Goal: Task Accomplishment & Management: Manage account settings

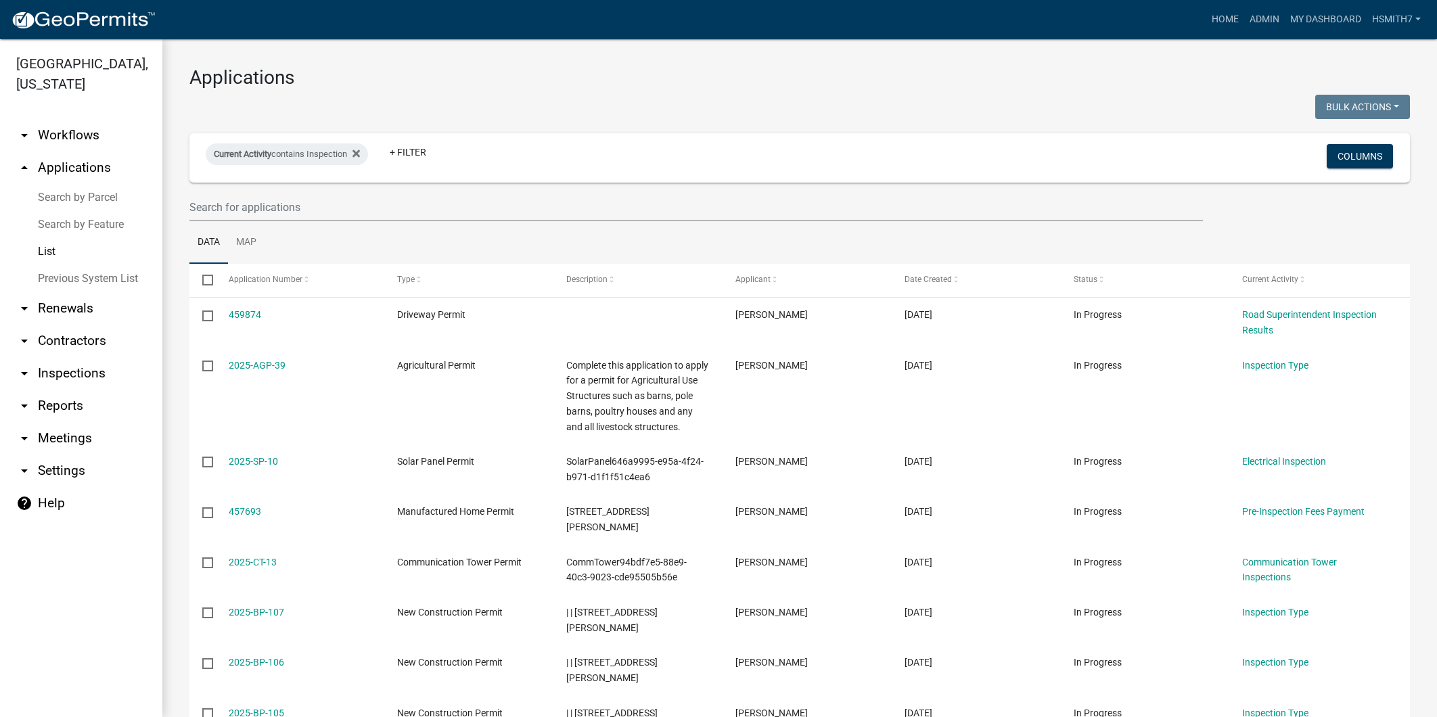
select select "3: 100"
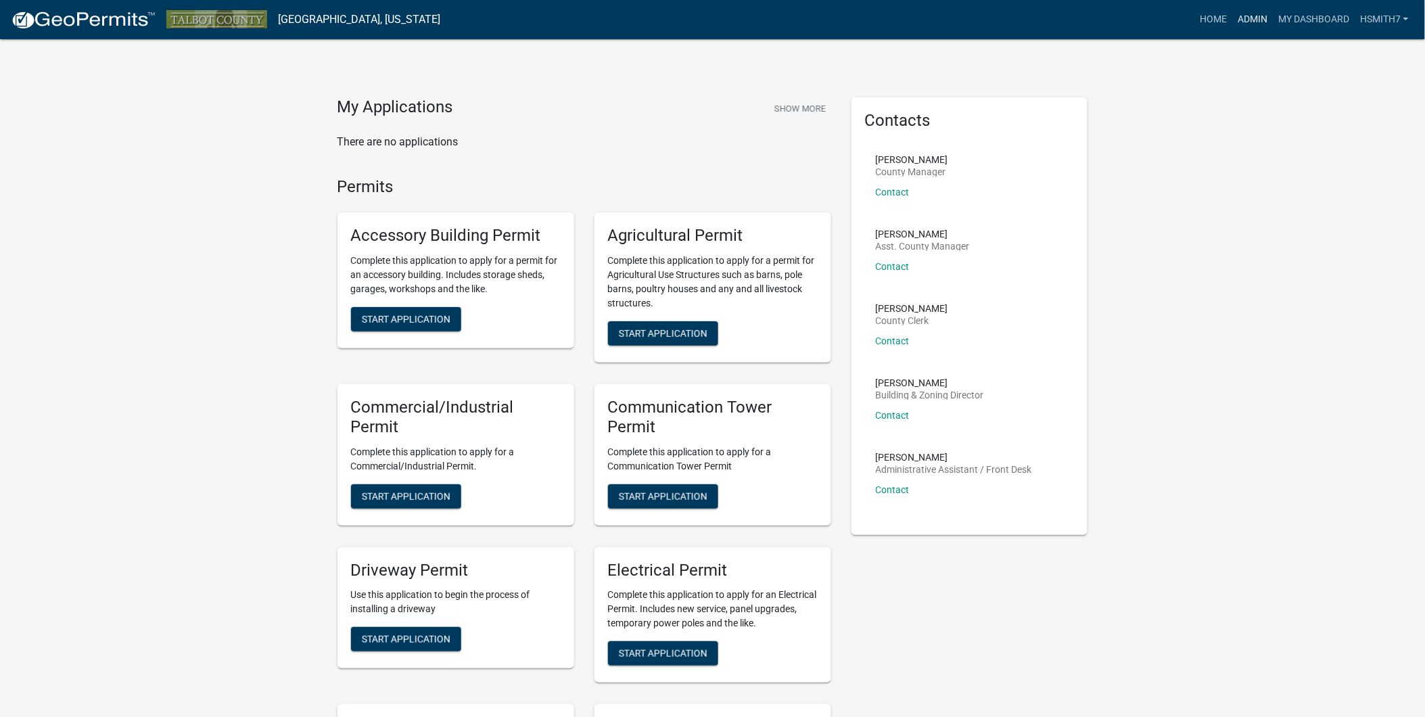
click at [1248, 17] on link "Admin" at bounding box center [1252, 20] width 41 height 26
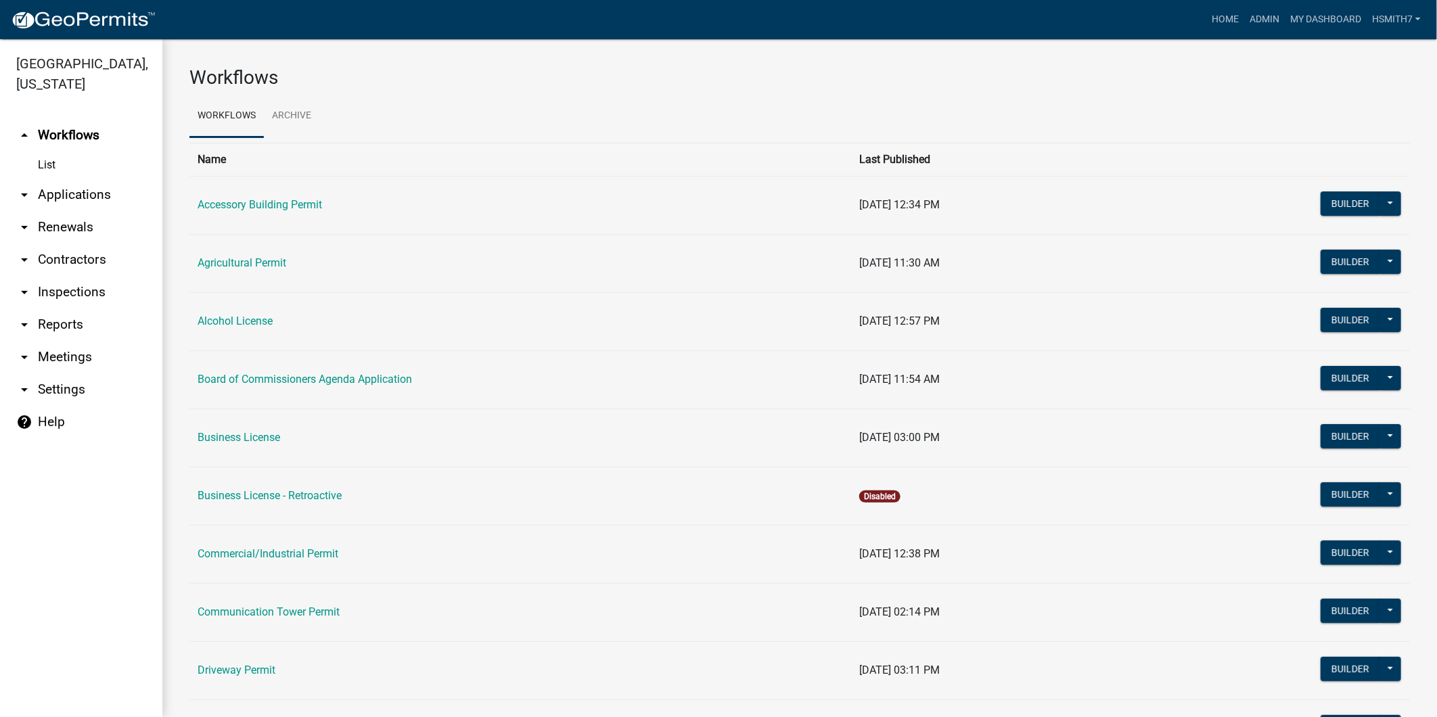
click at [102, 188] on link "arrow_drop_down Applications" at bounding box center [81, 195] width 162 height 32
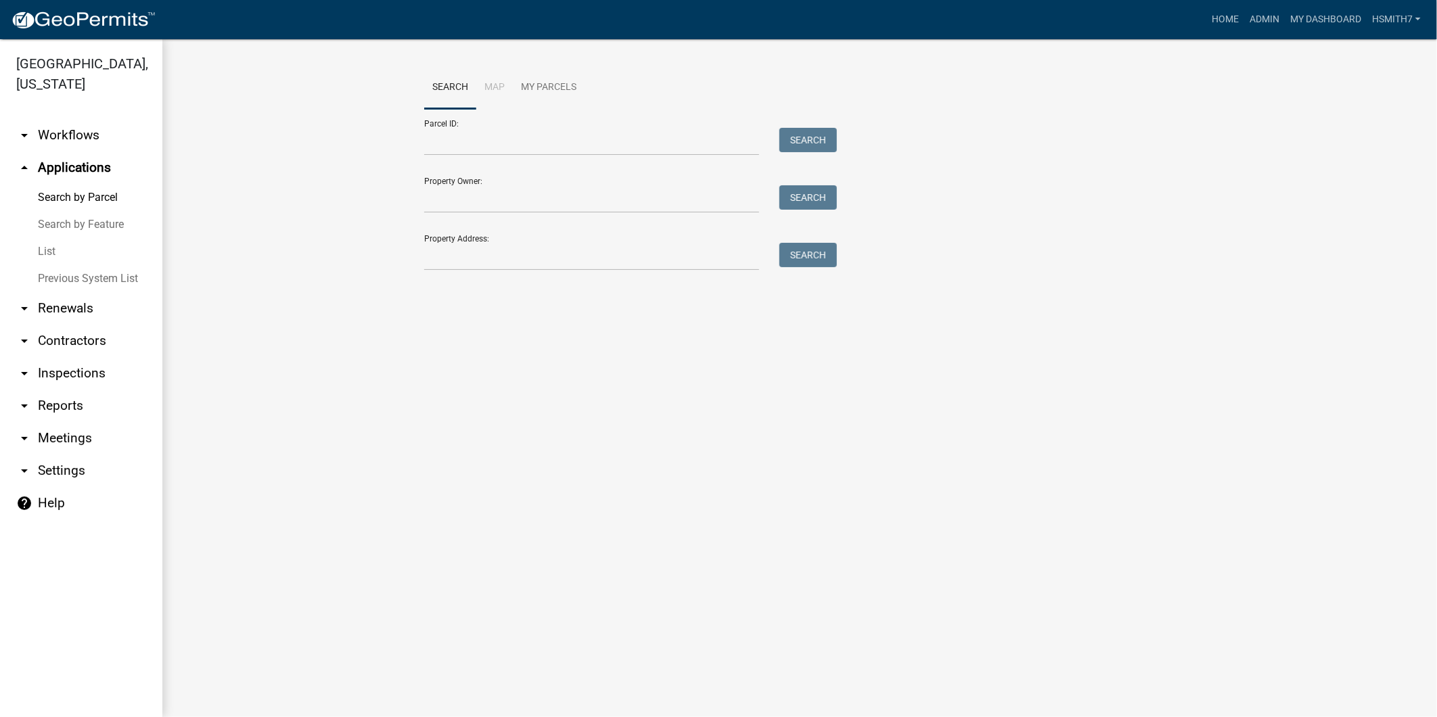
click at [42, 252] on link "List" at bounding box center [81, 251] width 162 height 27
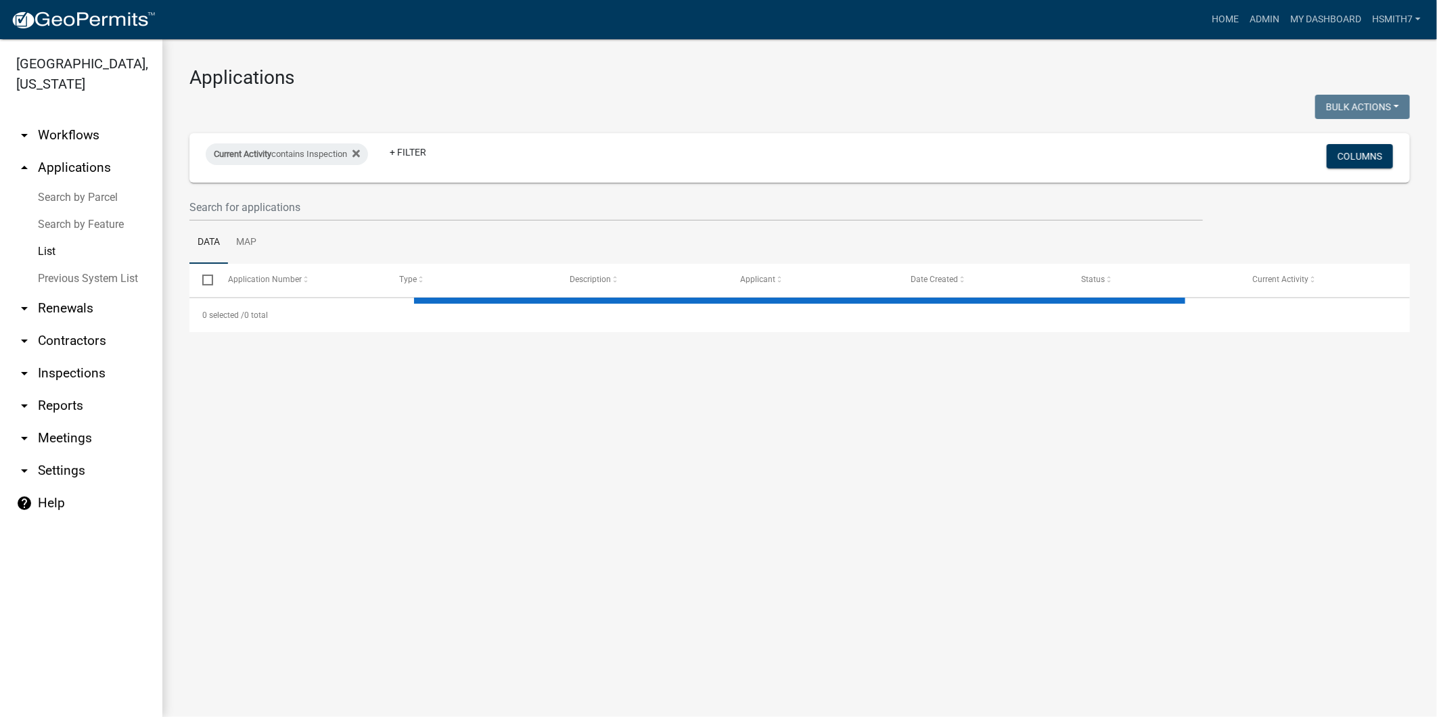
select select "3: 100"
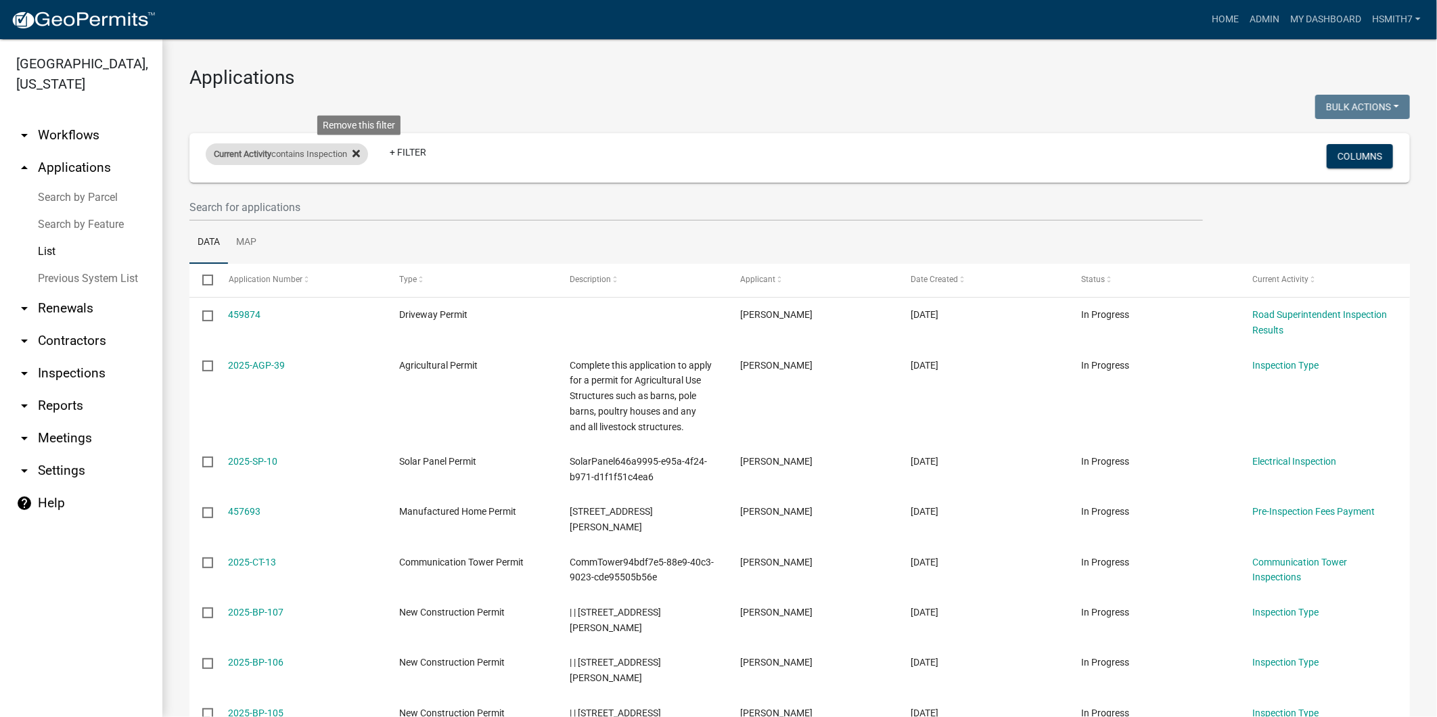
click at [359, 151] on icon at bounding box center [355, 152] width 7 height 7
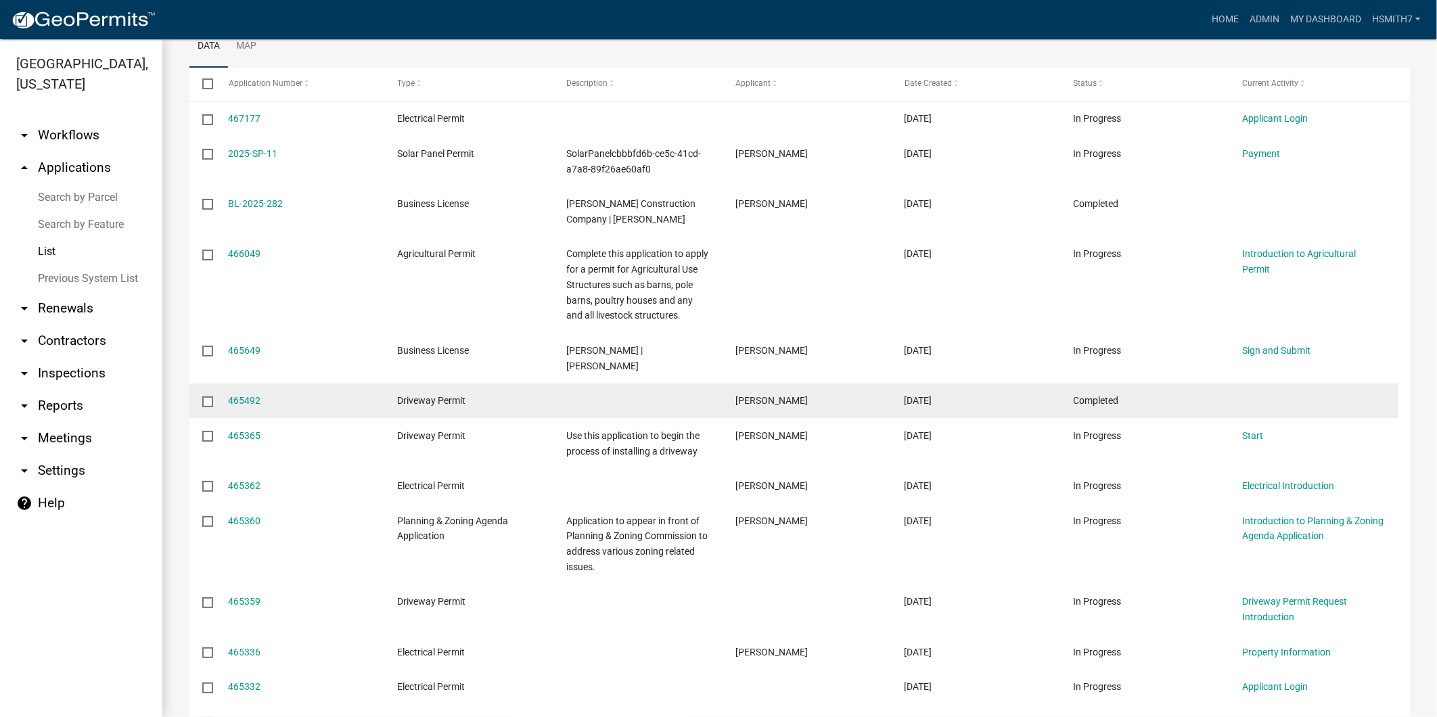
scroll to position [75, 0]
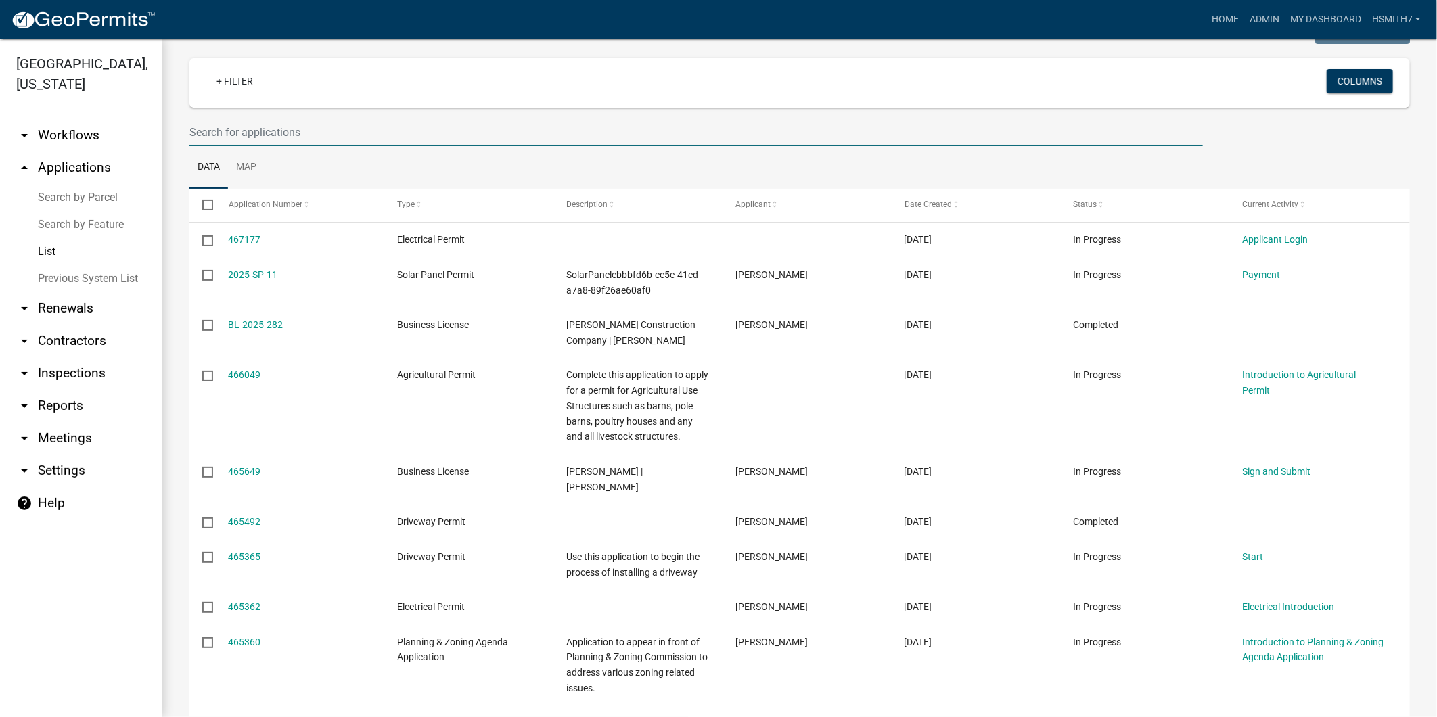
click at [322, 140] on input "text" at bounding box center [695, 132] width 1013 height 28
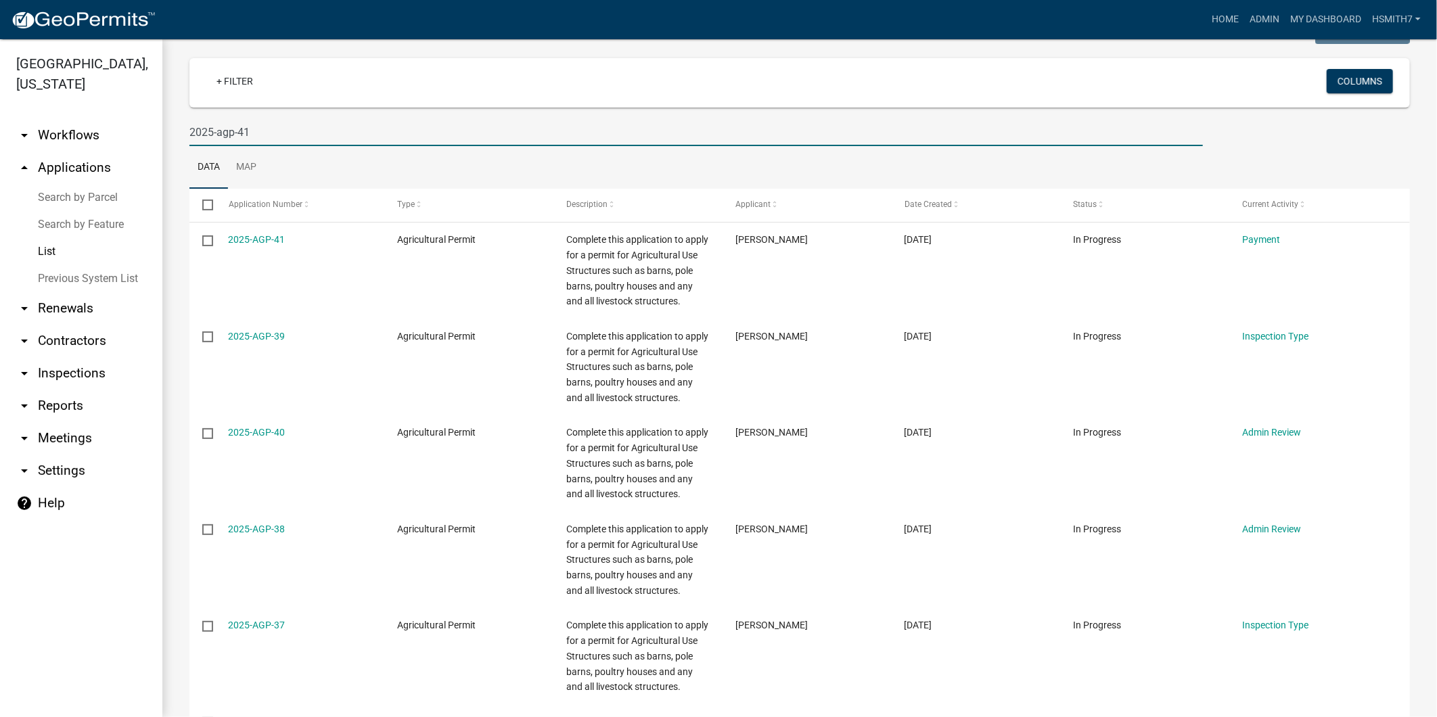
type input "2025-agp-41"
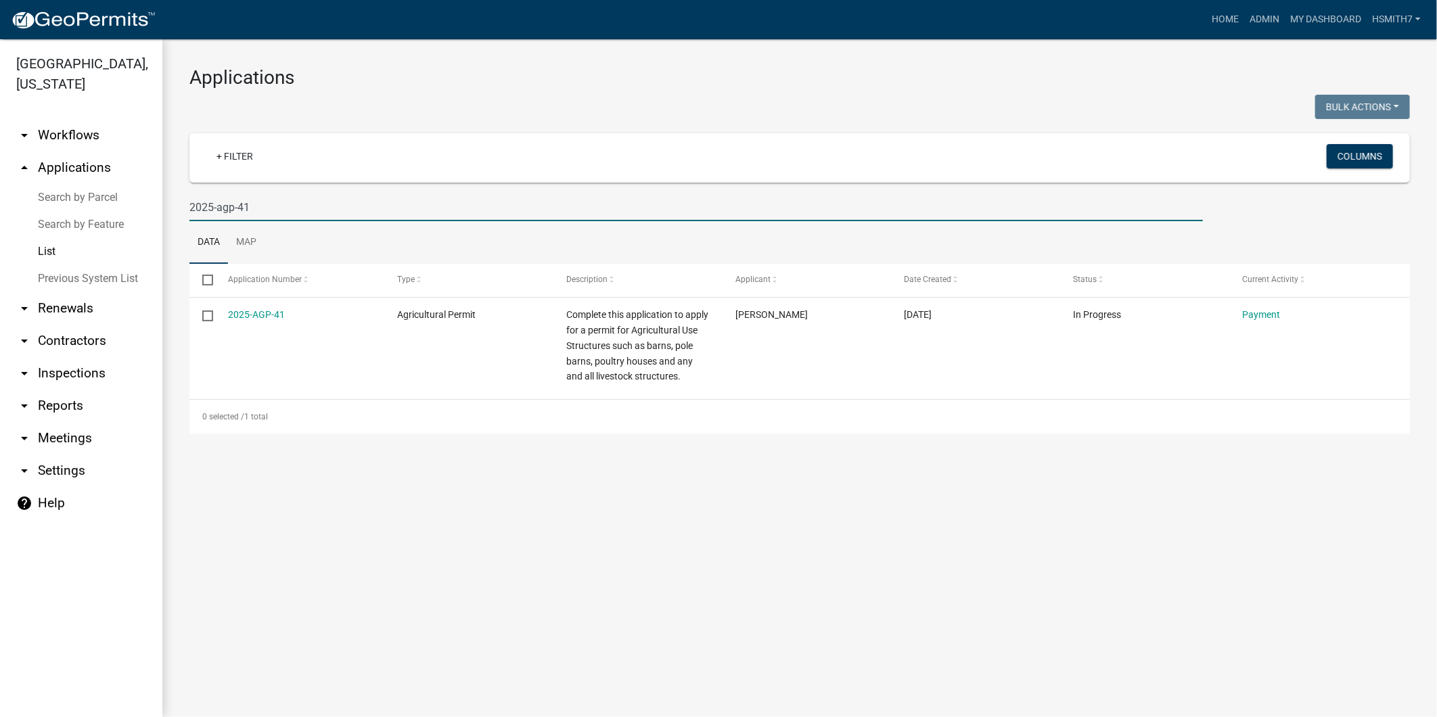
scroll to position [0, 0]
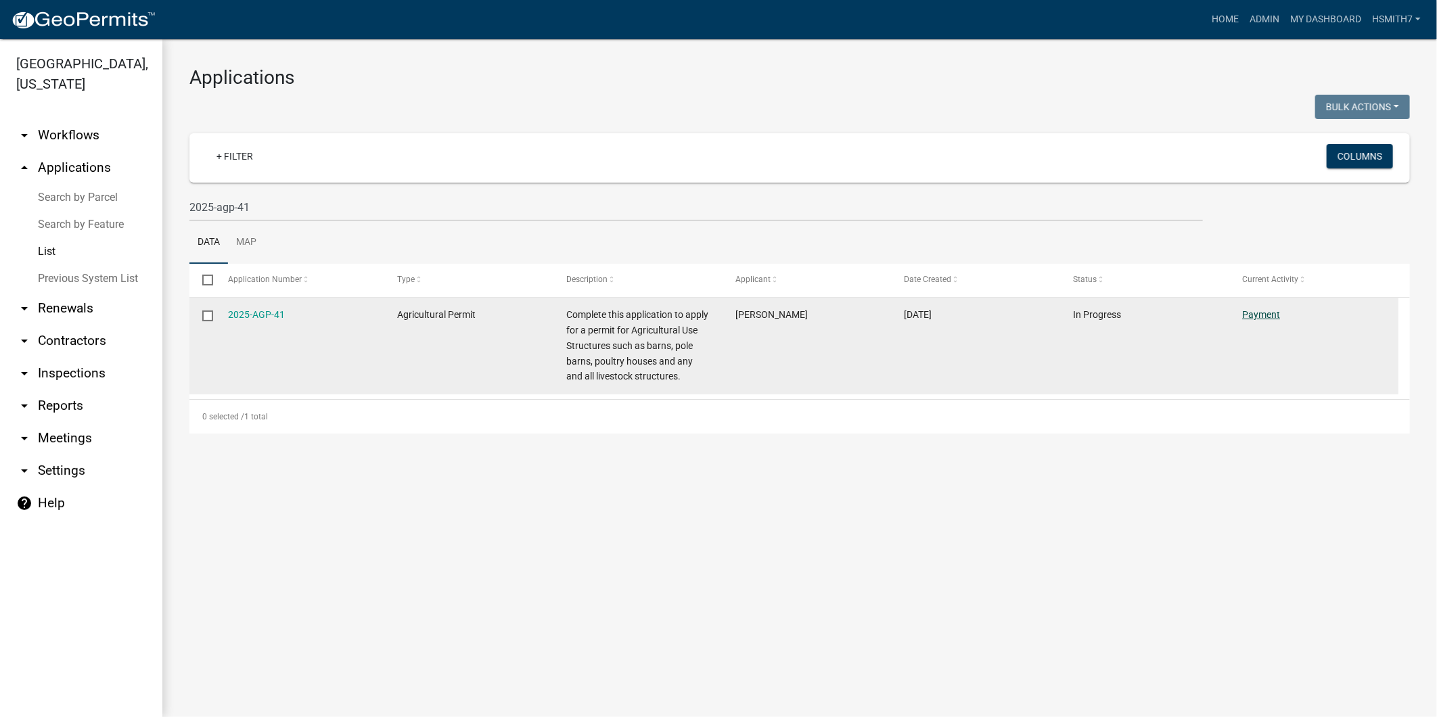
click at [1265, 315] on link "Payment" at bounding box center [1261, 314] width 38 height 11
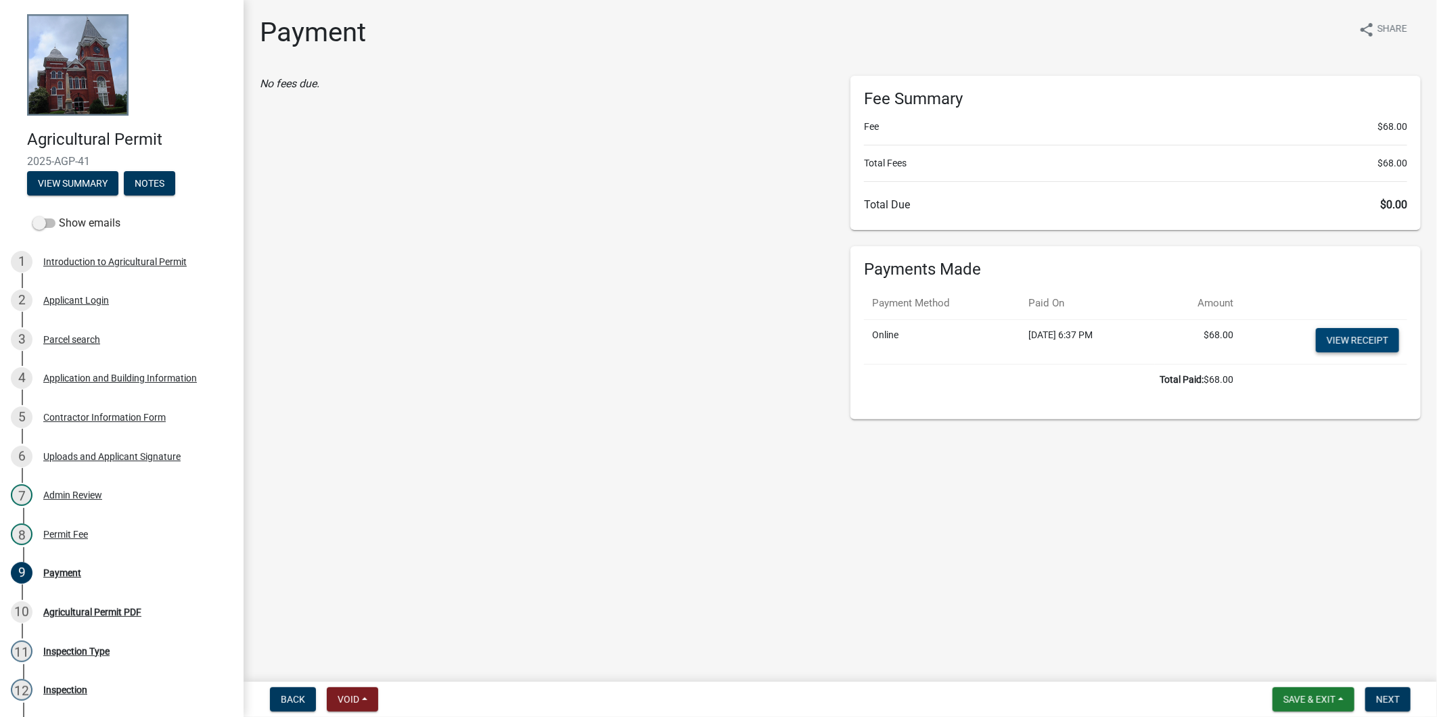
click at [1393, 340] on link "View receipt" at bounding box center [1356, 340] width 83 height 24
click at [105, 621] on div "10 Agricultural Permit PDF" at bounding box center [116, 612] width 211 height 22
click at [104, 620] on div "10 Agricultural Permit PDF" at bounding box center [116, 612] width 211 height 22
click at [104, 615] on div "Agricultural Permit PDF" at bounding box center [92, 611] width 98 height 9
click at [1415, 698] on form "Save & Exit Save Save & Exit Next" at bounding box center [1341, 699] width 149 height 24
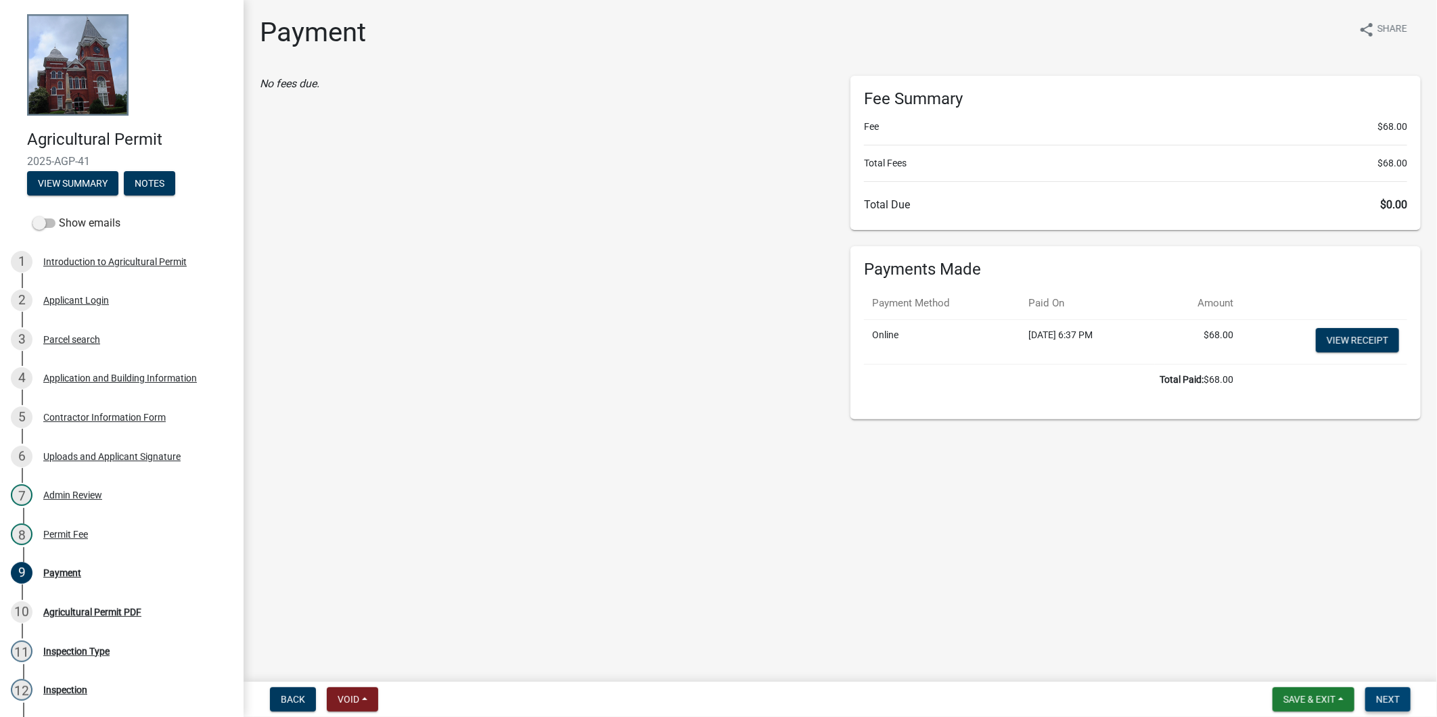
click at [1403, 697] on button "Next" at bounding box center [1387, 699] width 45 height 24
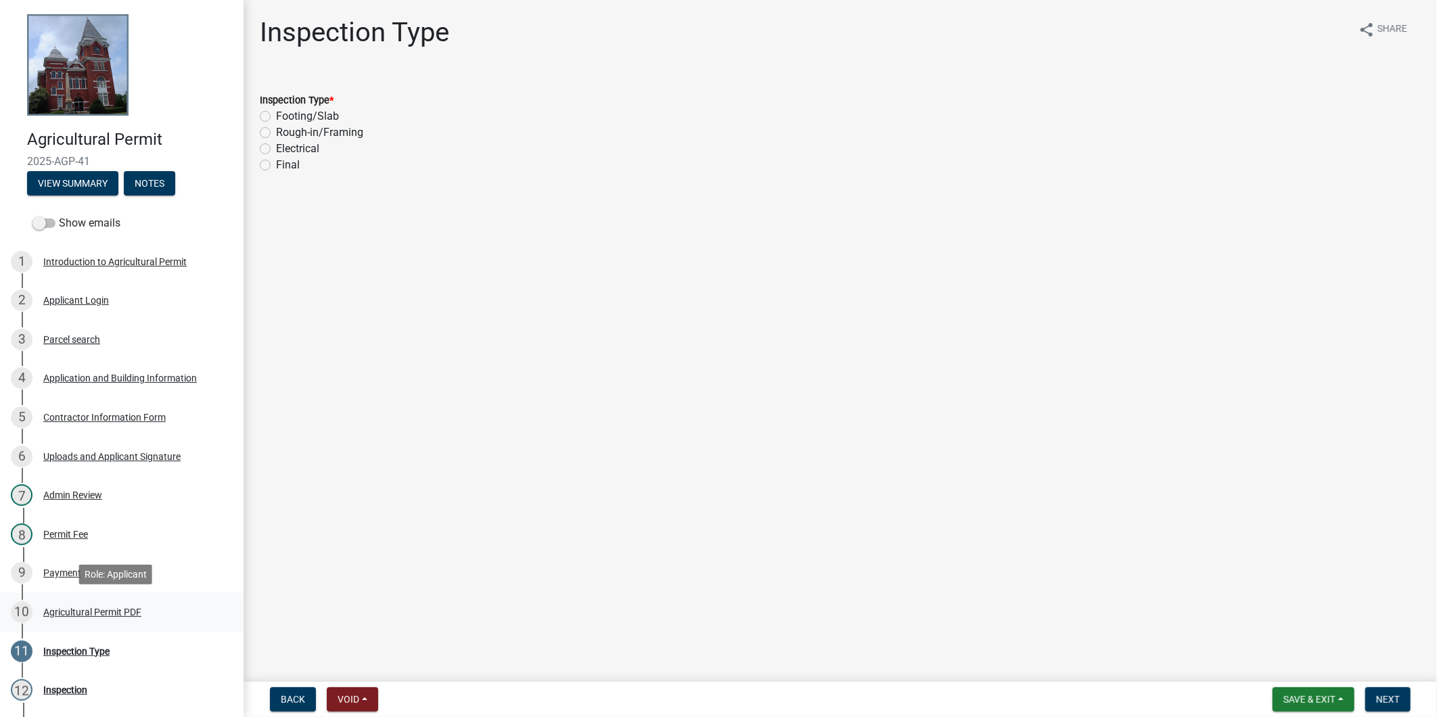
click at [93, 607] on div "Agricultural Permit PDF" at bounding box center [92, 611] width 98 height 9
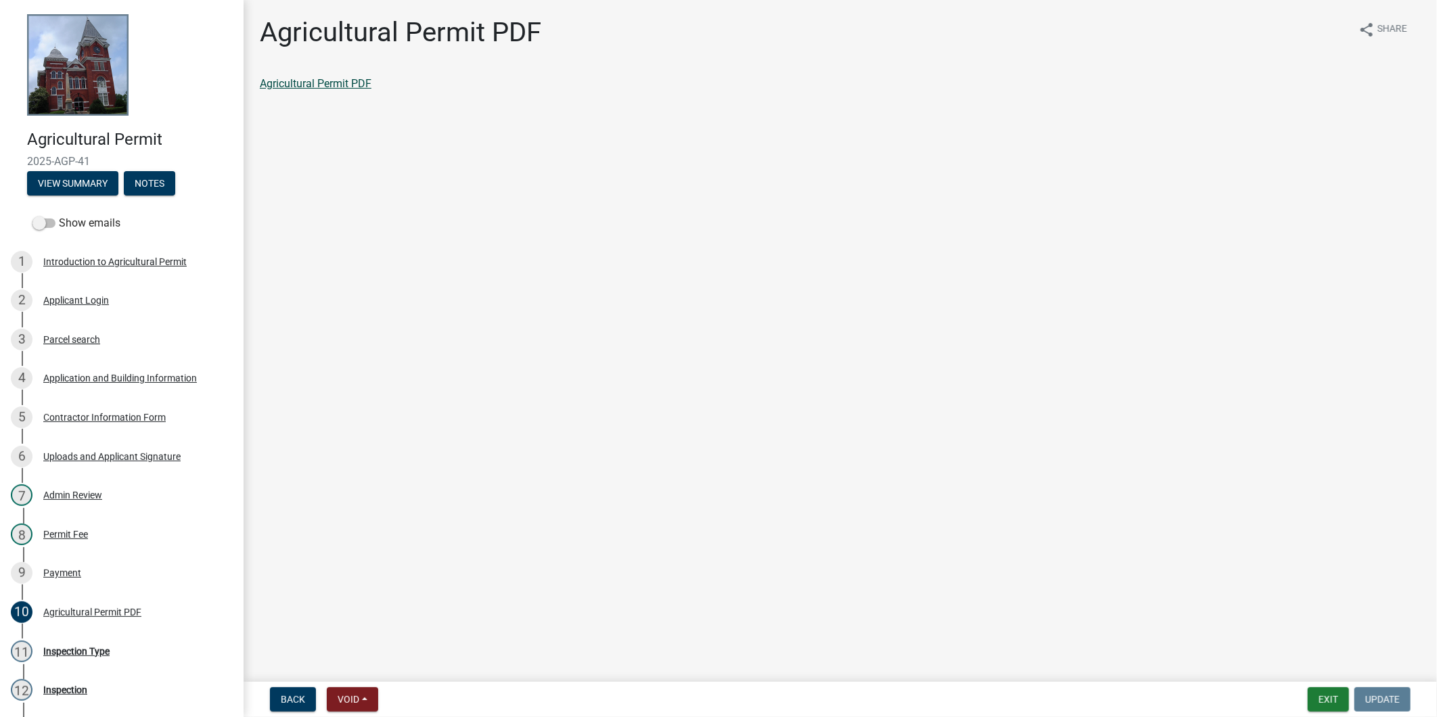
click at [337, 82] on link "Agricultural Permit PDF" at bounding box center [316, 83] width 112 height 13
click at [1334, 702] on button "Exit" at bounding box center [1327, 699] width 41 height 24
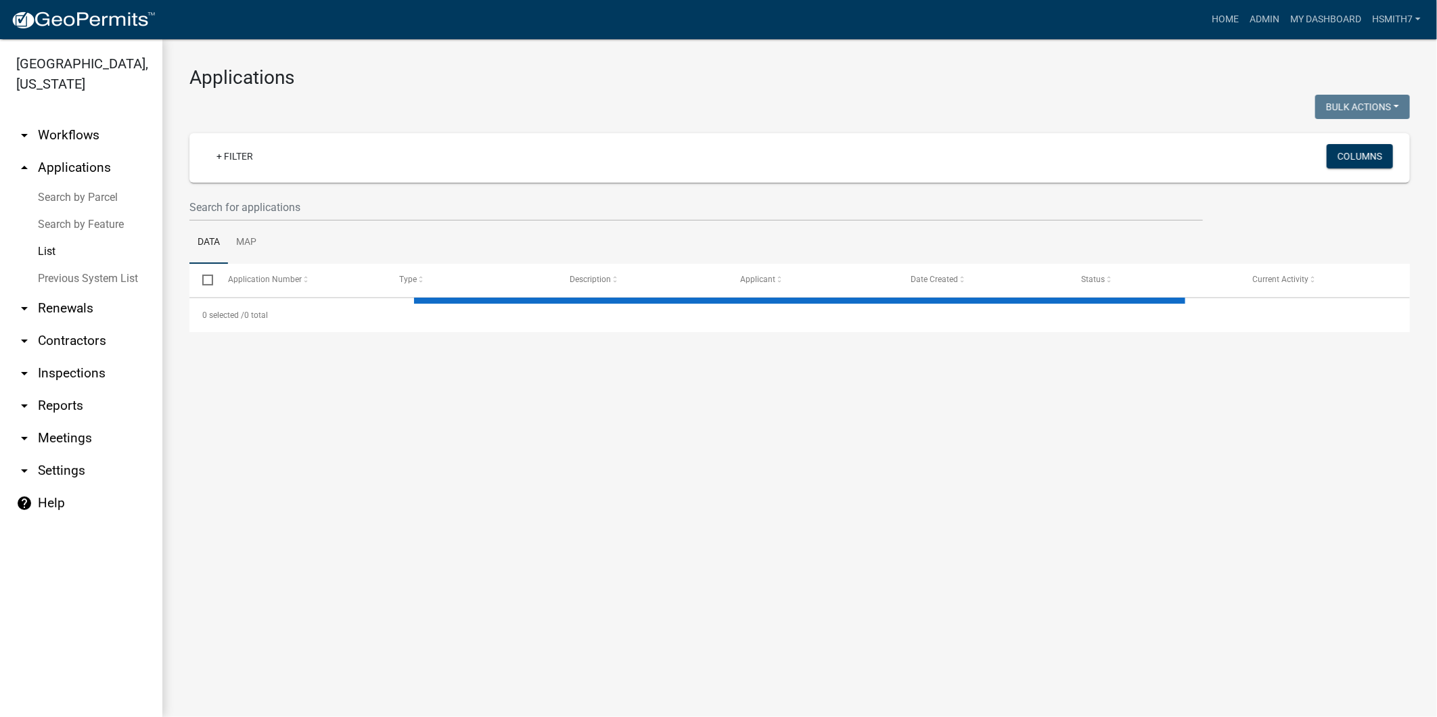
select select "3: 100"
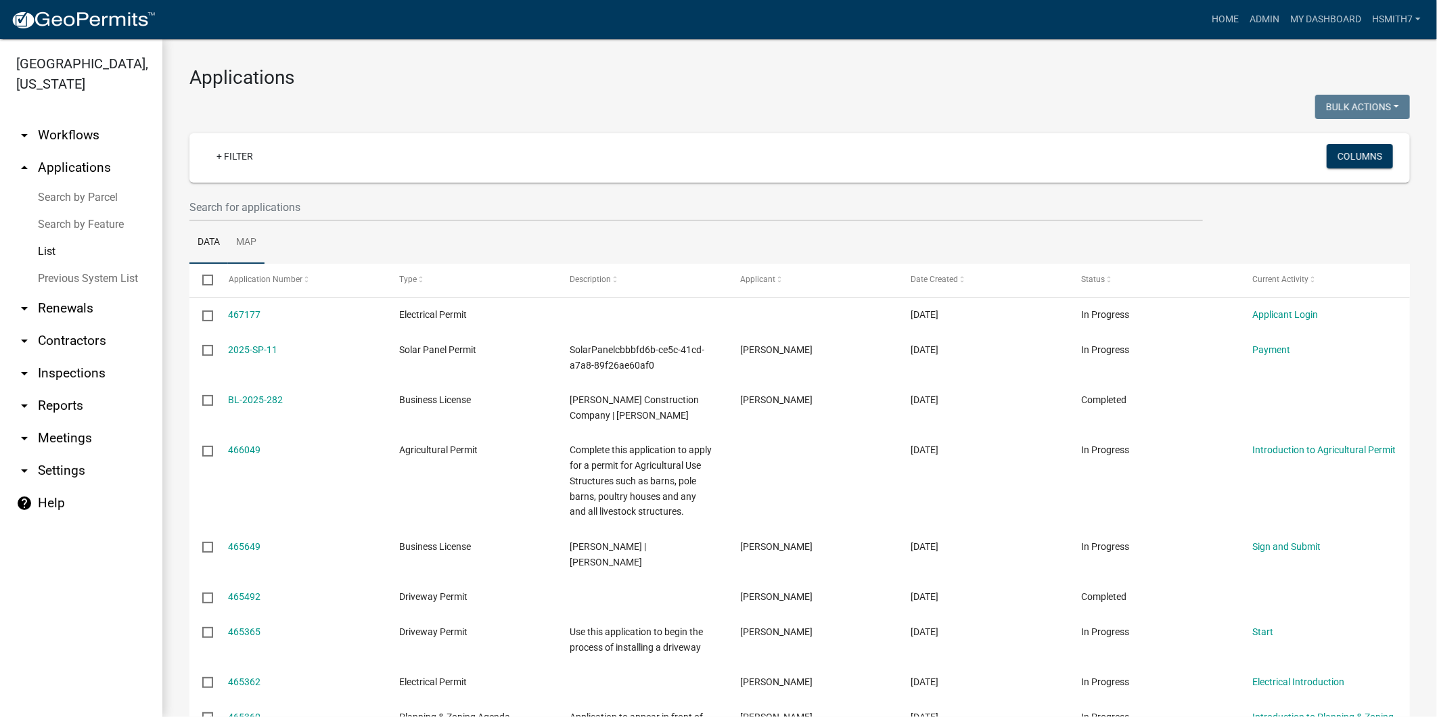
click at [239, 232] on link "Map" at bounding box center [246, 242] width 37 height 43
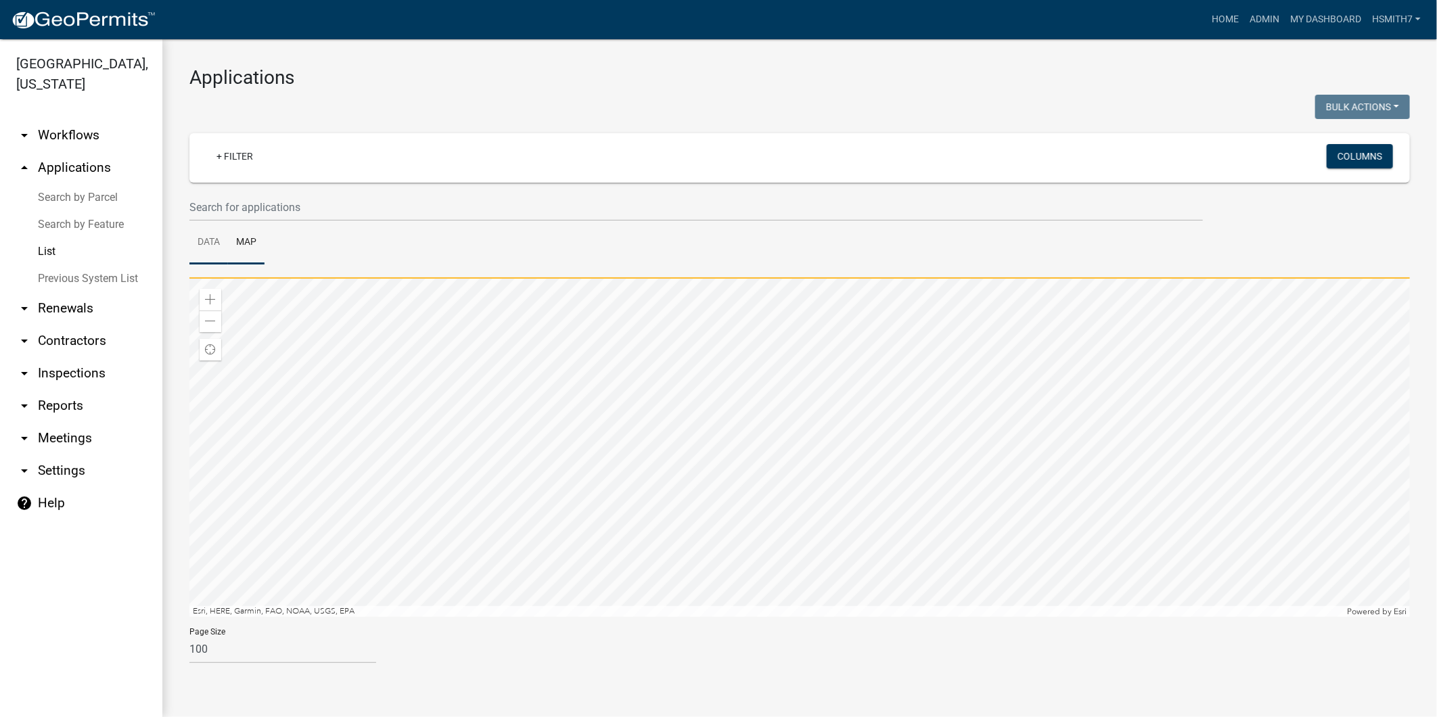
click at [219, 248] on link "Data" at bounding box center [208, 242] width 39 height 43
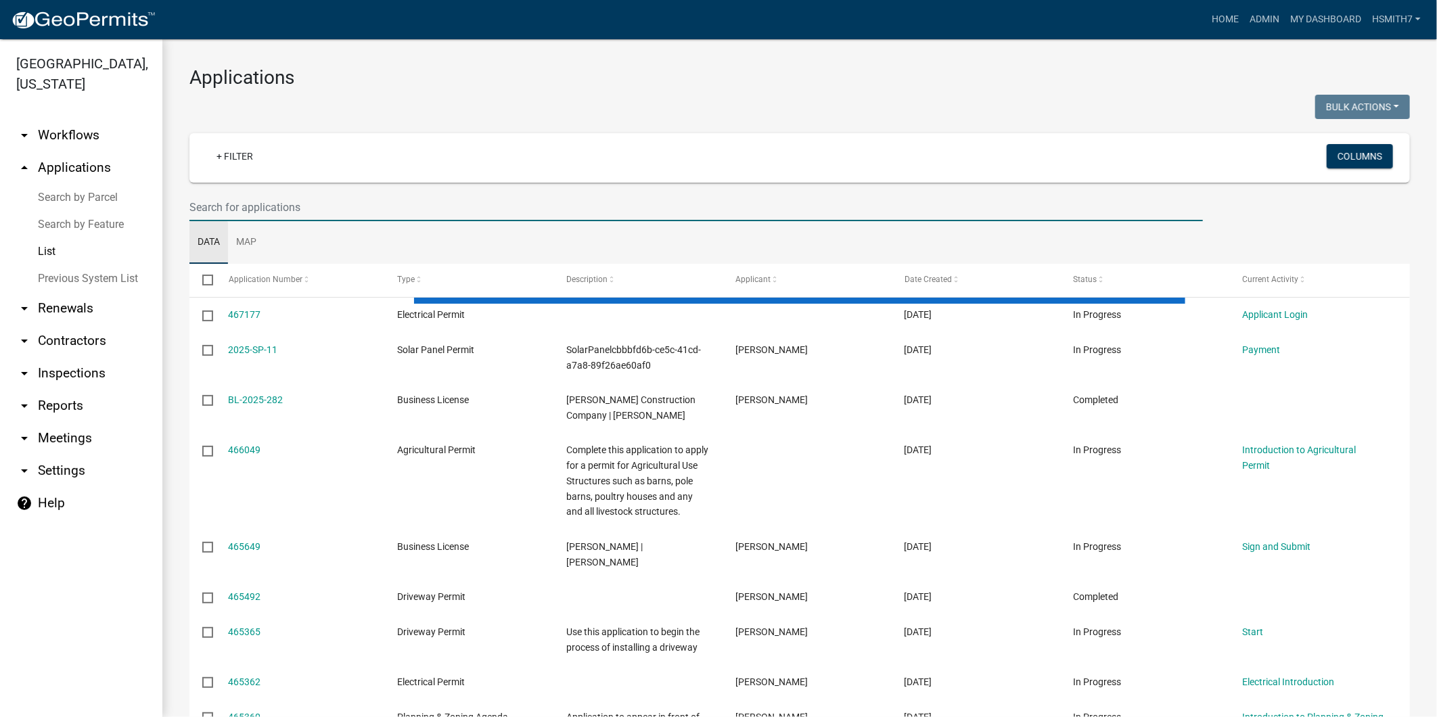
click at [233, 213] on input "text" at bounding box center [695, 207] width 1013 height 28
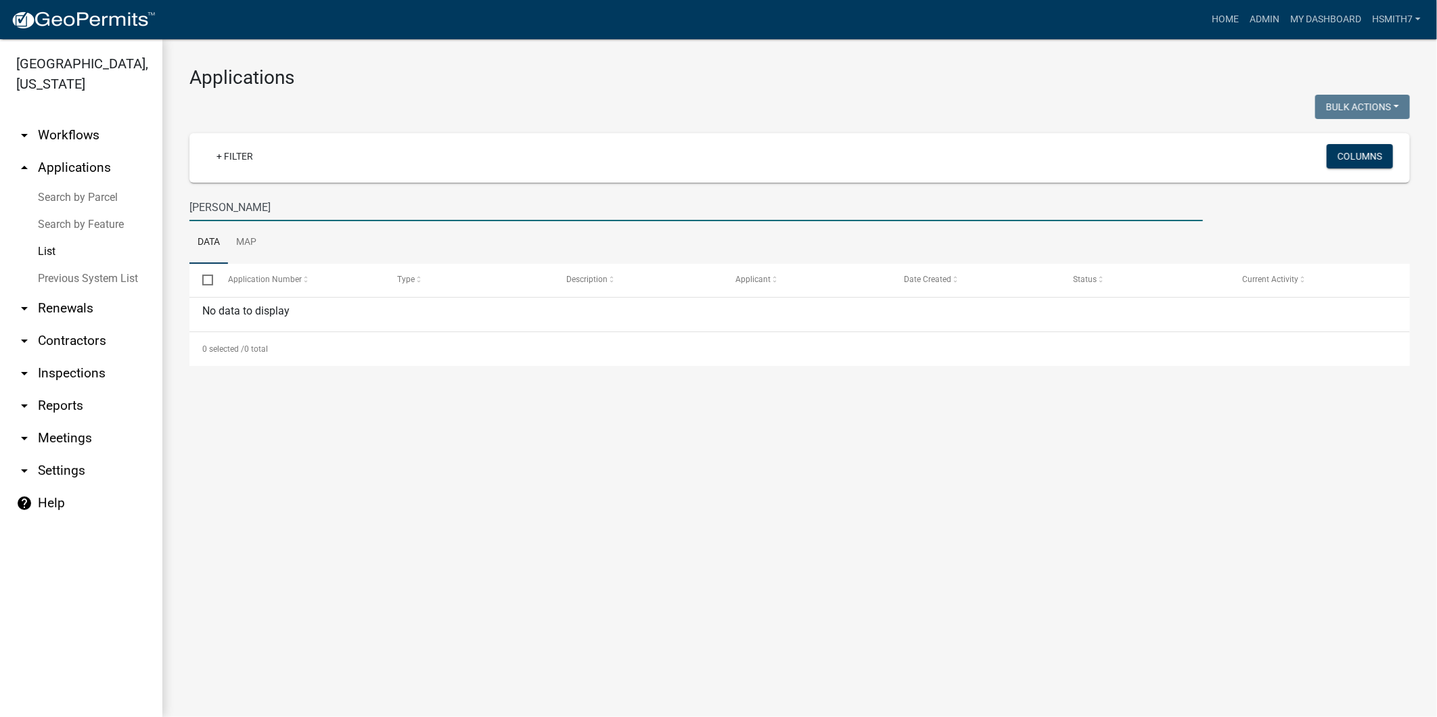
drag, startPoint x: 233, startPoint y: 210, endPoint x: 137, endPoint y: 206, distance: 96.8
click at [137, 206] on div "[GEOGRAPHIC_DATA], [US_STATE] arrow_drop_down Workflows List arrow_drop_up Appl…" at bounding box center [718, 378] width 1437 height 678
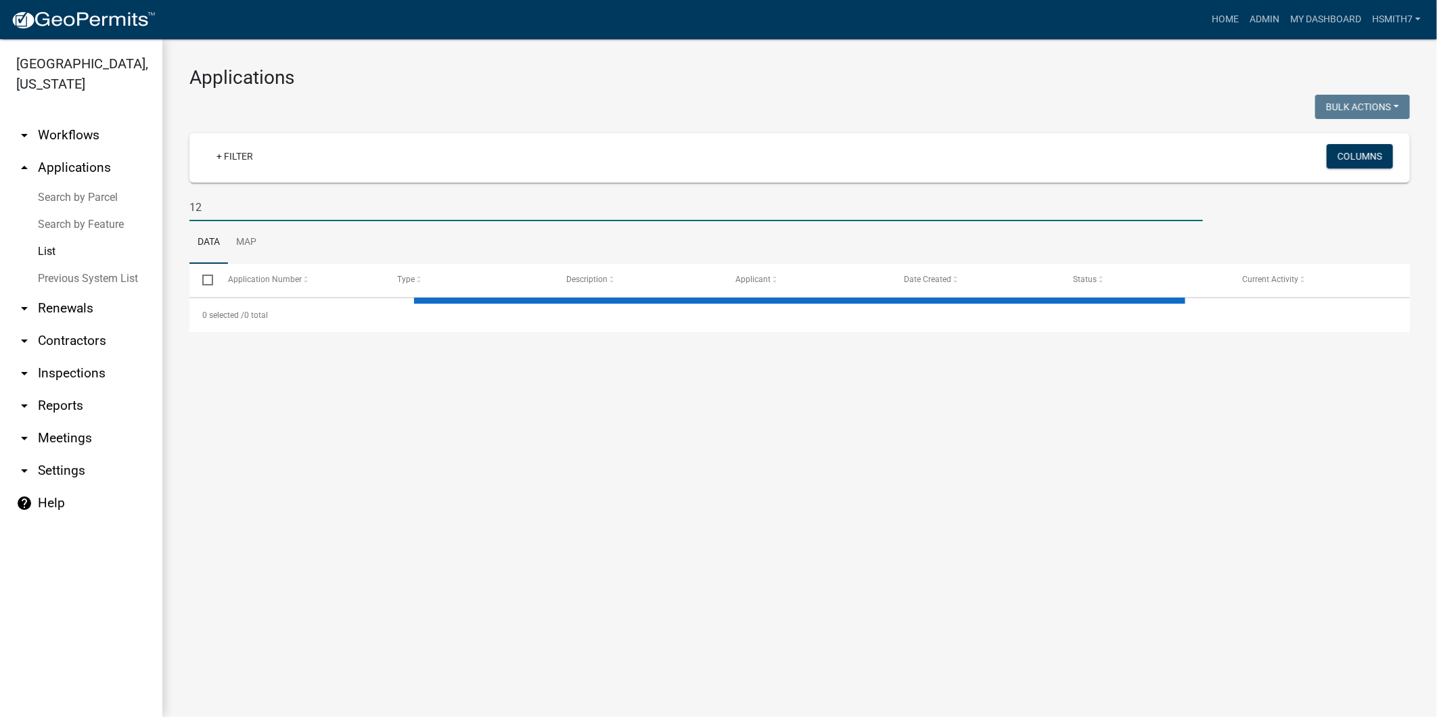
type input "1"
type input "4"
select select "3: 100"
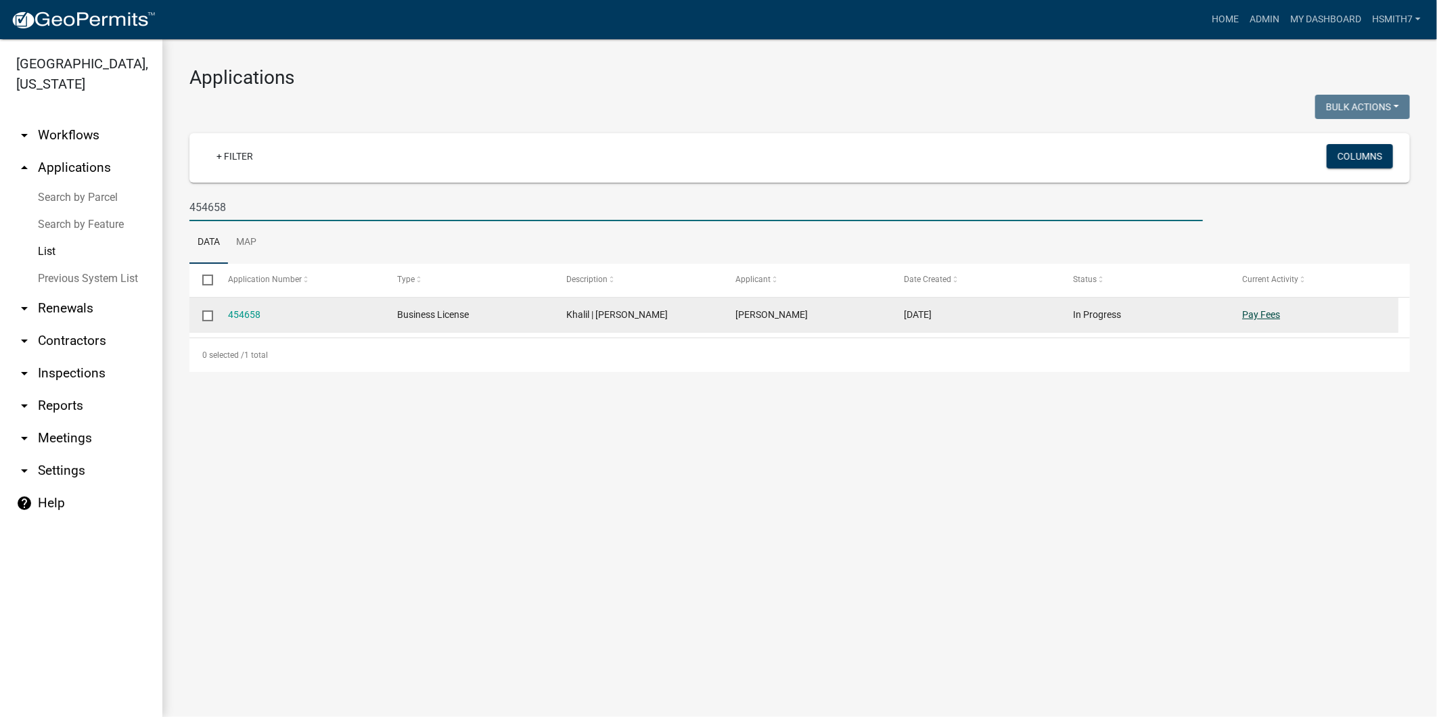
type input "454658"
click at [1247, 312] on link "Pay Fees" at bounding box center [1261, 314] width 38 height 11
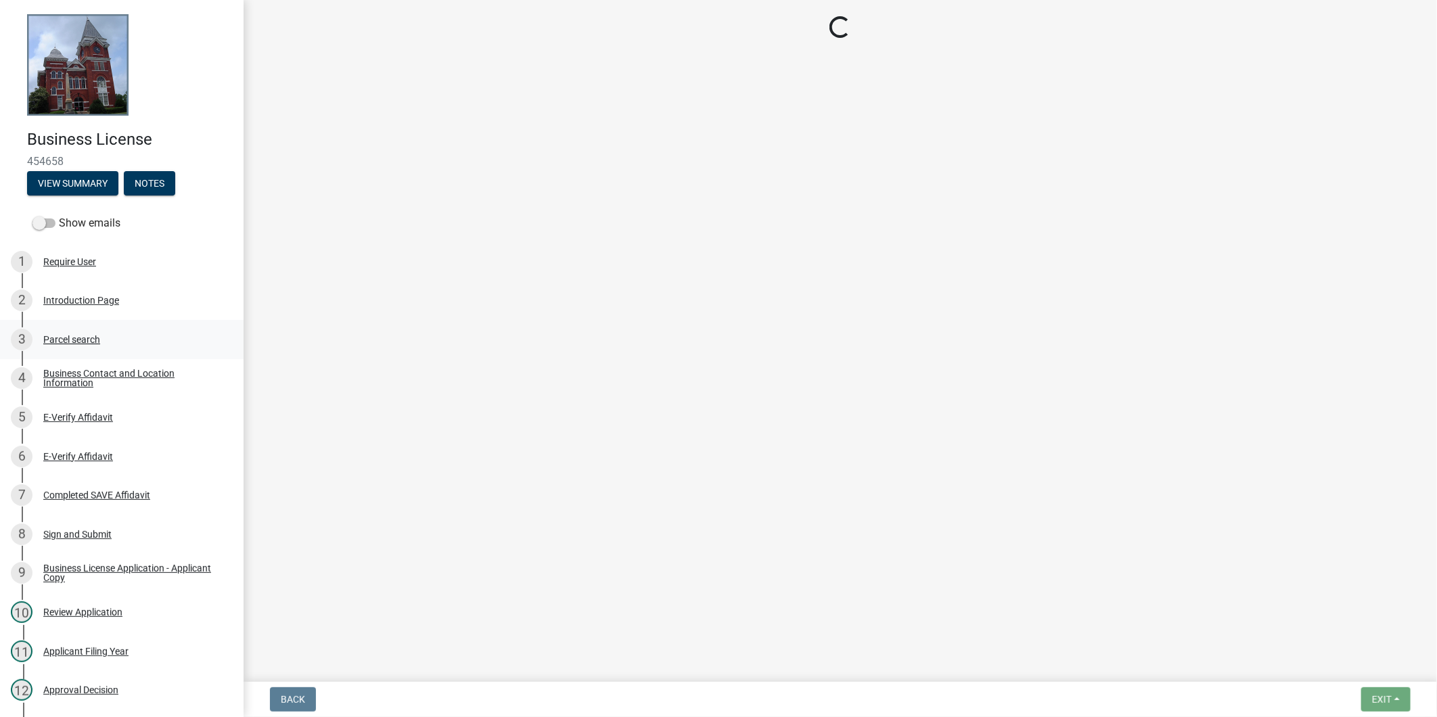
select select "3: 3"
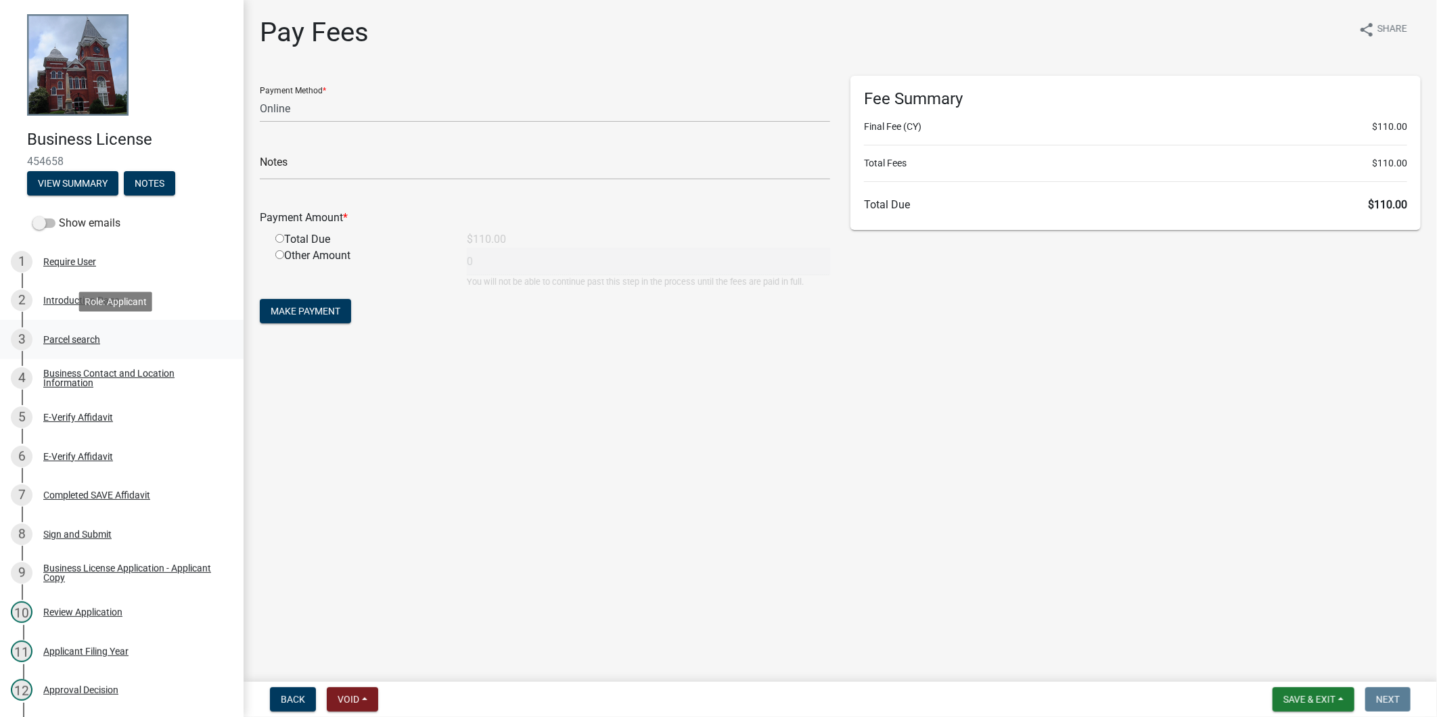
click at [117, 331] on div "3 Parcel search" at bounding box center [116, 340] width 211 height 22
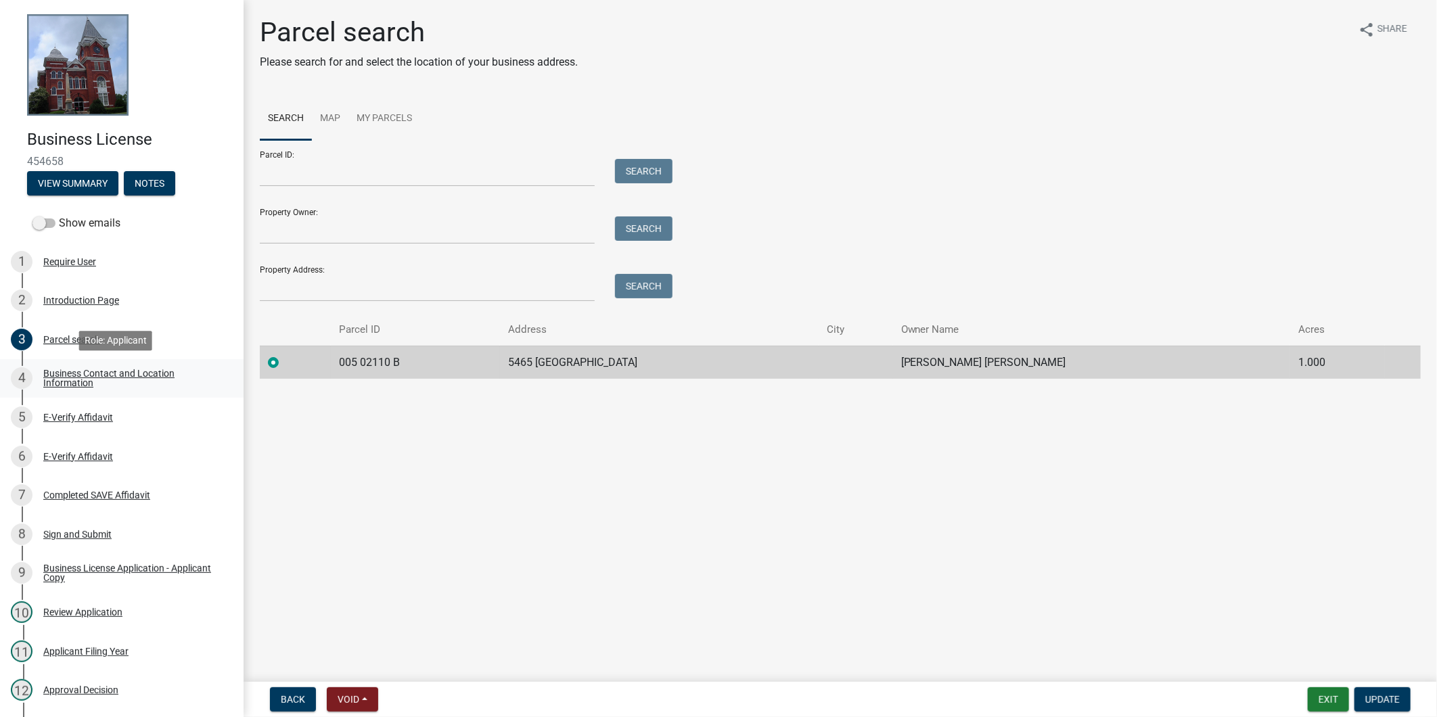
click at [118, 381] on div "Business Contact and Location Information" at bounding box center [132, 378] width 179 height 19
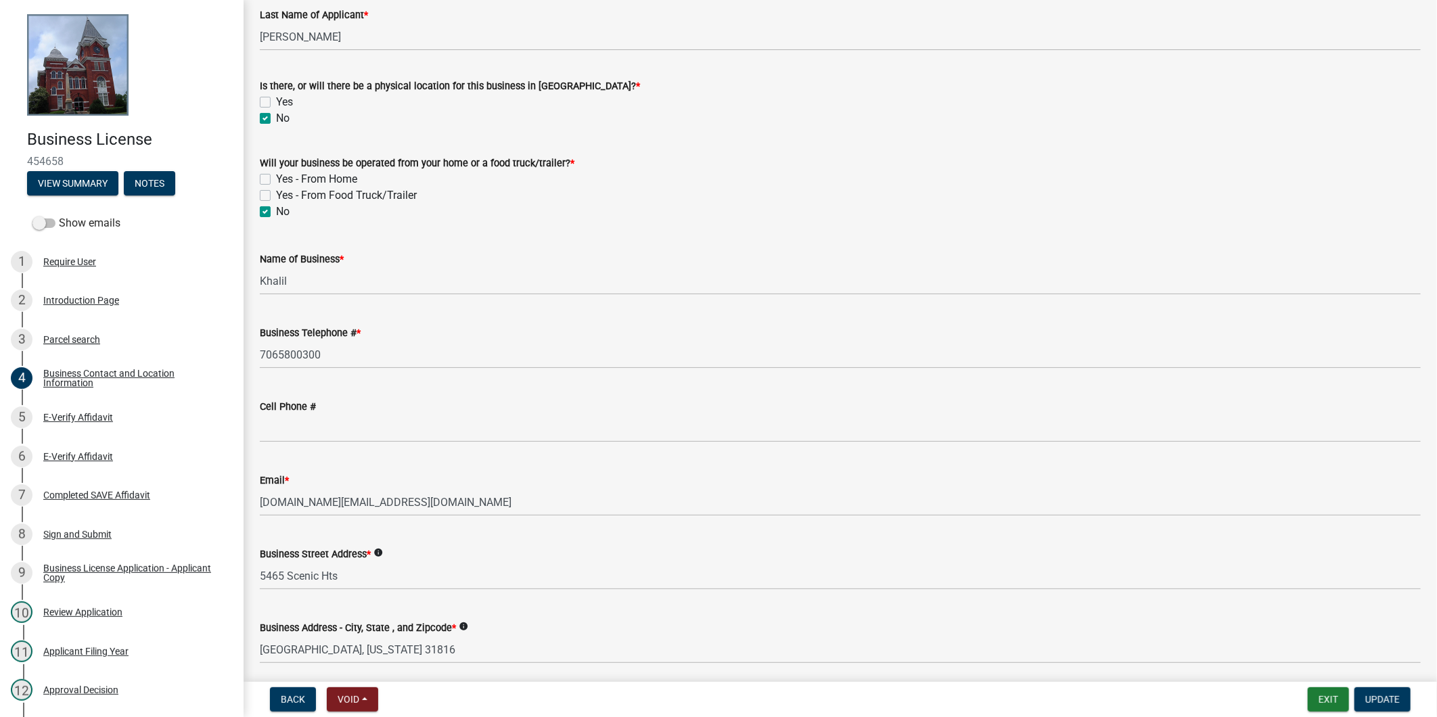
scroll to position [225, 0]
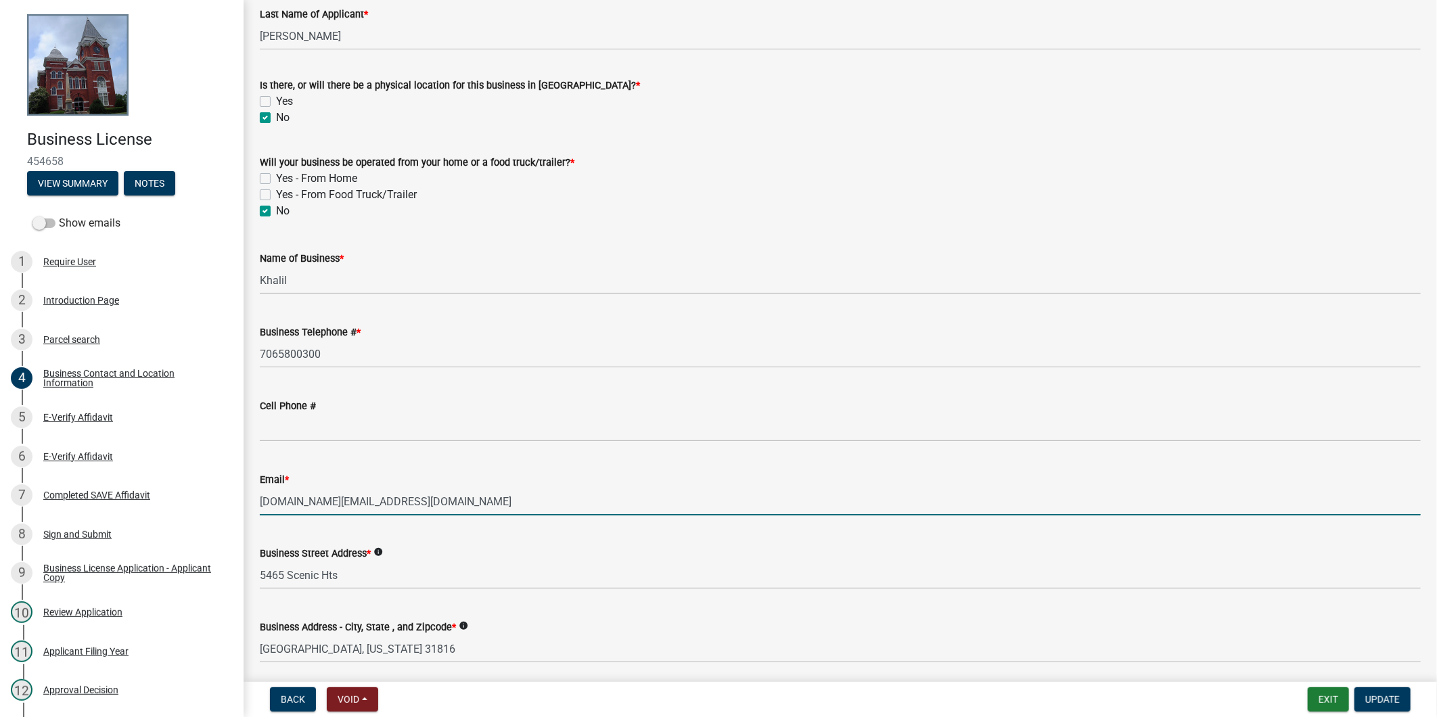
click at [443, 495] on input "[DOMAIN_NAME][EMAIL_ADDRESS][DOMAIN_NAME]" at bounding box center [840, 502] width 1161 height 28
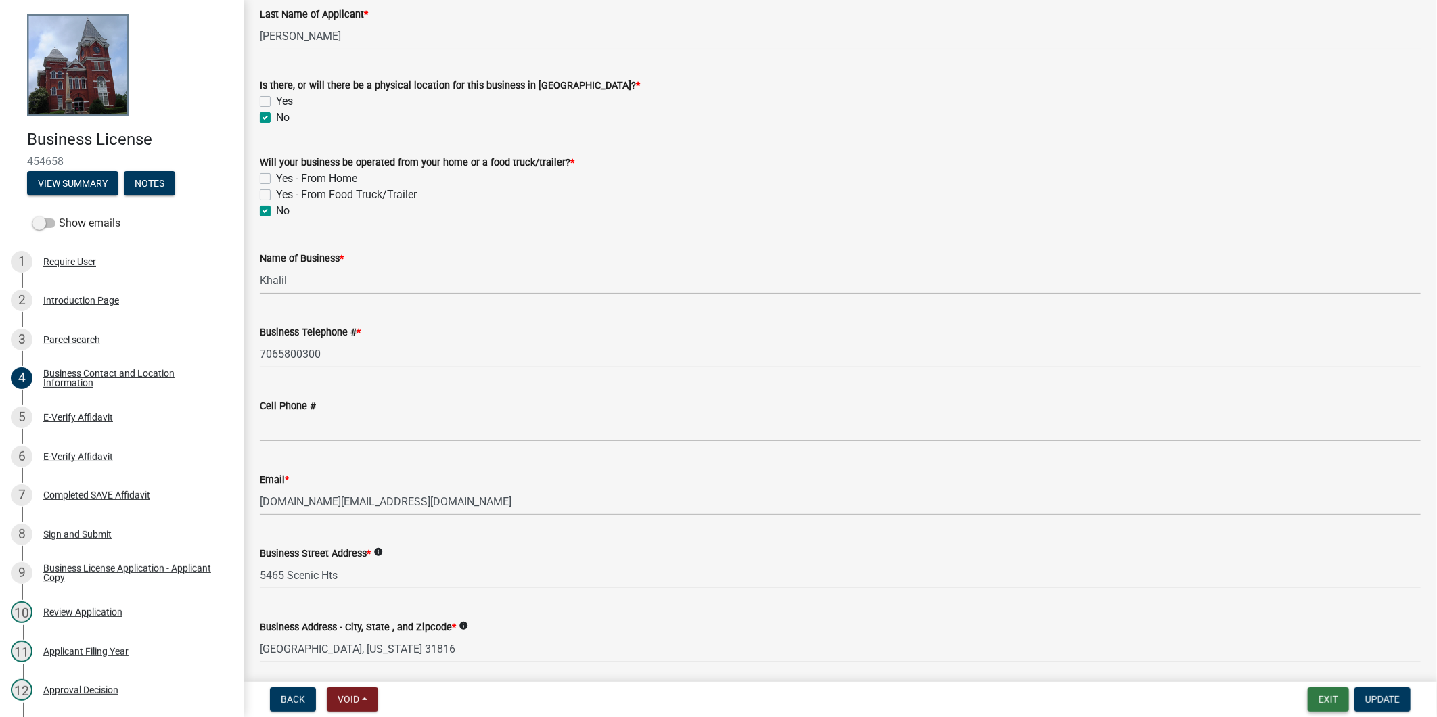
click at [1345, 694] on button "Exit" at bounding box center [1327, 699] width 41 height 24
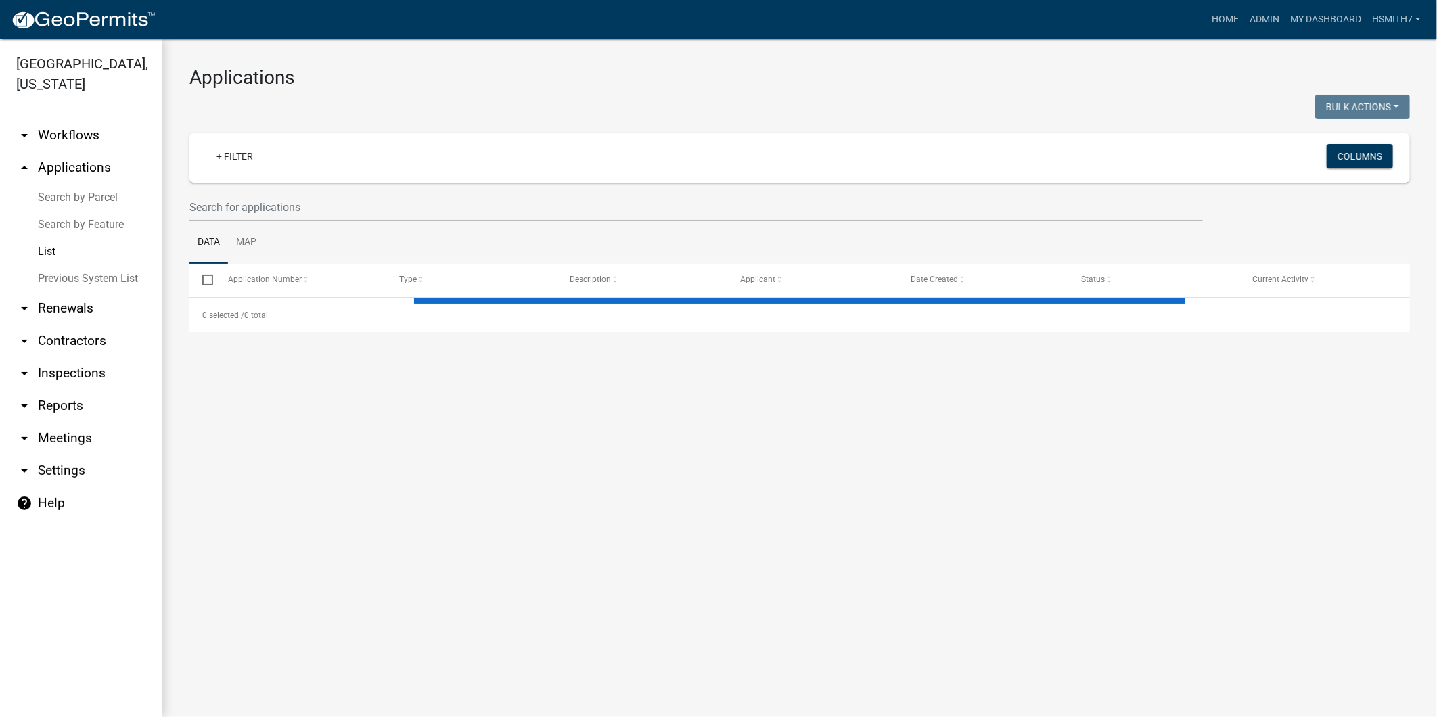
select select "3: 100"
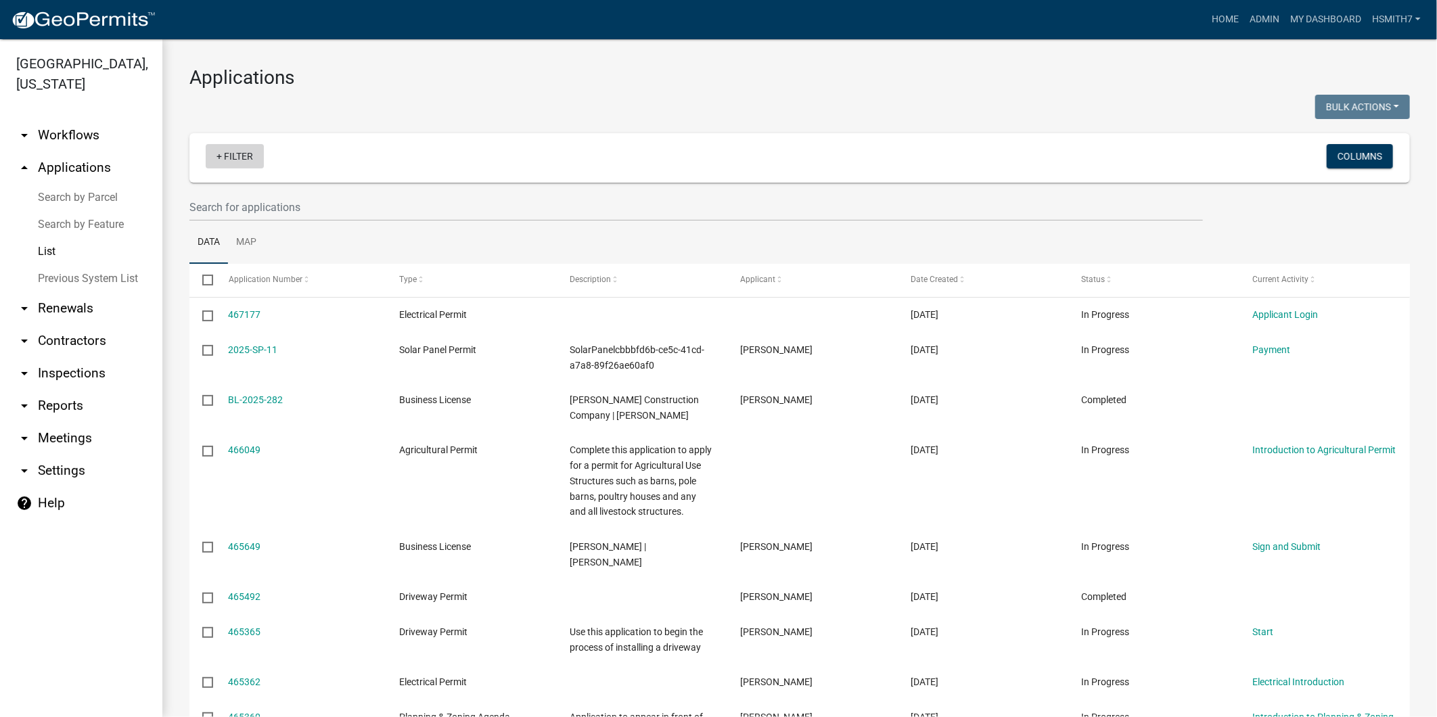
click at [231, 165] on link "+ Filter" at bounding box center [235, 156] width 58 height 24
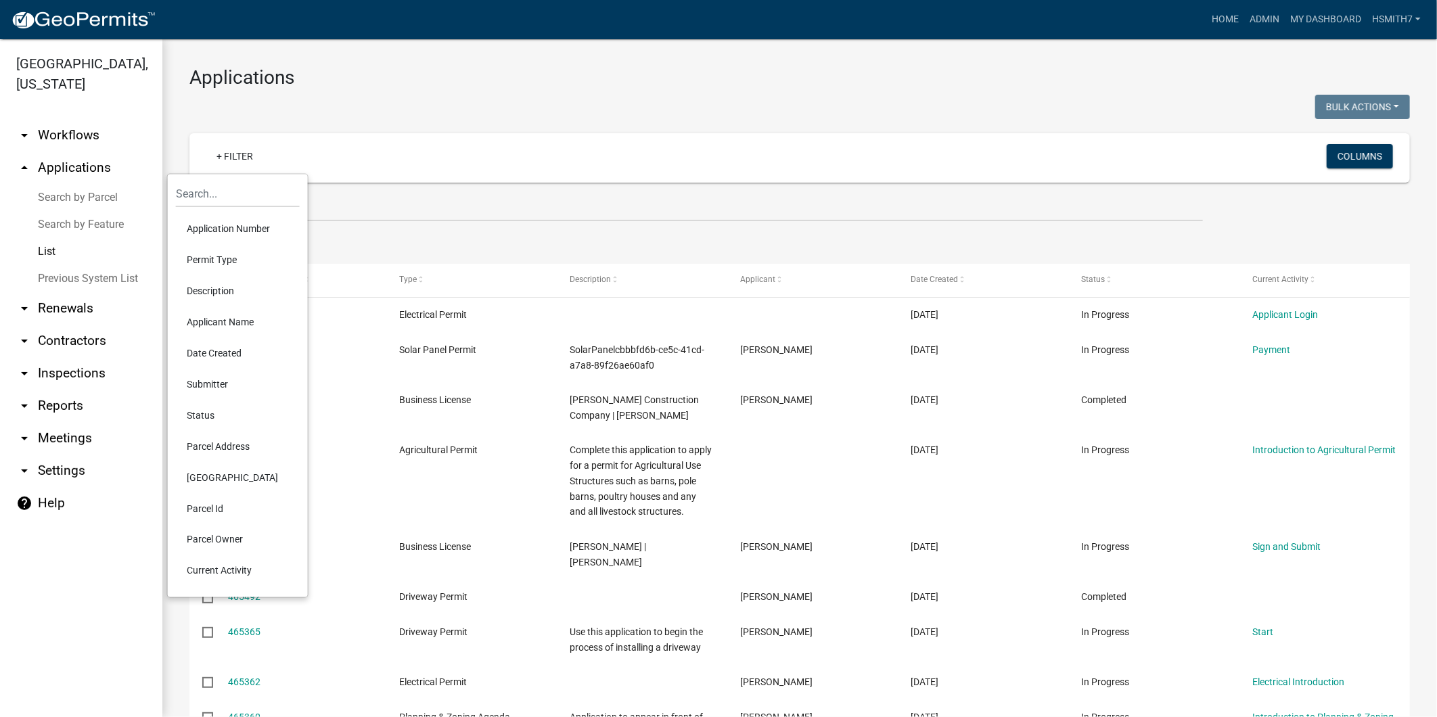
click at [200, 258] on li "Permit Type" at bounding box center [238, 259] width 124 height 31
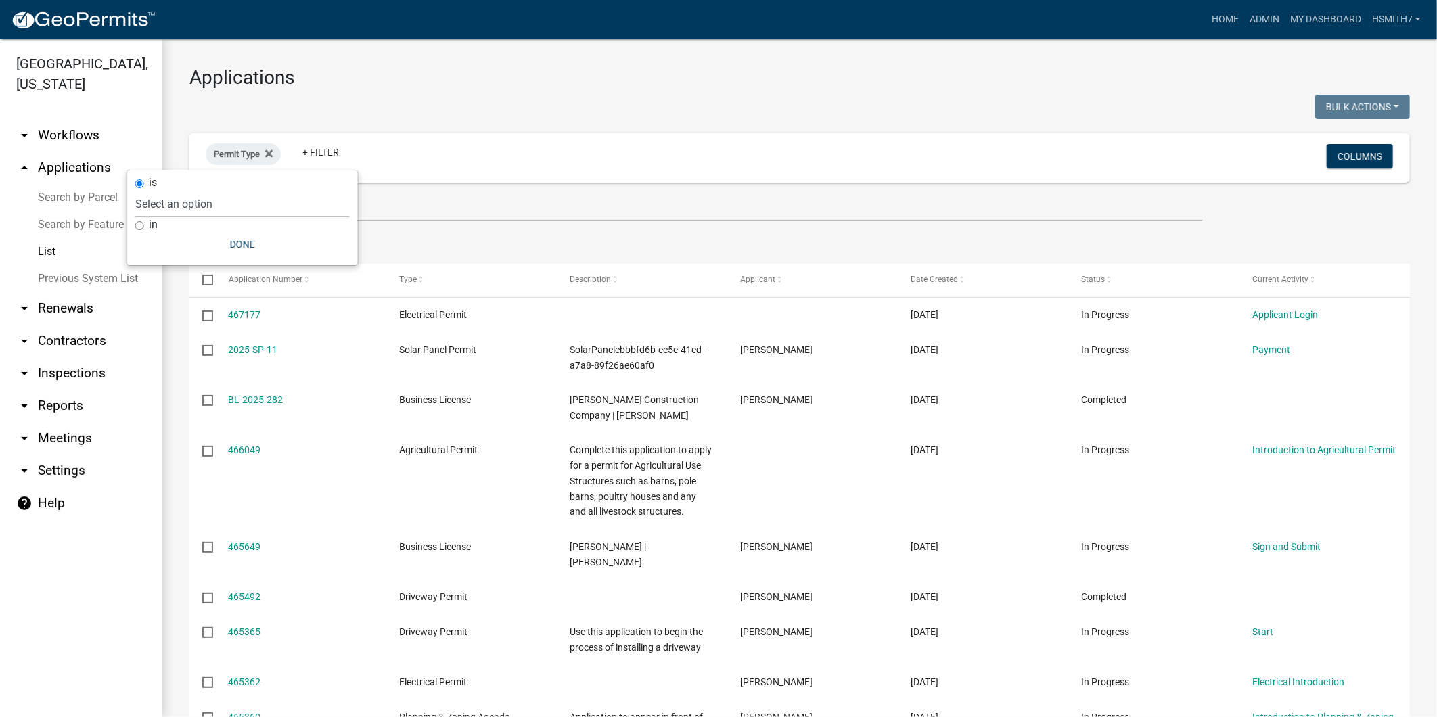
click at [149, 219] on label "in" at bounding box center [153, 224] width 9 height 11
click at [144, 221] on input "in" at bounding box center [139, 225] width 9 height 9
radio input "true"
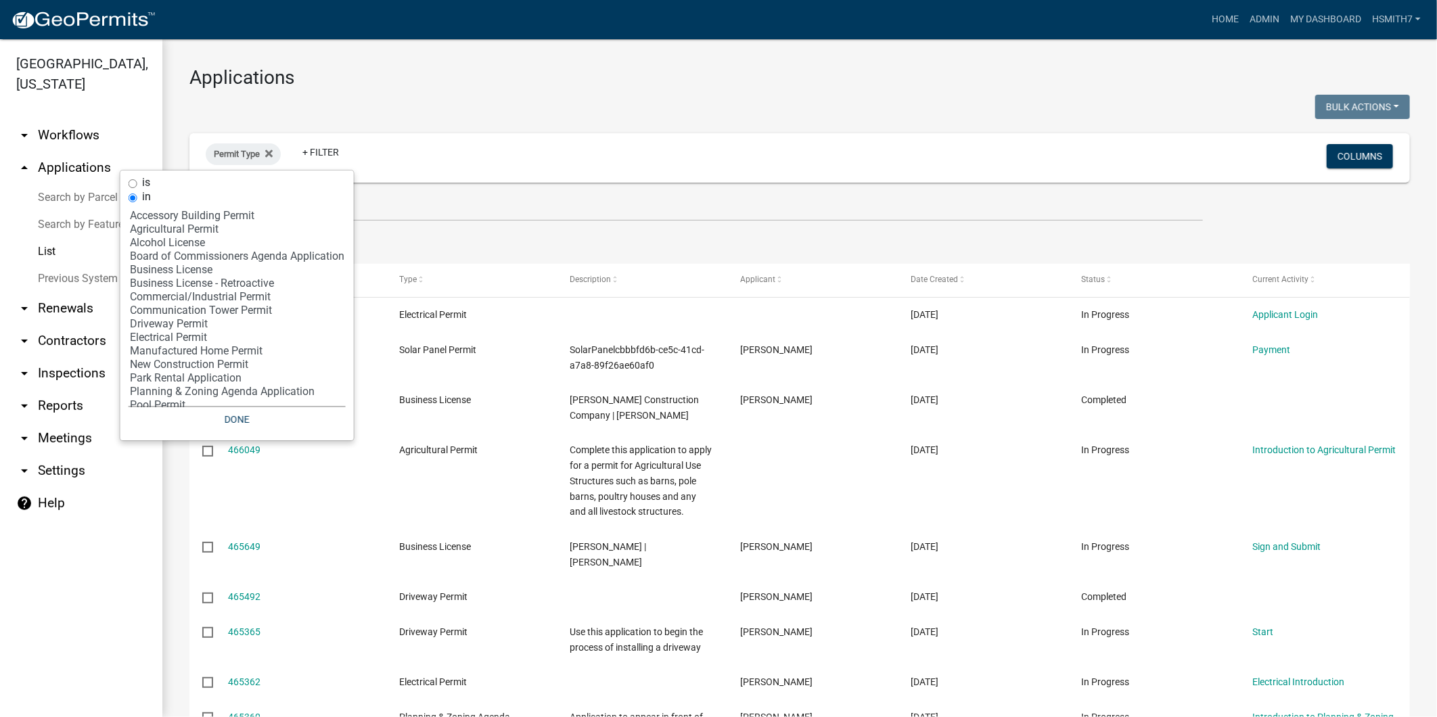
select select "9: '60ae78d1-16ed-4e4f-872e-38be42fbcfcc'"
click at [173, 325] on option "Driveway Permit" at bounding box center [237, 324] width 217 height 14
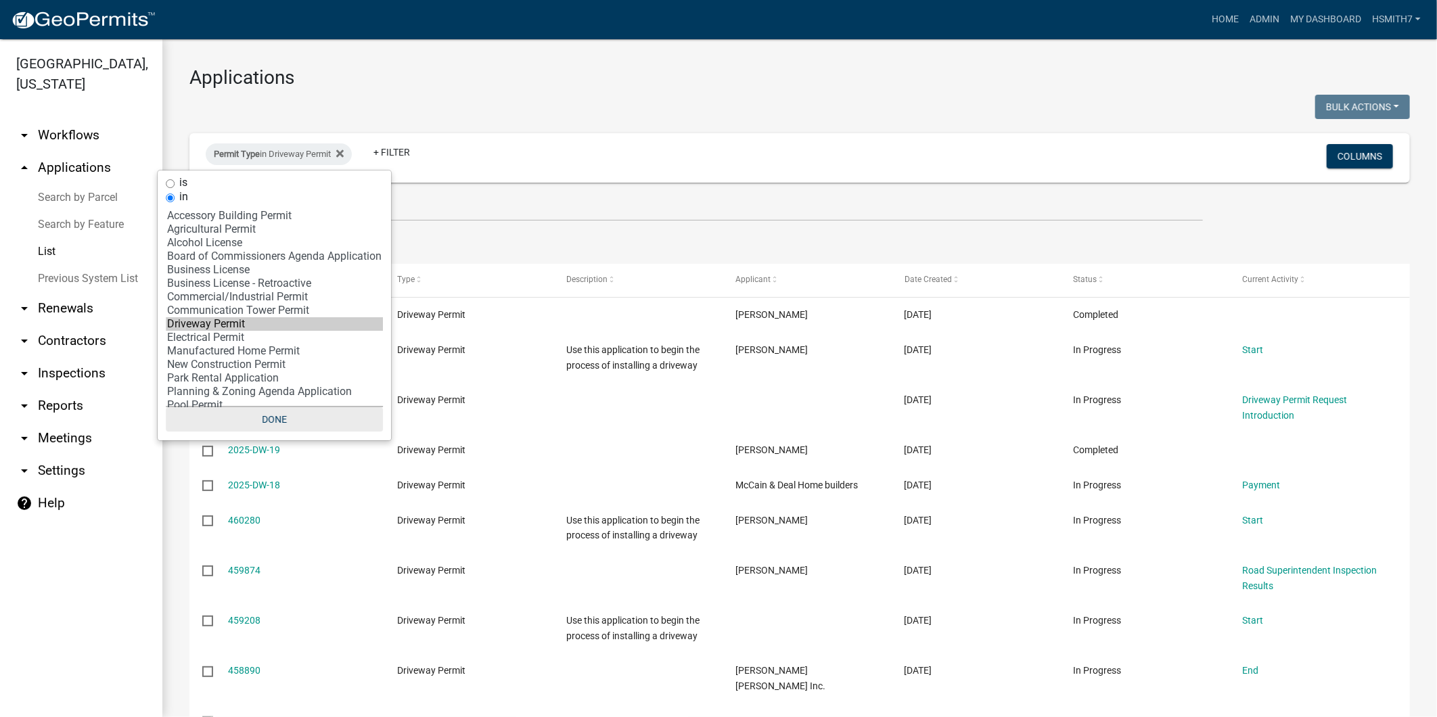
click at [265, 423] on button "Done" at bounding box center [274, 419] width 217 height 24
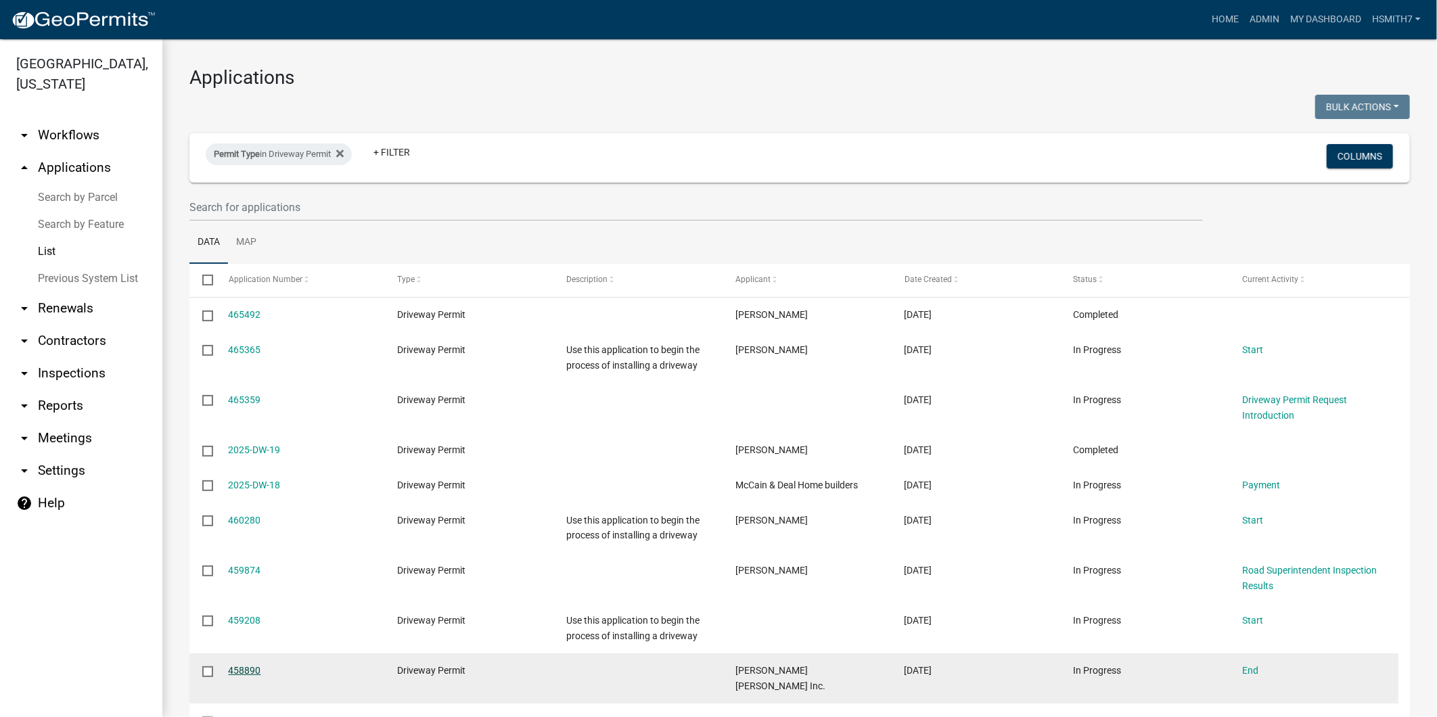
click at [229, 668] on link "458890" at bounding box center [245, 670] width 32 height 11
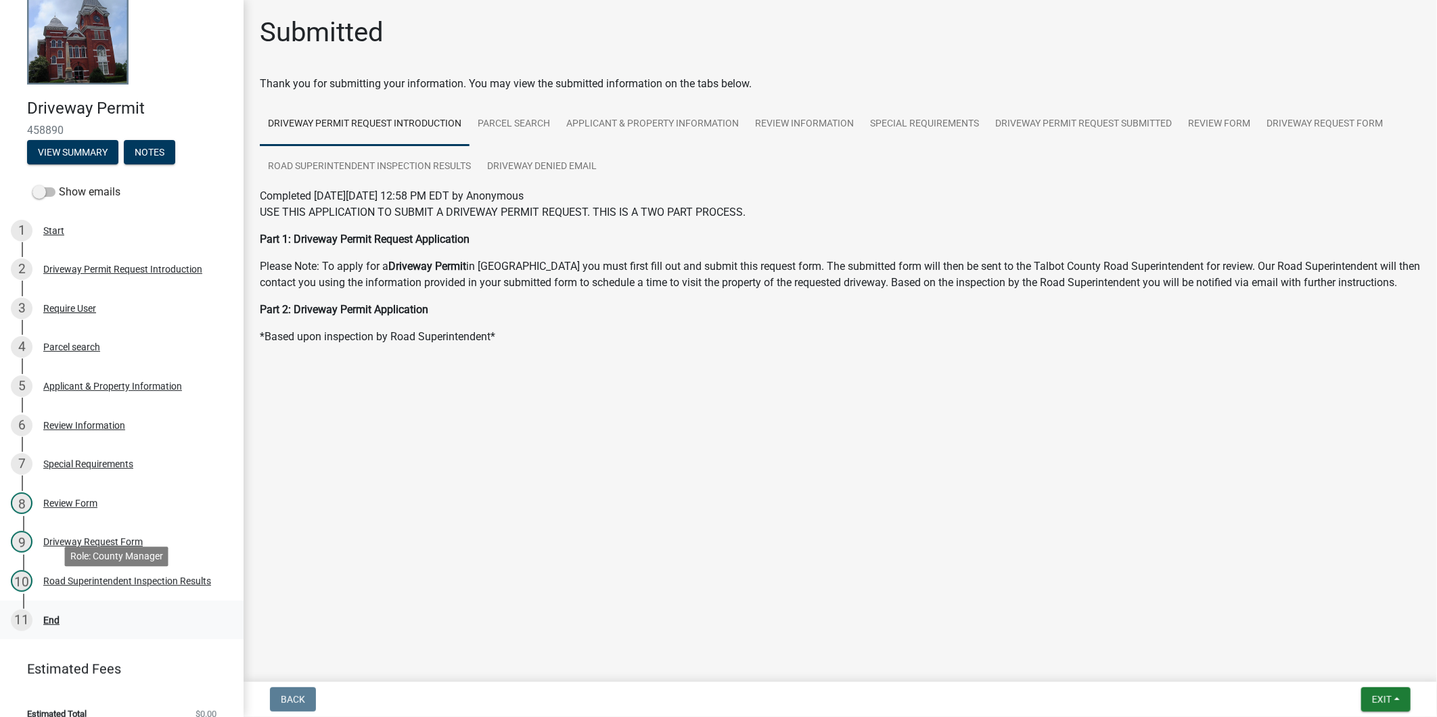
scroll to position [49, 0]
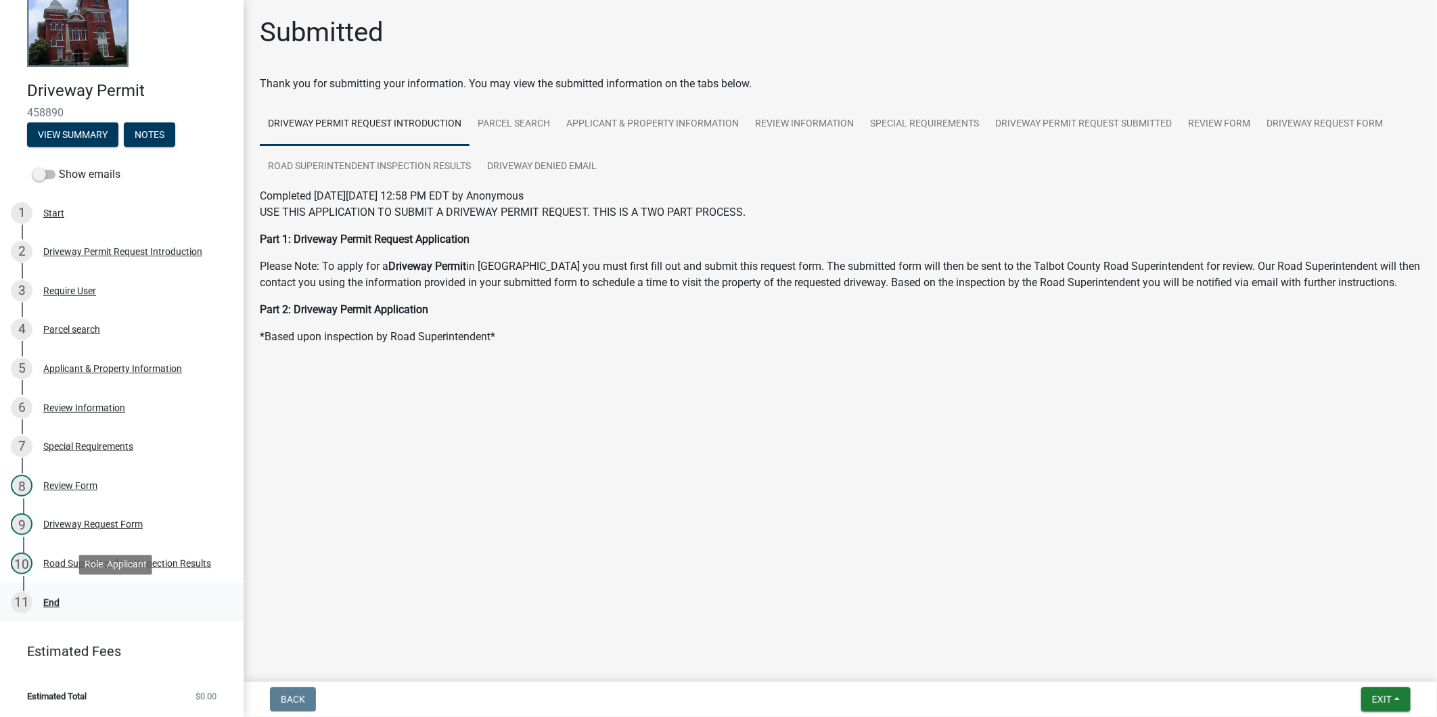
click at [98, 592] on div "11 End" at bounding box center [116, 603] width 211 height 22
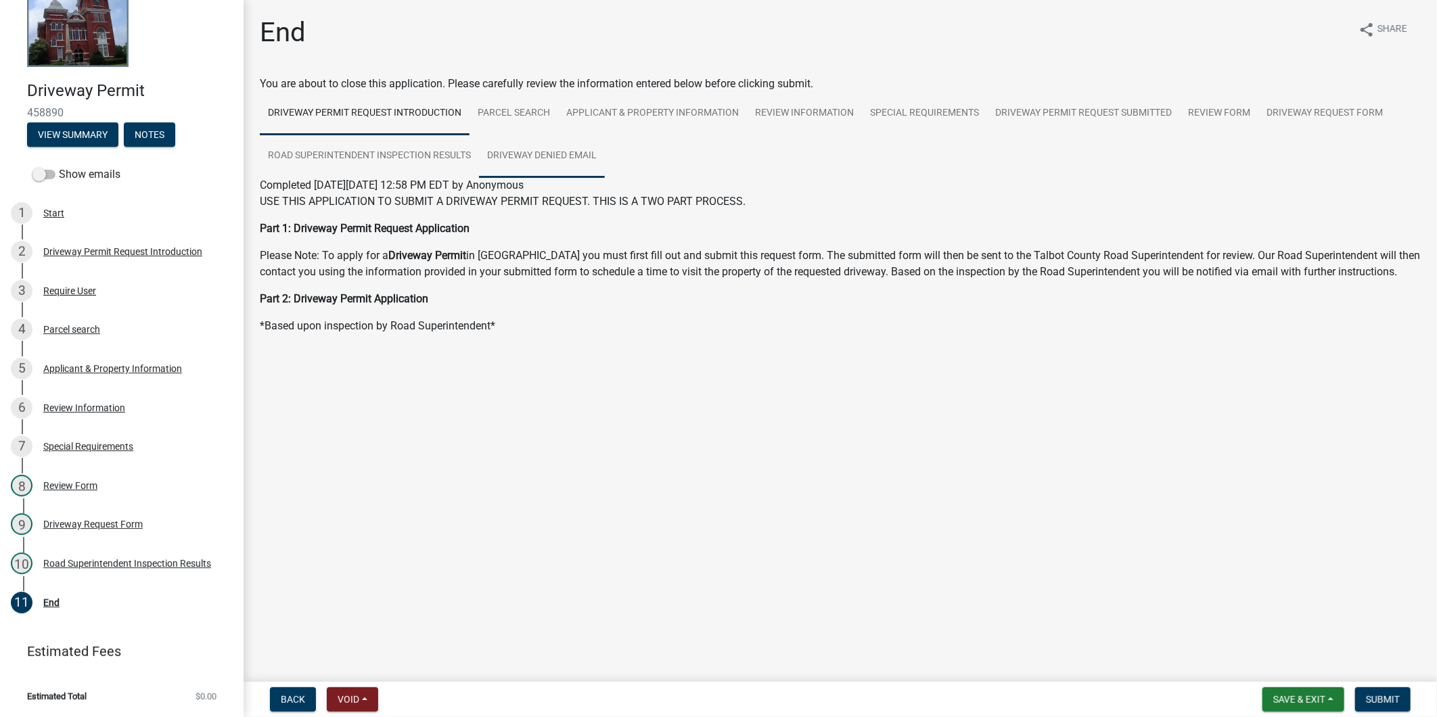
click at [548, 163] on link "Driveway Denied Email" at bounding box center [542, 156] width 126 height 43
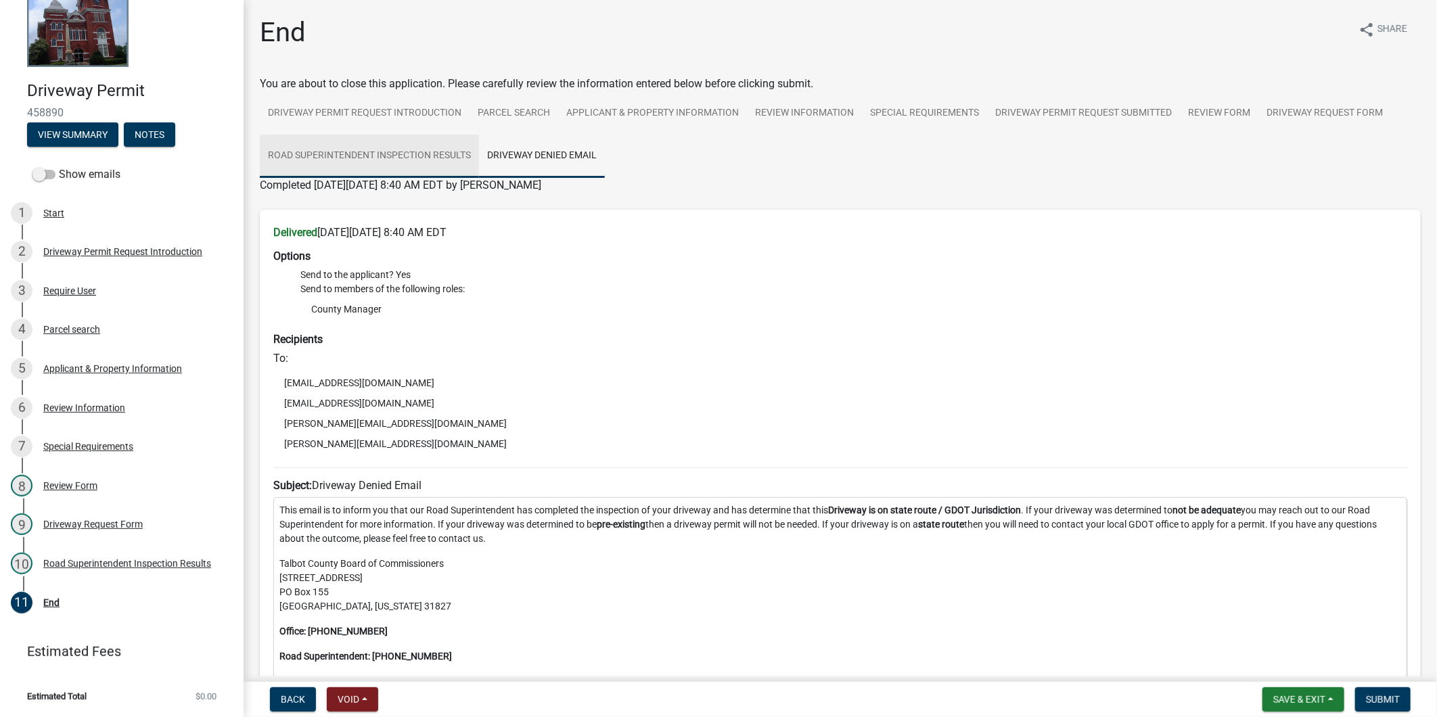
click at [434, 150] on link "Road Superintendent Inspection Results" at bounding box center [369, 156] width 219 height 43
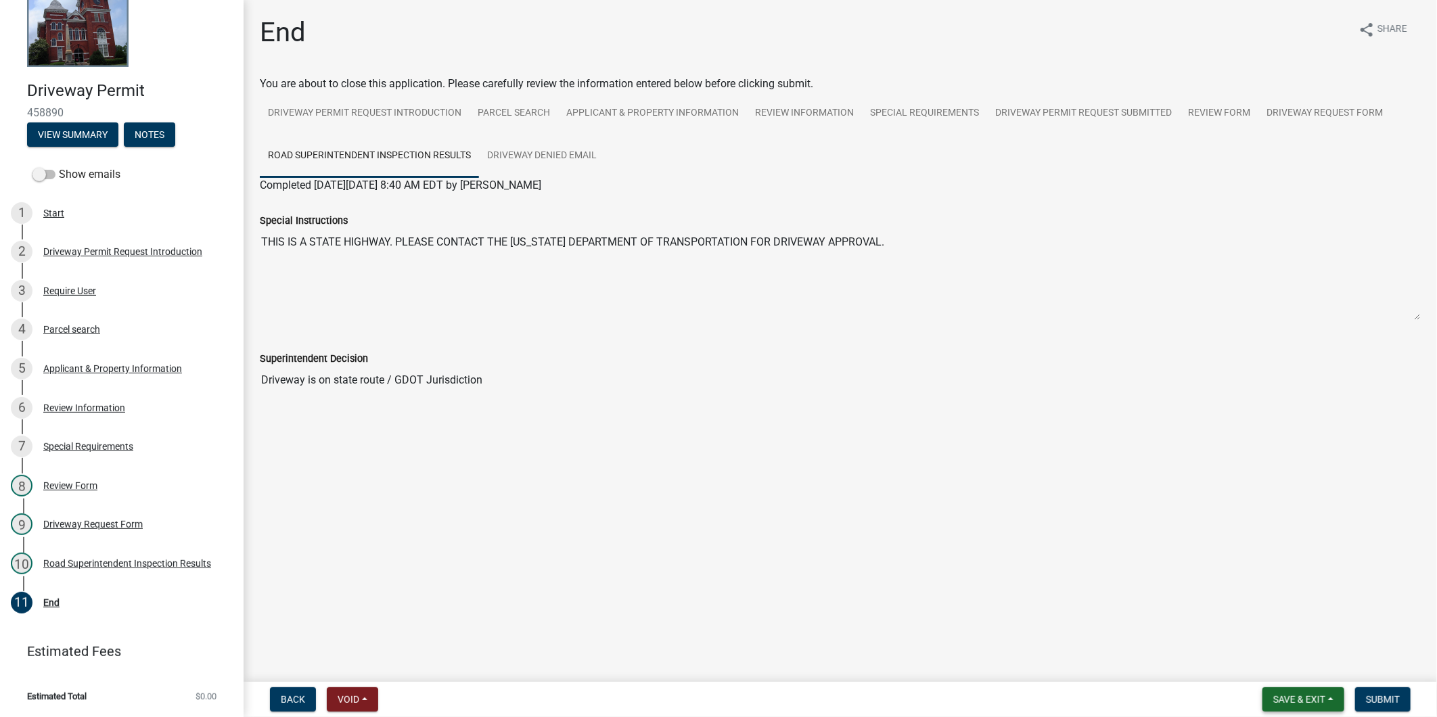
click at [1339, 693] on button "Save & Exit" at bounding box center [1303, 699] width 82 height 24
click at [1299, 673] on button "Save & Exit" at bounding box center [1290, 664] width 108 height 32
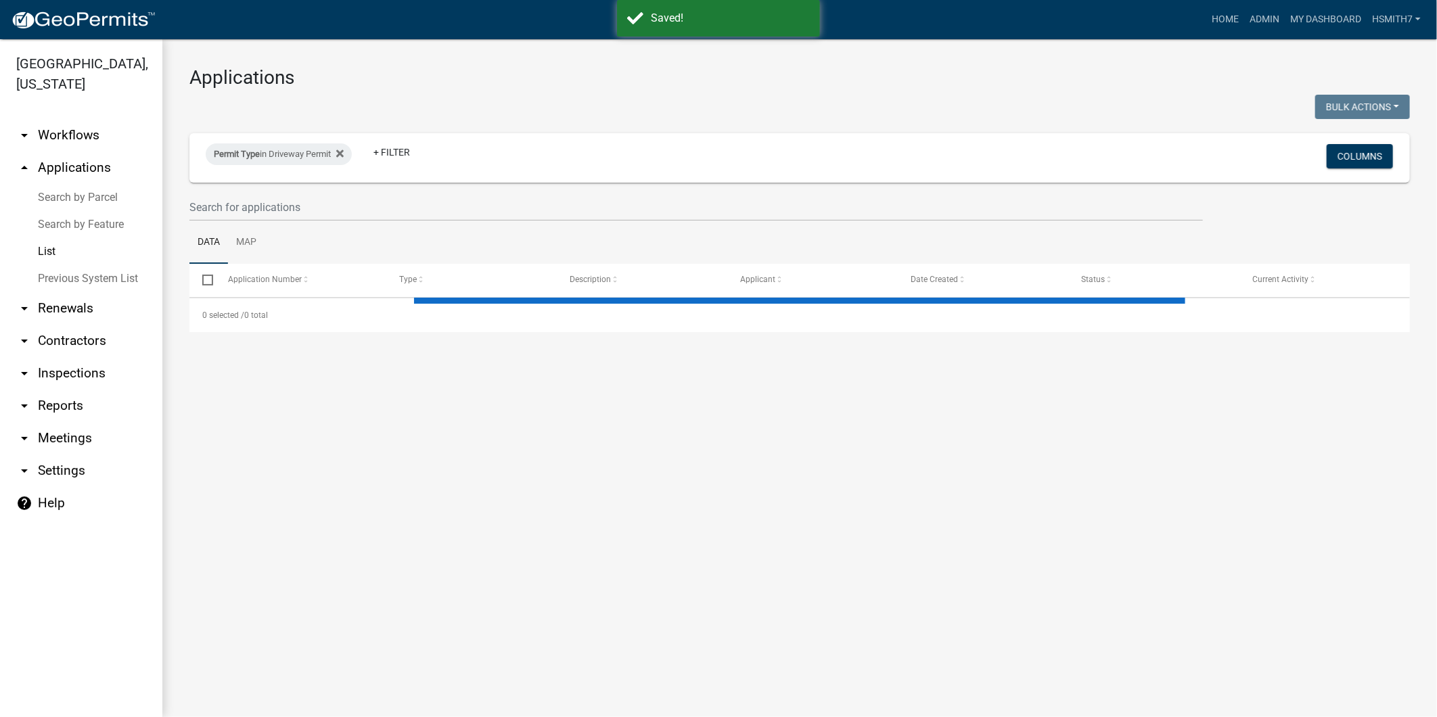
select select "3: 100"
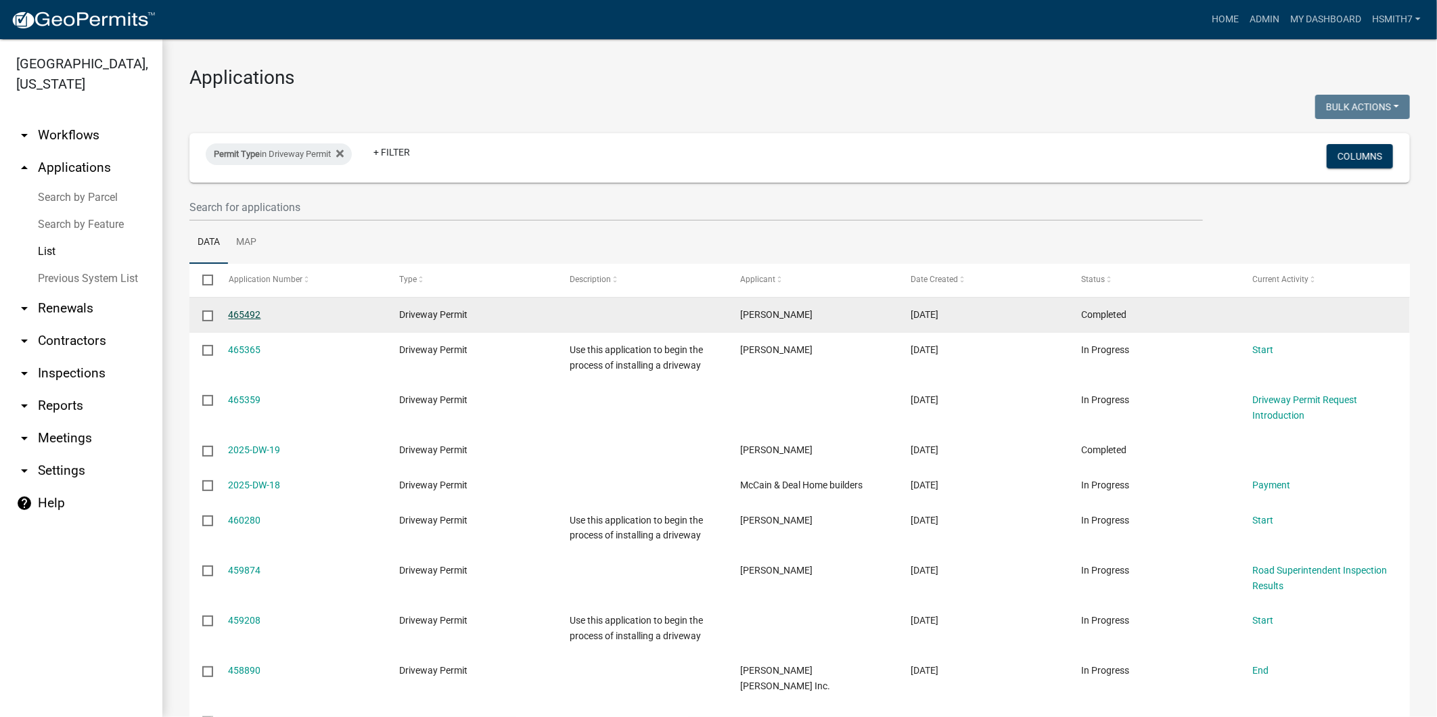
click at [241, 310] on link "465492" at bounding box center [245, 314] width 32 height 11
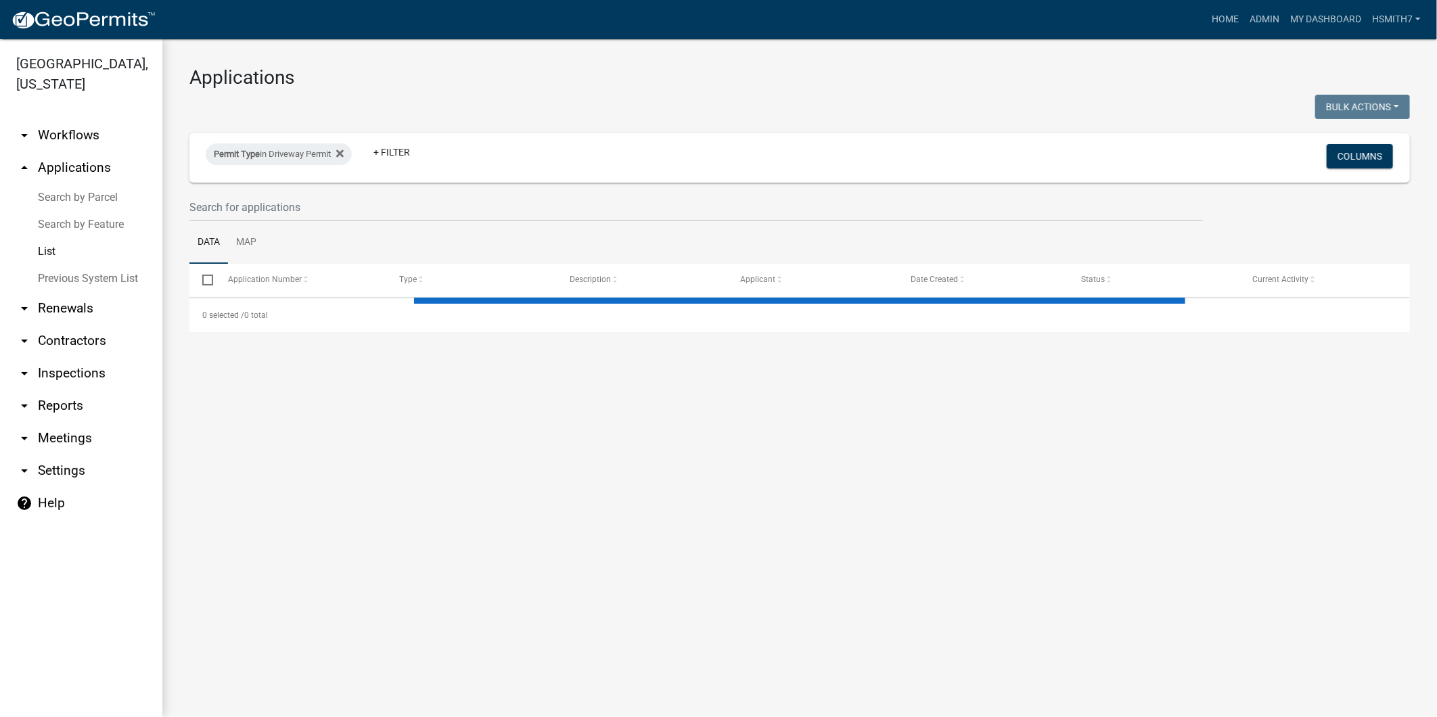
select select "3: 100"
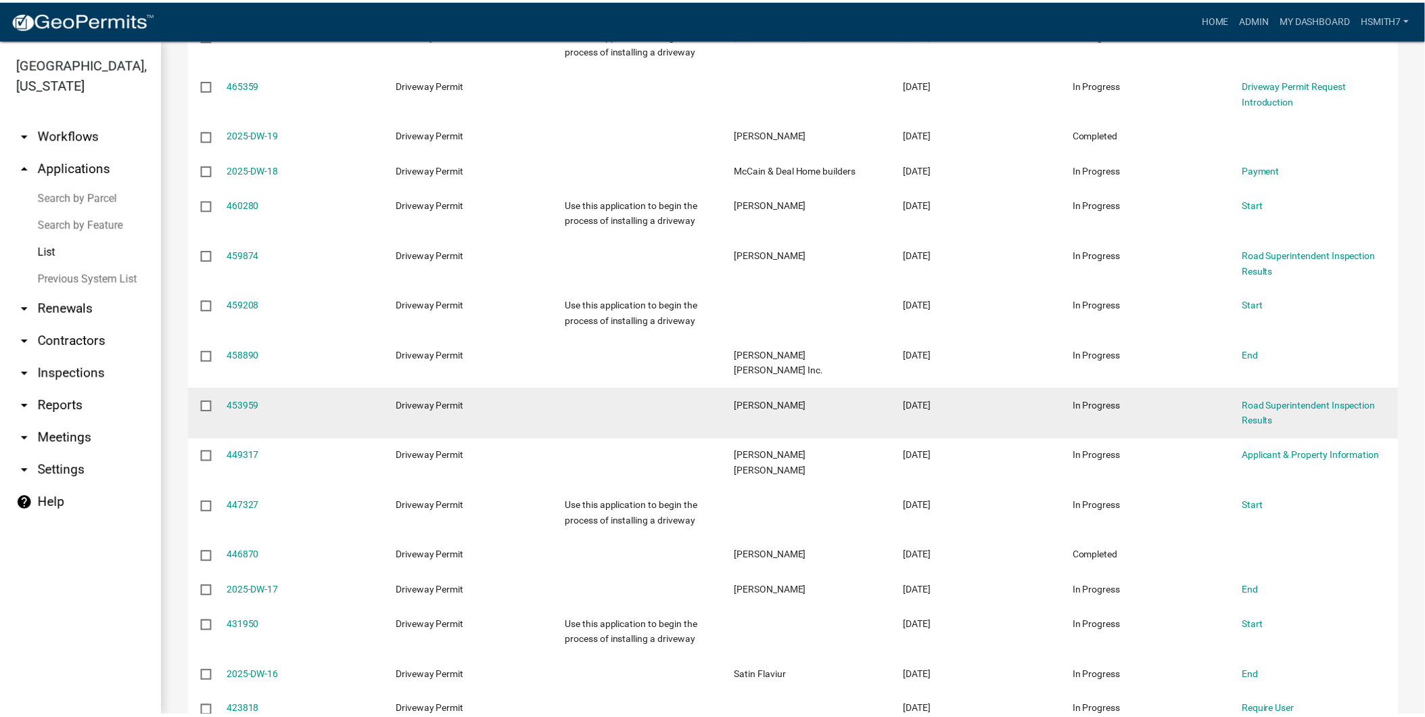
scroll to position [225, 0]
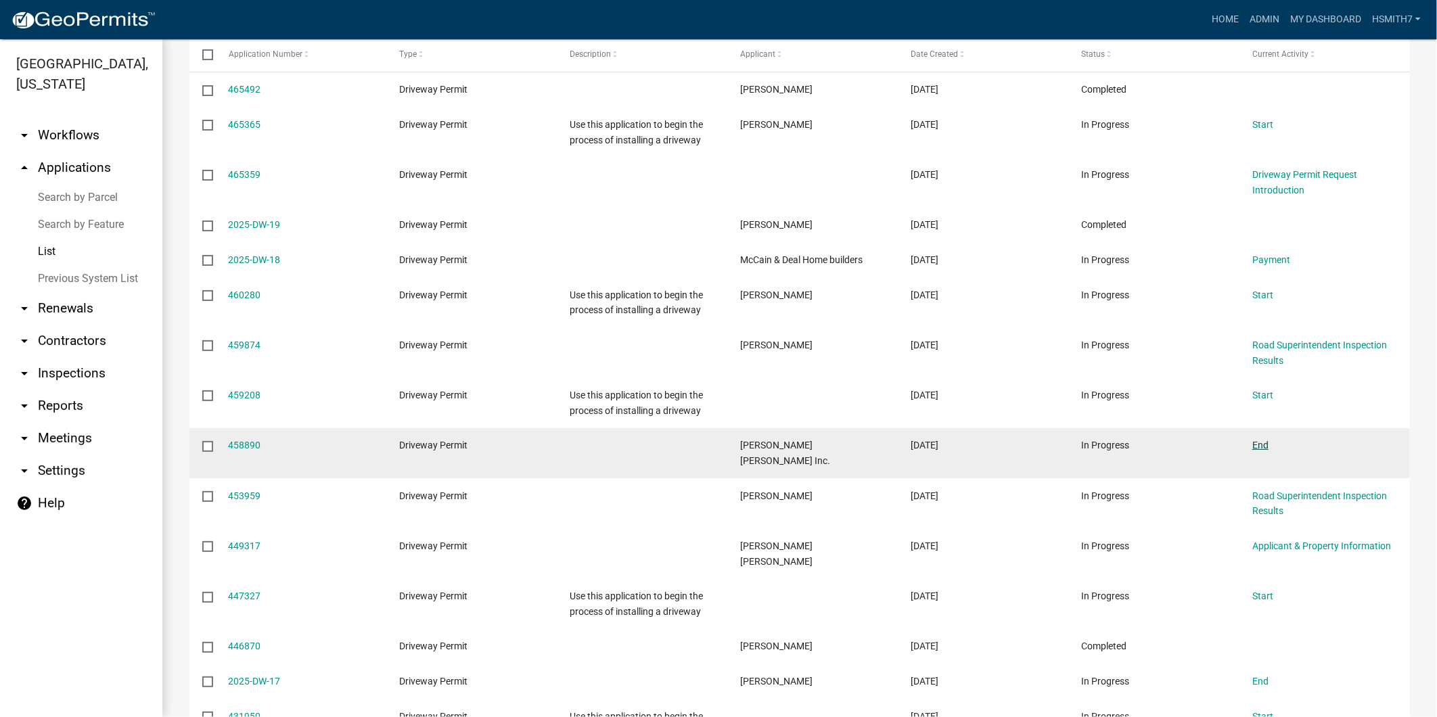
click at [1262, 446] on link "End" at bounding box center [1260, 445] width 16 height 11
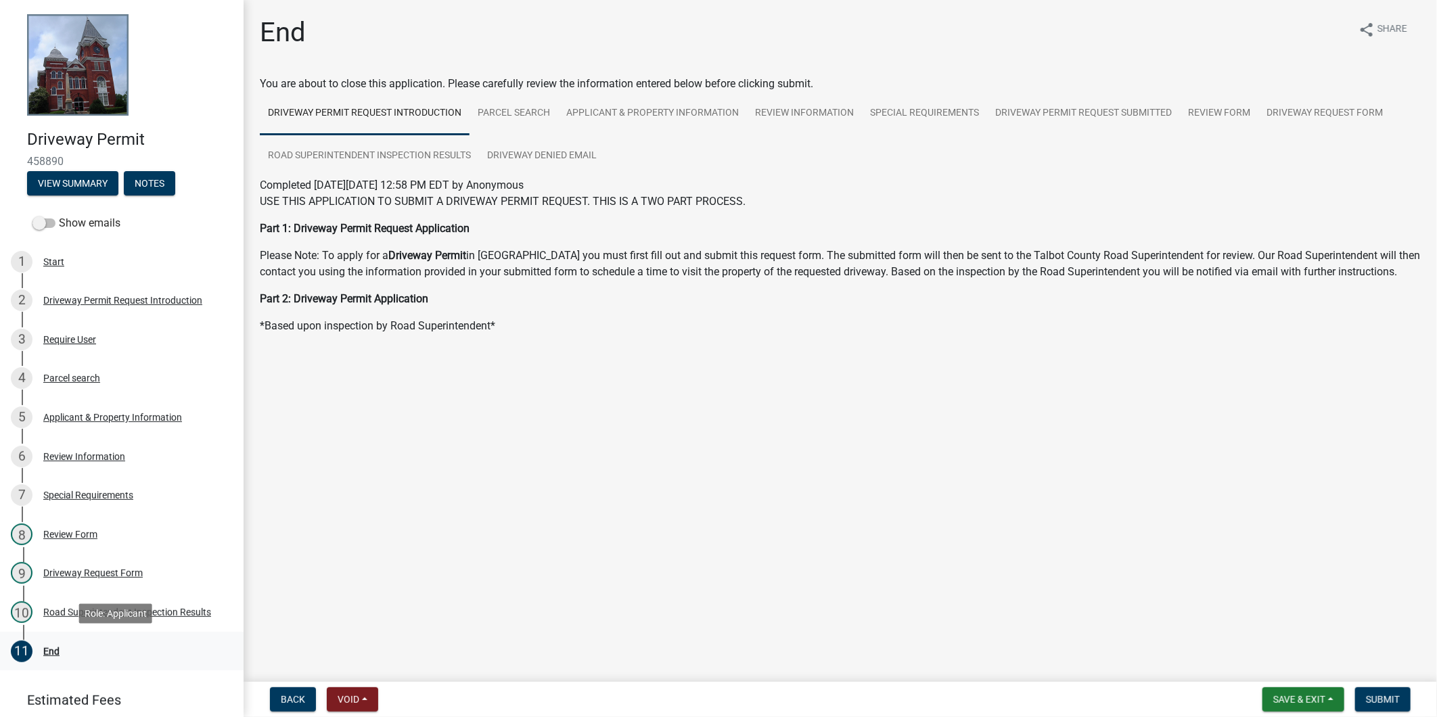
click at [100, 657] on div "11 End" at bounding box center [116, 651] width 211 height 22
click at [1376, 691] on button "Submit" at bounding box center [1382, 699] width 55 height 24
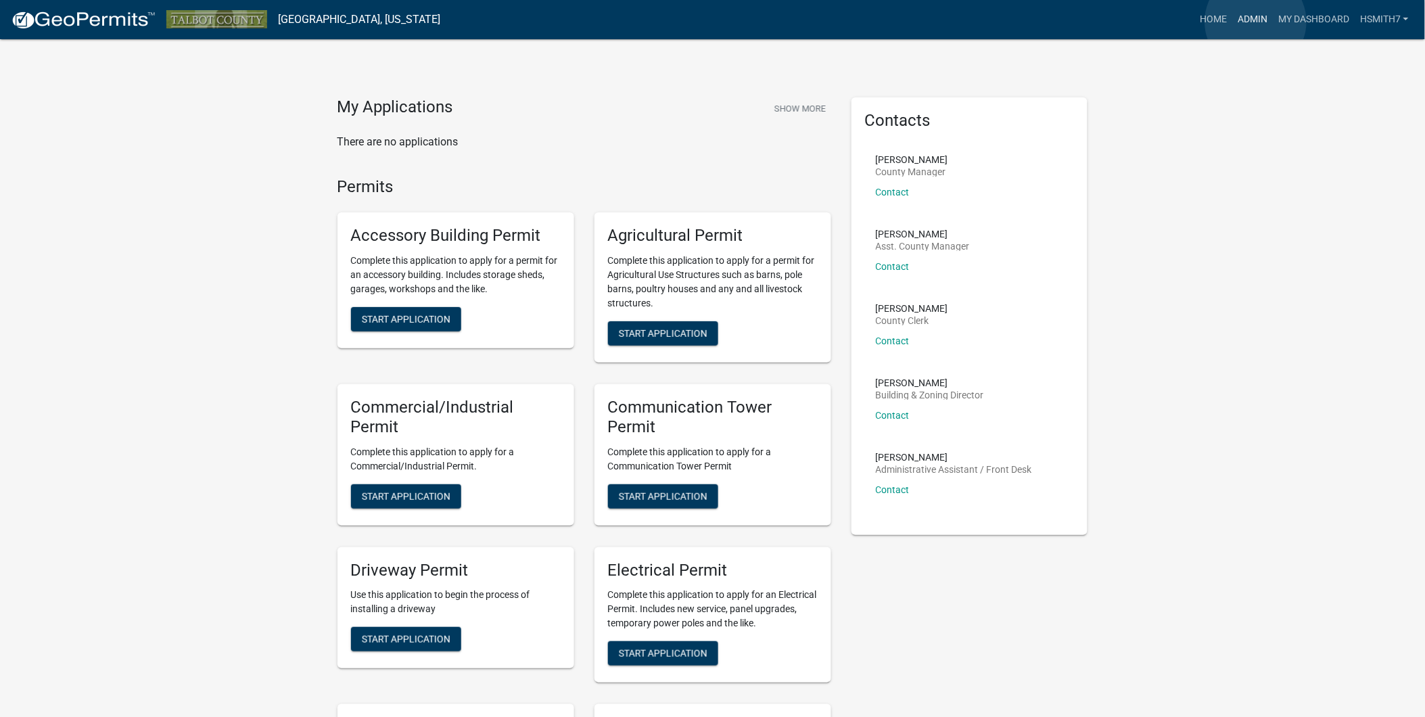
drag, startPoint x: 1256, startPoint y: 21, endPoint x: 1248, endPoint y: 16, distance: 9.2
click at [1255, 20] on link "Admin" at bounding box center [1252, 20] width 41 height 26
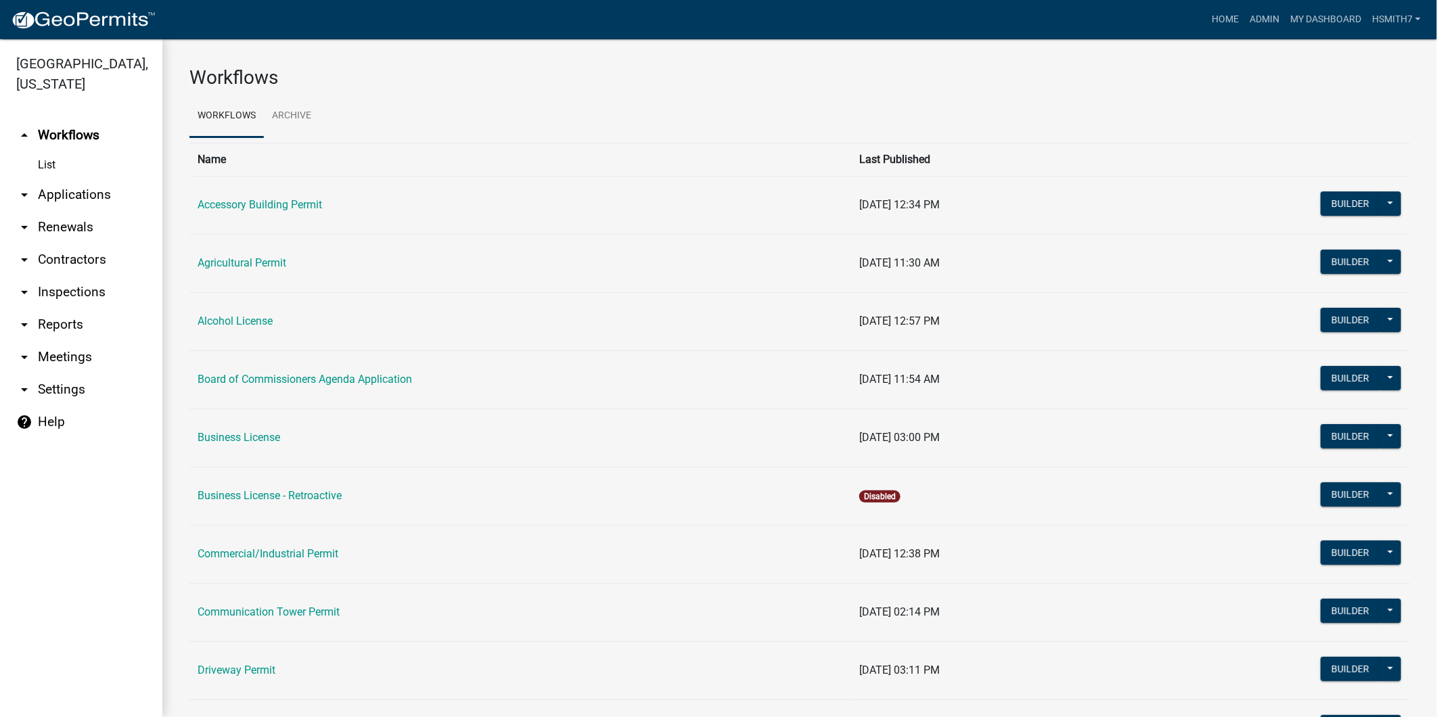
click at [60, 187] on link "arrow_drop_down Applications" at bounding box center [81, 195] width 162 height 32
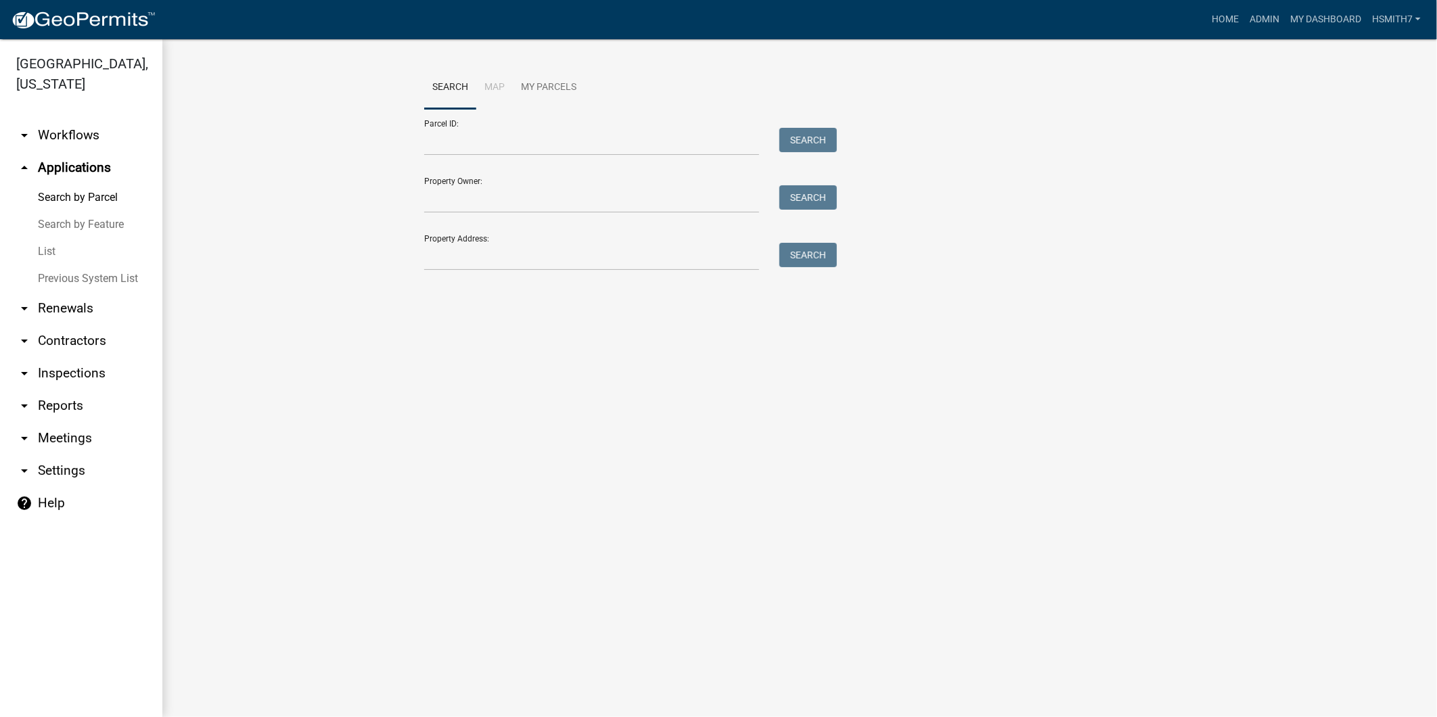
click at [41, 250] on link "List" at bounding box center [81, 251] width 162 height 27
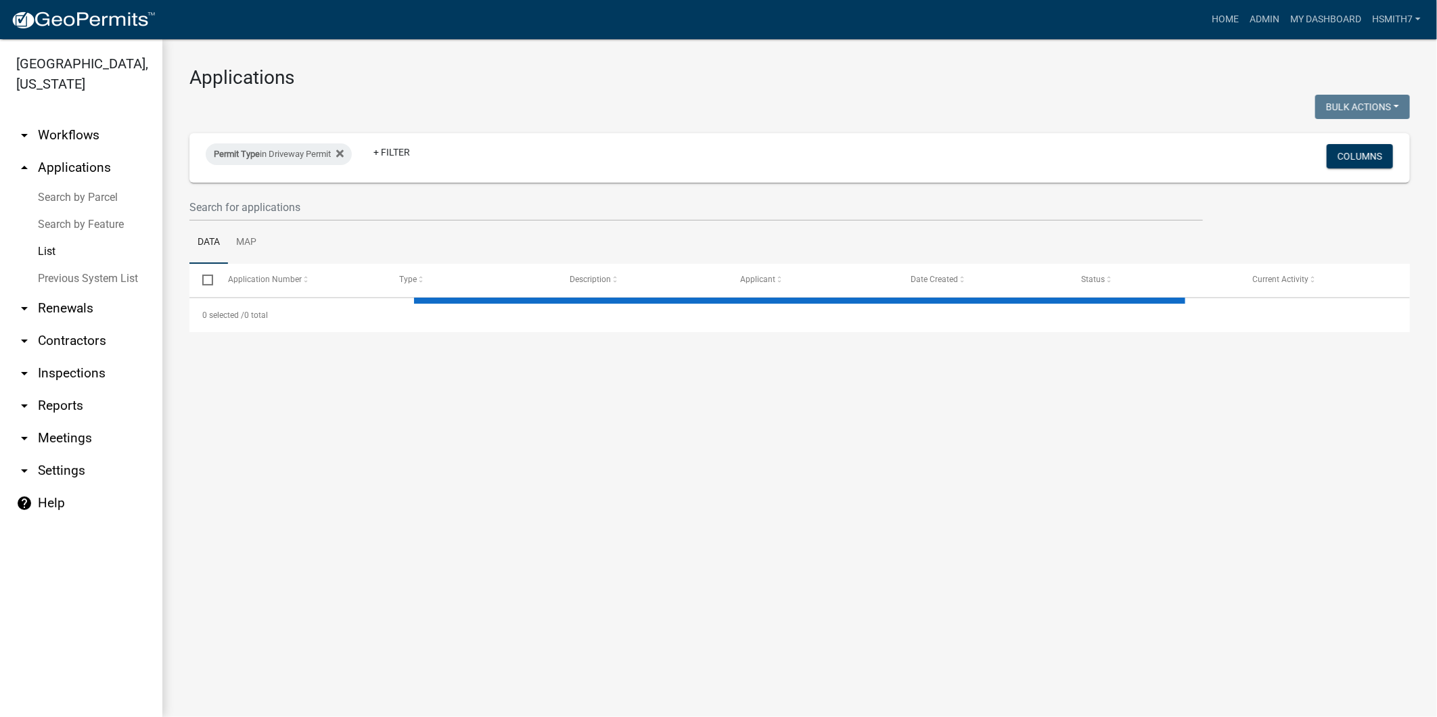
select select "3: 100"
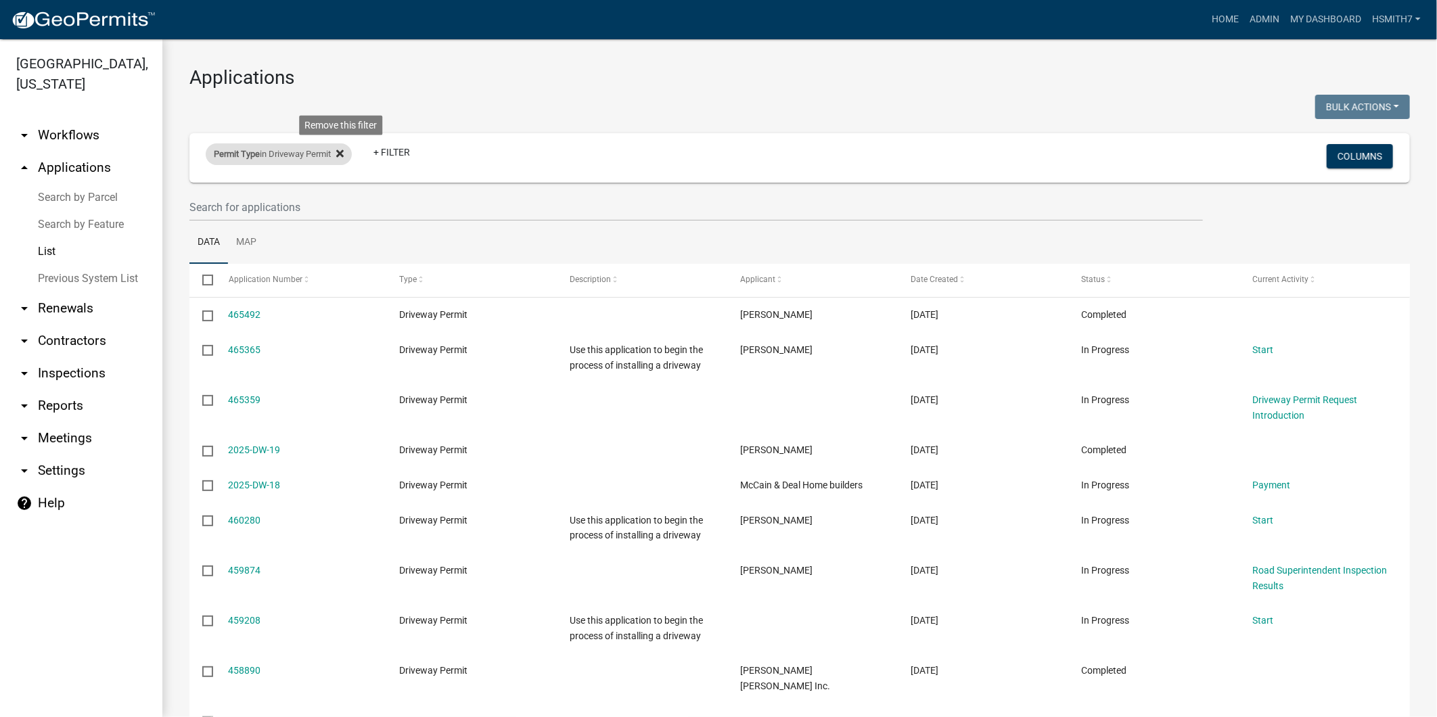
click at [340, 157] on icon at bounding box center [339, 153] width 7 height 11
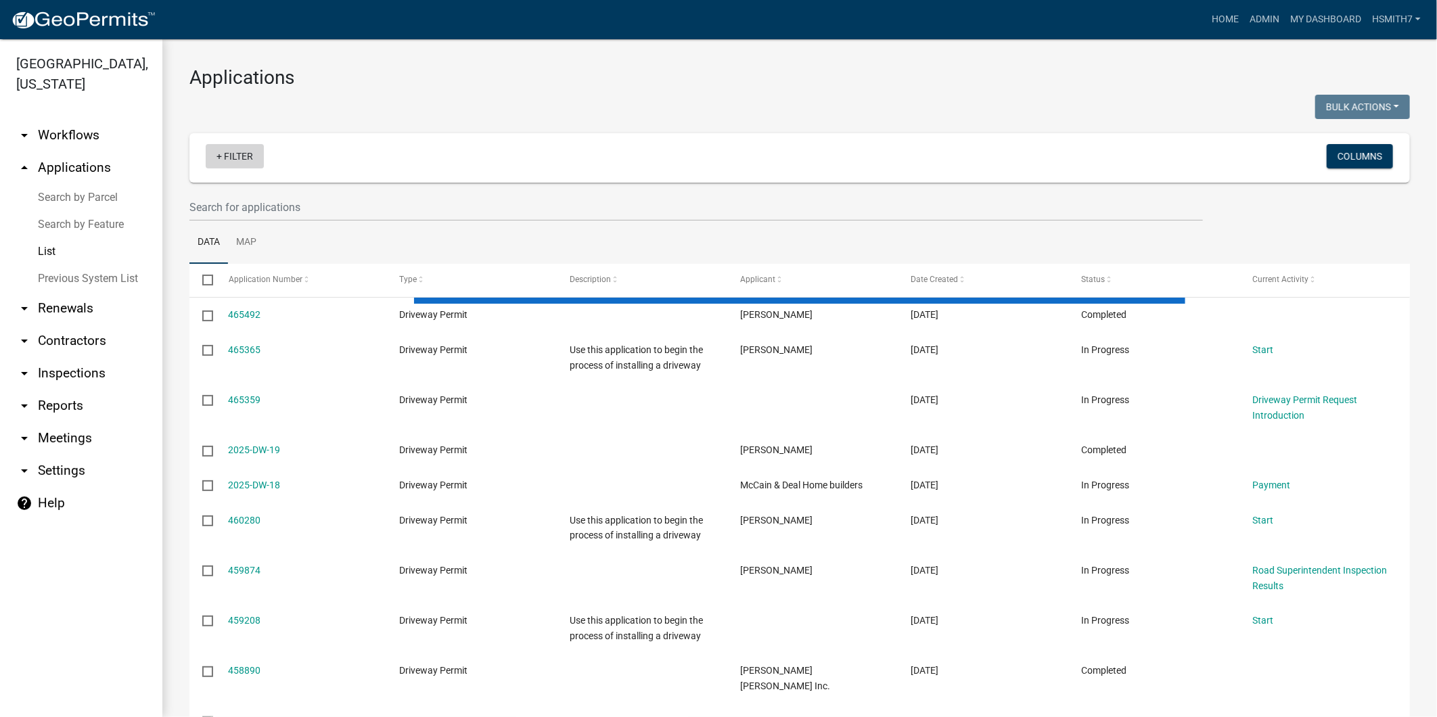
click at [226, 158] on link "+ Filter" at bounding box center [235, 156] width 58 height 24
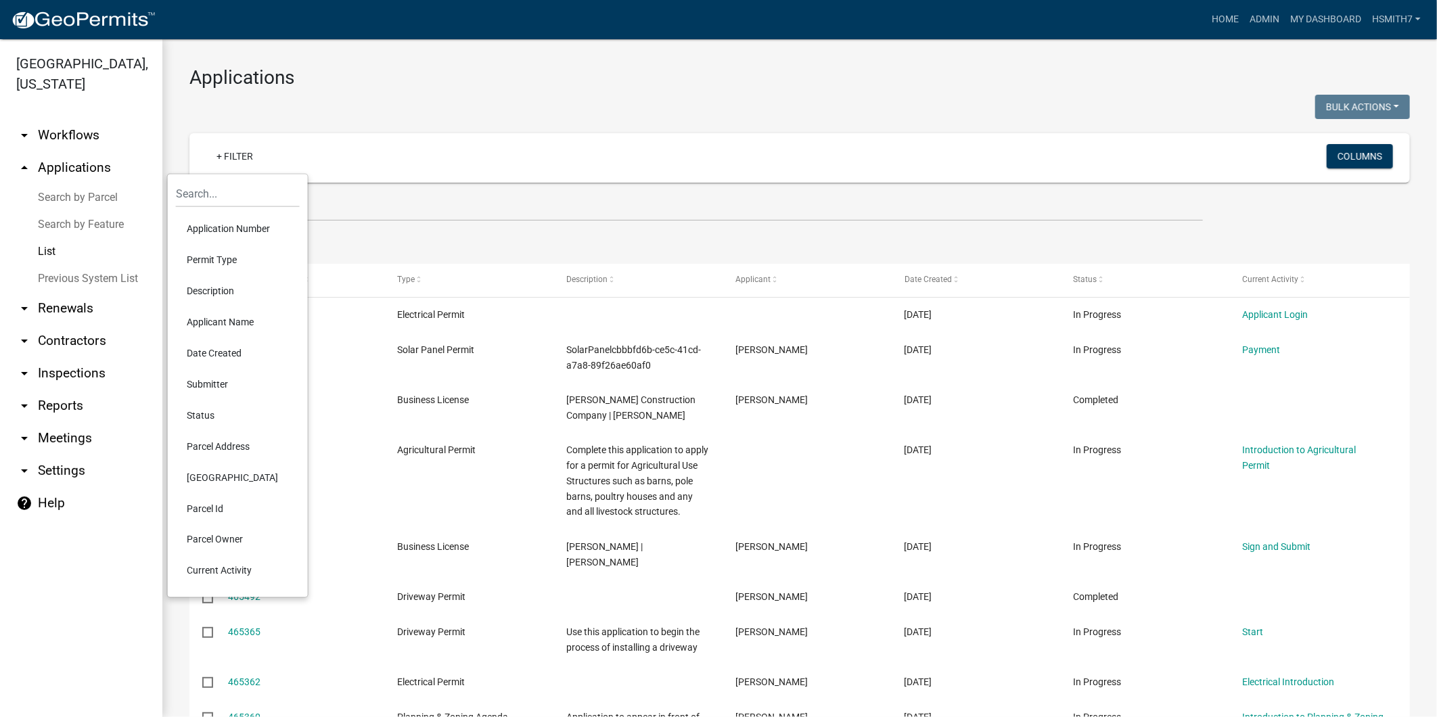
click at [221, 259] on li "Permit Type" at bounding box center [238, 259] width 124 height 31
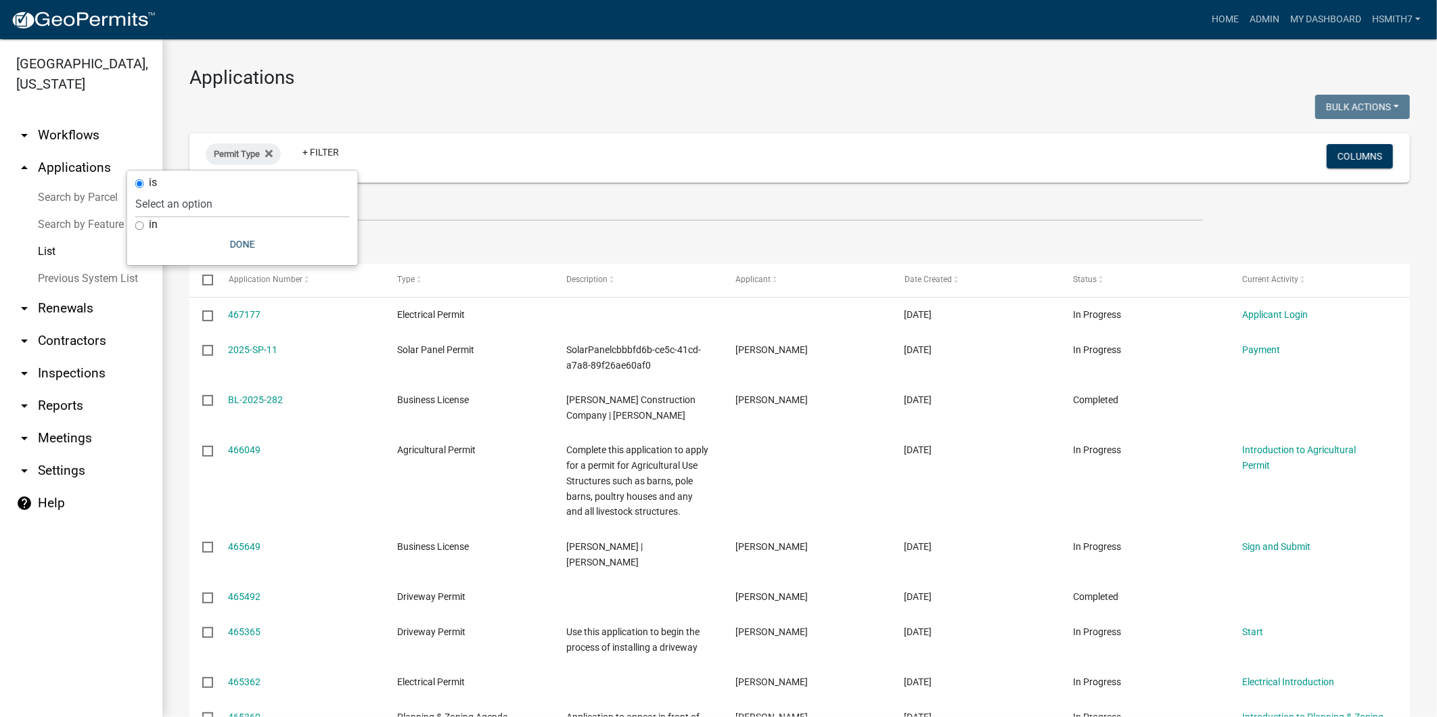
click at [147, 220] on div "in" at bounding box center [242, 225] width 214 height 14
click at [133, 220] on div "is Select an option Accessory Building Permit Agricultural Permit Alcohol Licen…" at bounding box center [242, 217] width 231 height 95
click at [143, 226] on input "in" at bounding box center [139, 225] width 9 height 9
radio input "true"
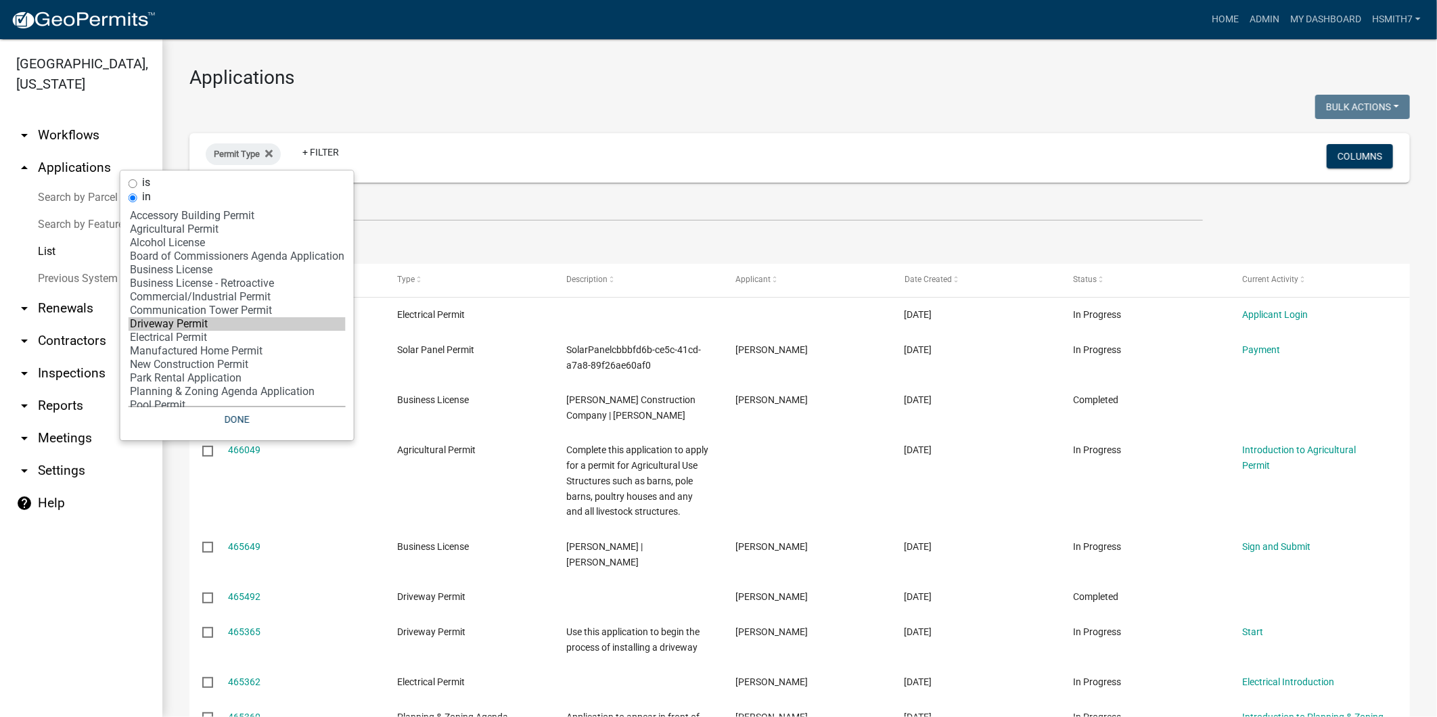
click at [185, 329] on option "Driveway Permit" at bounding box center [237, 324] width 217 height 14
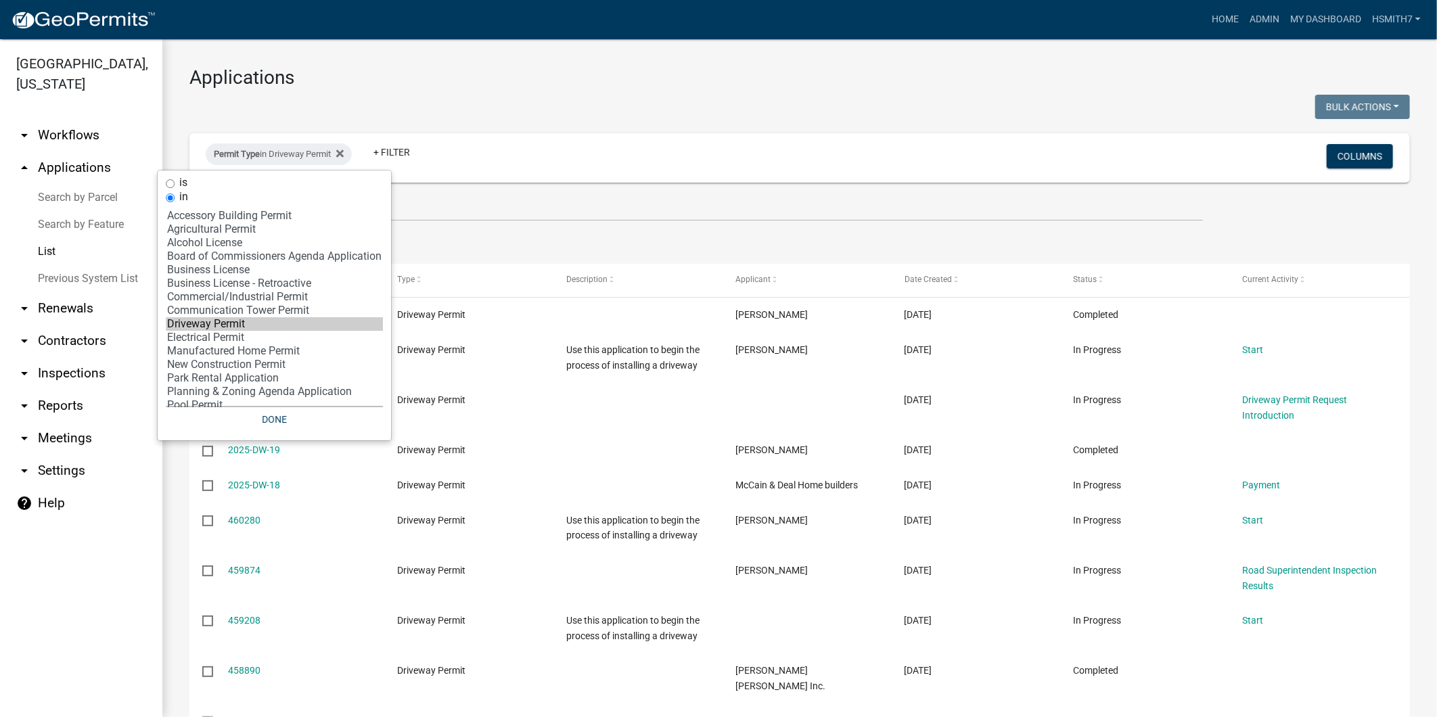
click at [210, 331] on option "Driveway Permit" at bounding box center [274, 324] width 217 height 14
select select "10: 'd3398bb2-1b7a-4daf-b382-fb5b9cae75b1'"
click at [210, 338] on option "Electrical Permit" at bounding box center [274, 338] width 217 height 14
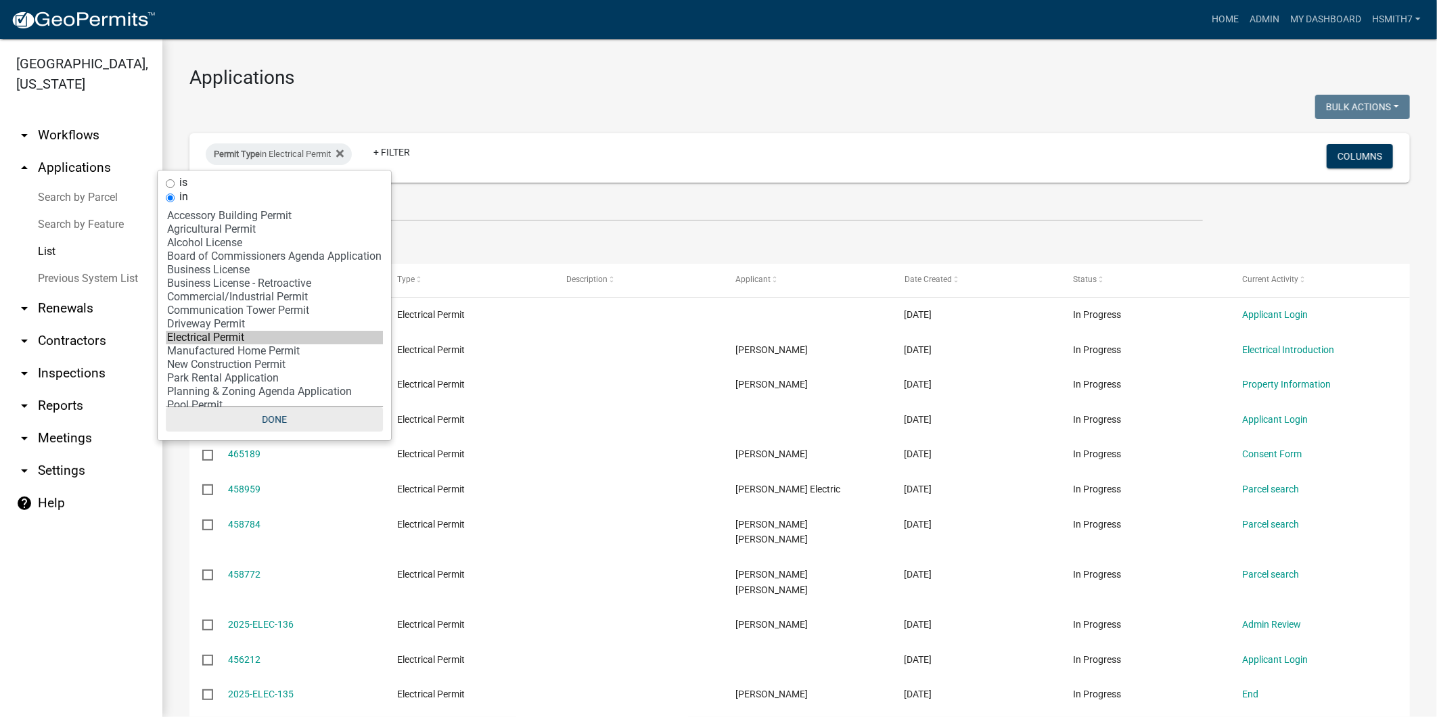
click at [277, 417] on button "Done" at bounding box center [274, 419] width 217 height 24
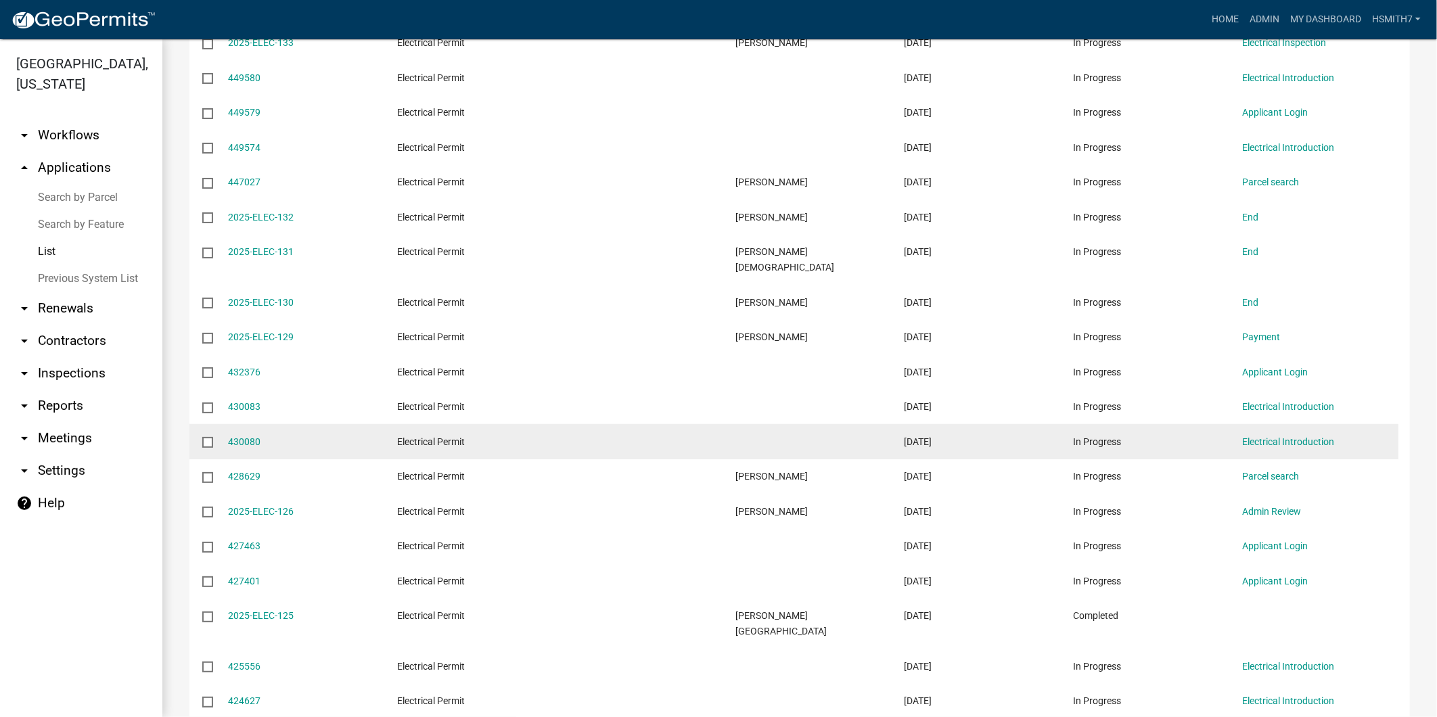
scroll to position [751, 0]
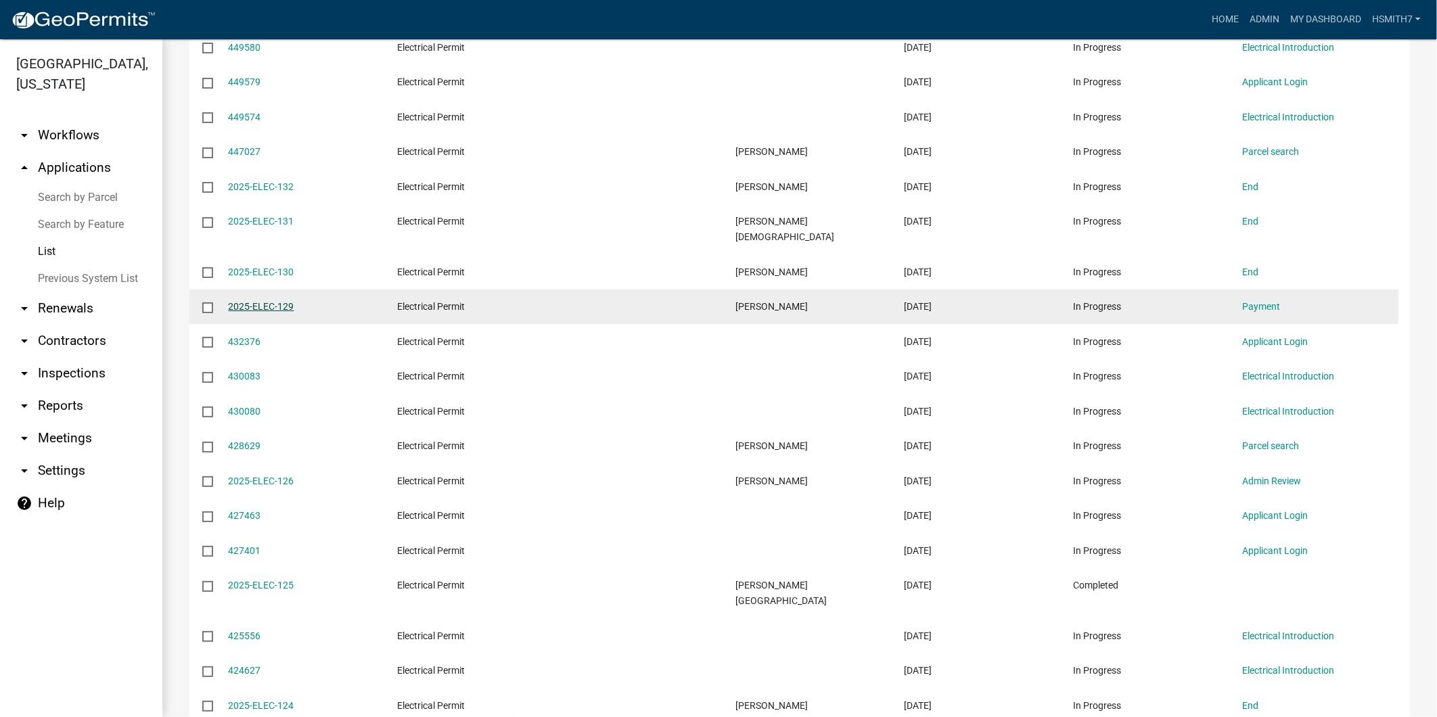
click at [287, 301] on link "2025-ELEC-129" at bounding box center [262, 306] width 66 height 11
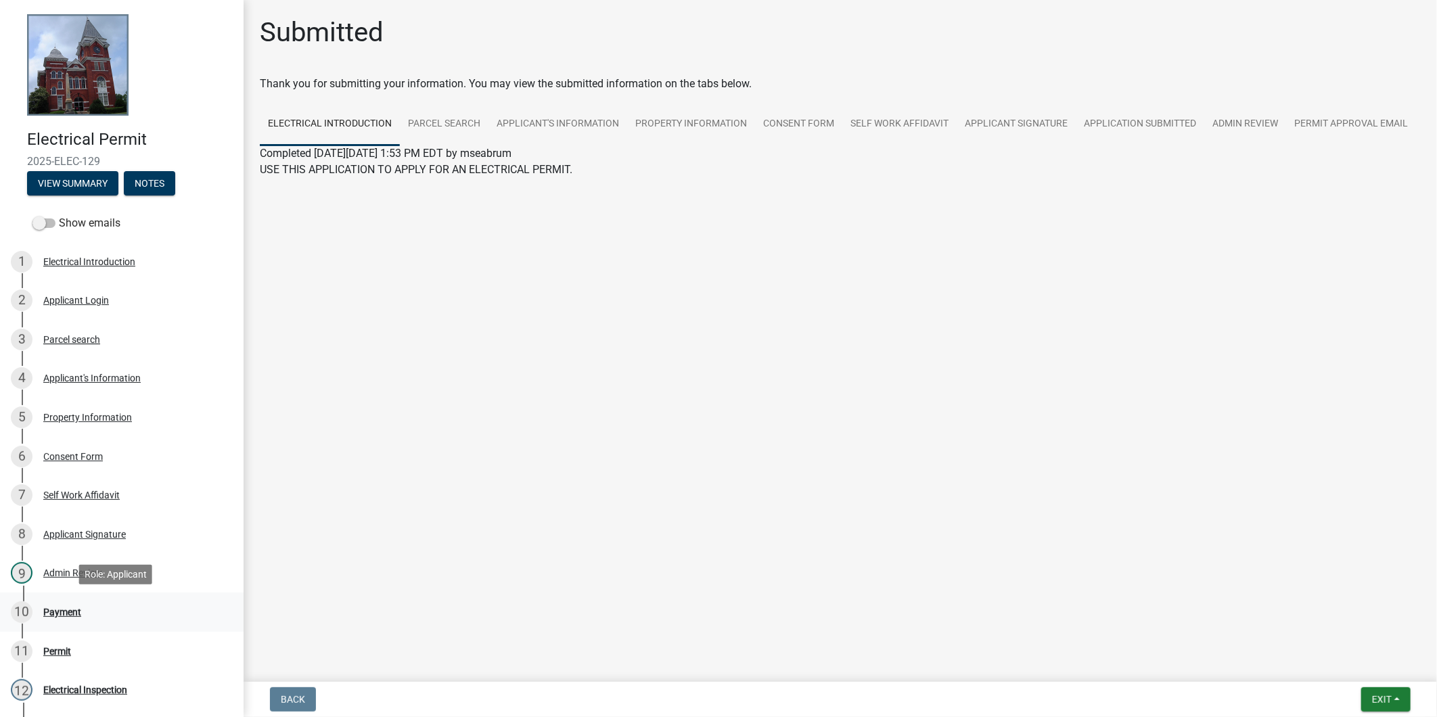
click at [134, 626] on link "10 Payment" at bounding box center [121, 611] width 243 height 39
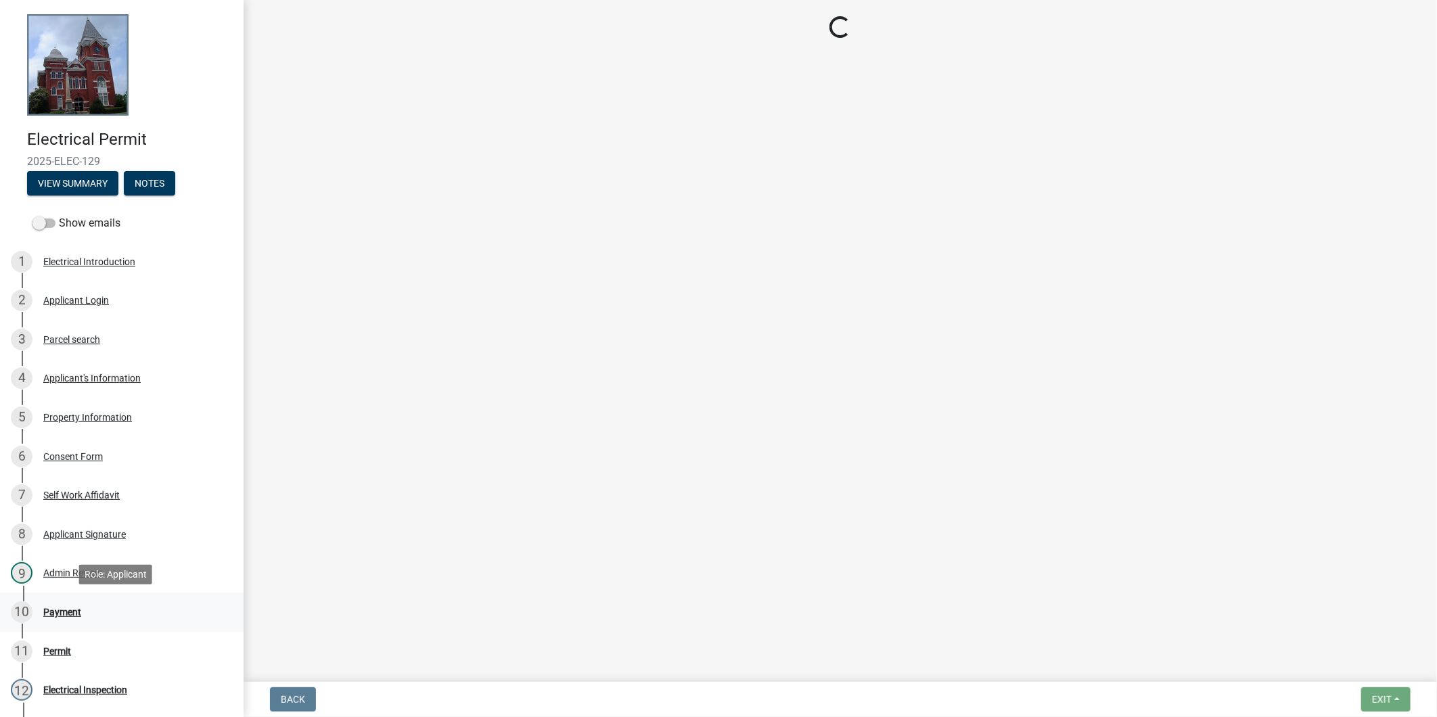
select select "3: 3"
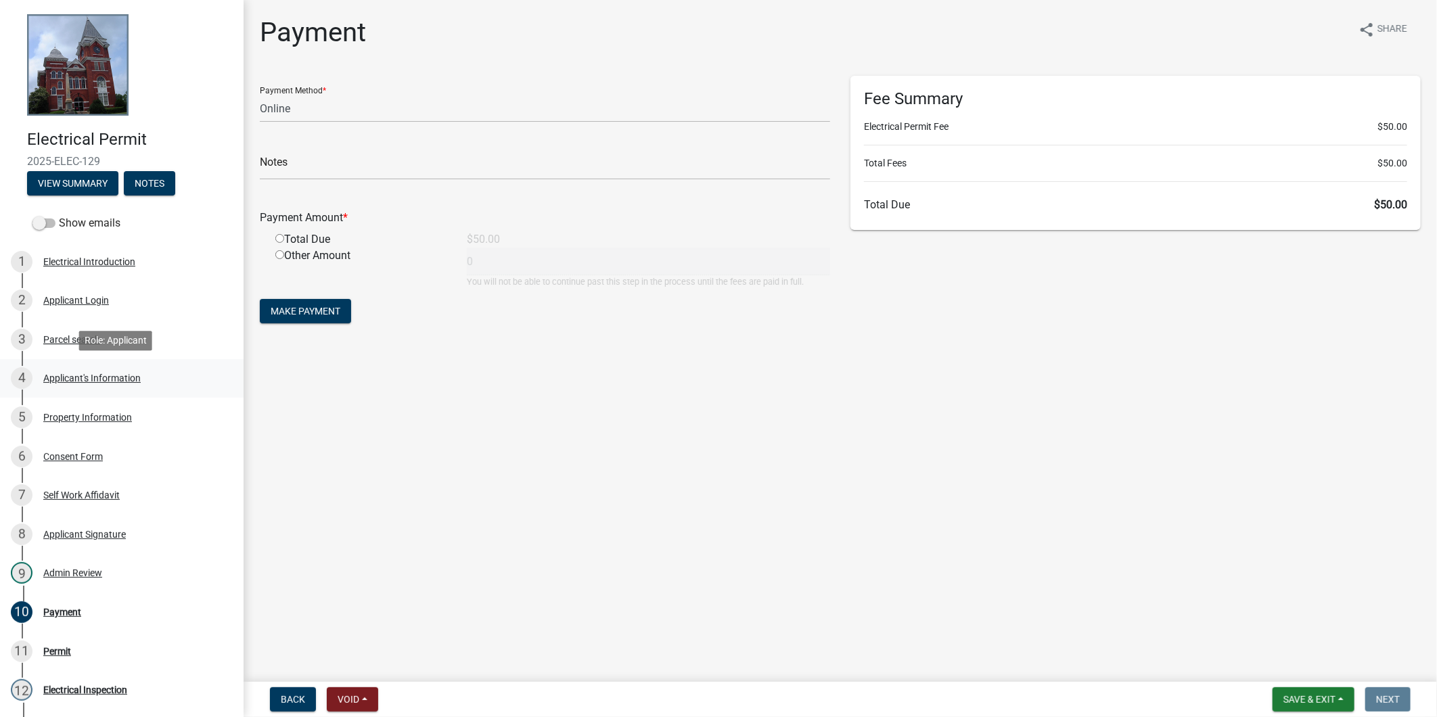
click at [100, 359] on link "4 Applicant's Information" at bounding box center [121, 378] width 243 height 39
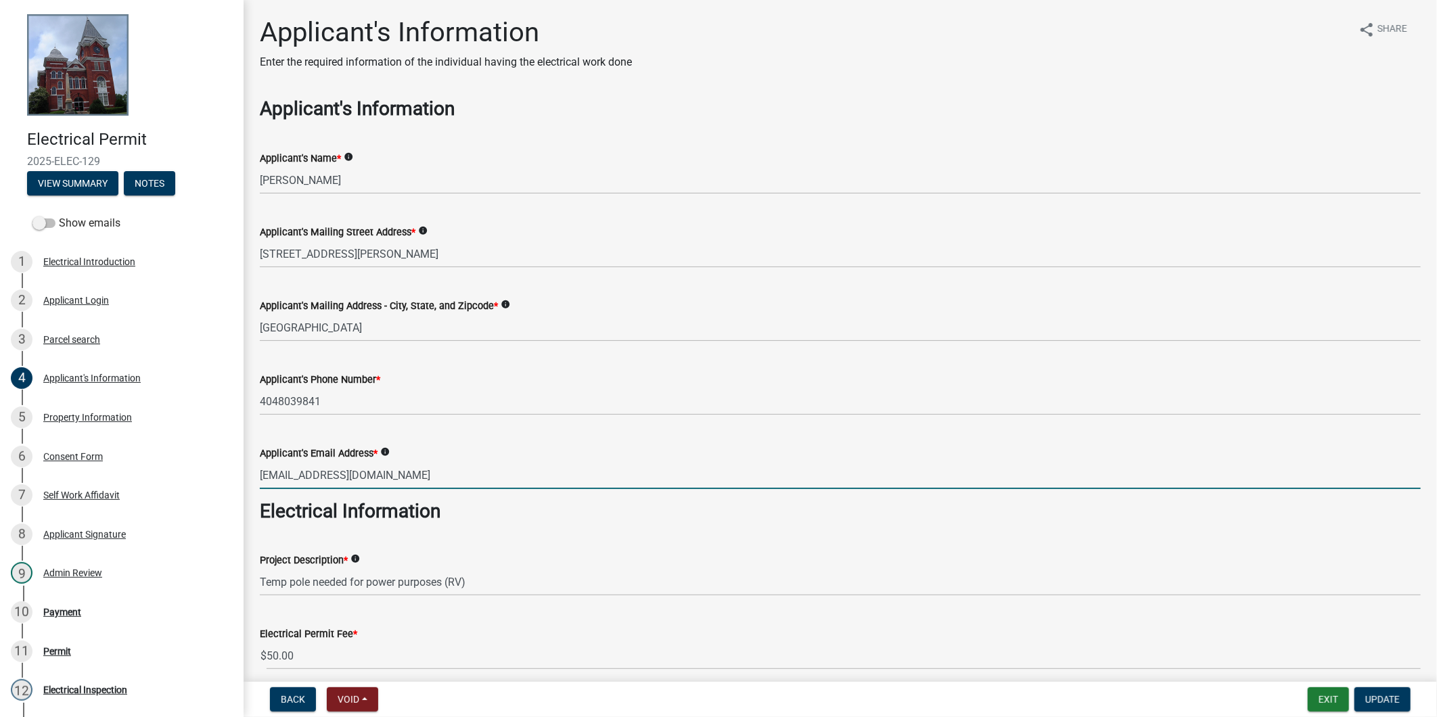
click at [382, 467] on input "mseabrum@gmail.com" at bounding box center [840, 475] width 1161 height 28
click at [383, 467] on input "mseabrum@gmail.com" at bounding box center [840, 475] width 1161 height 28
click at [1312, 703] on button "Exit" at bounding box center [1327, 699] width 41 height 24
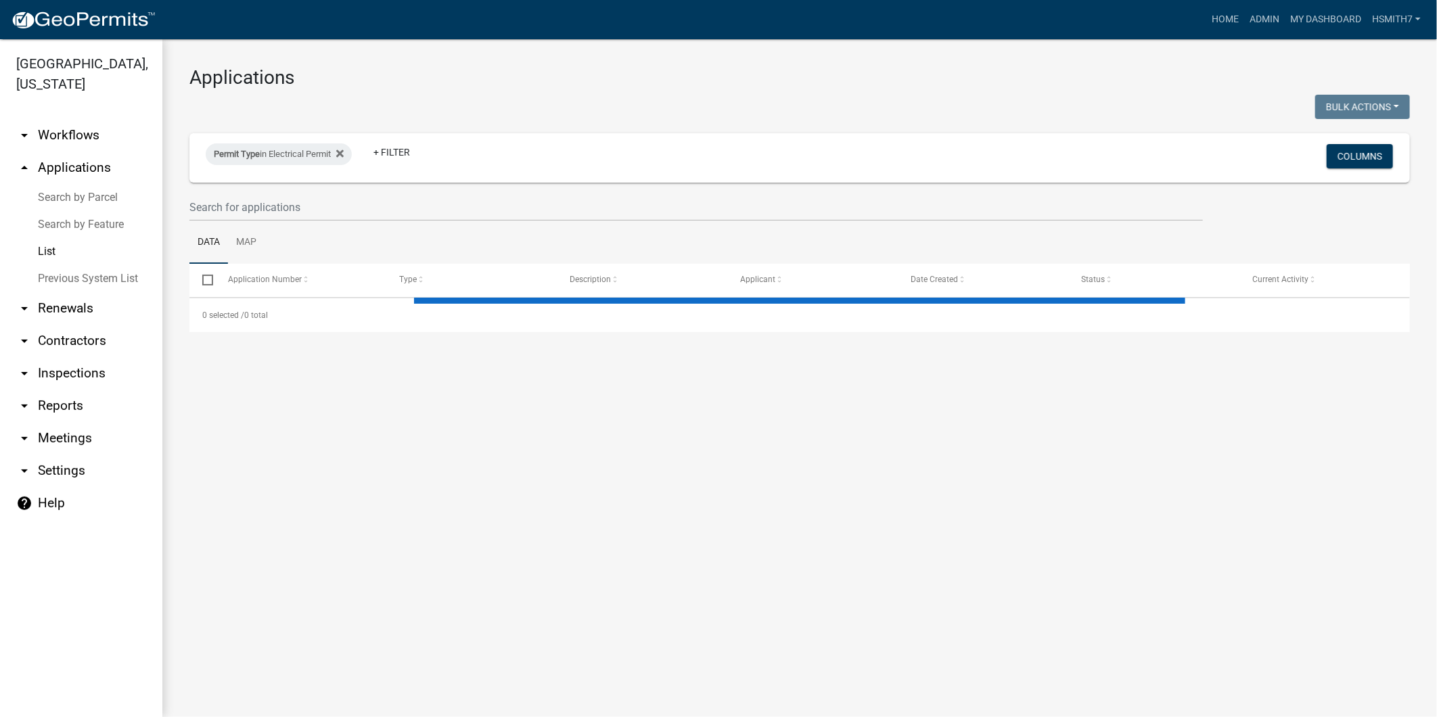
select select "3: 100"
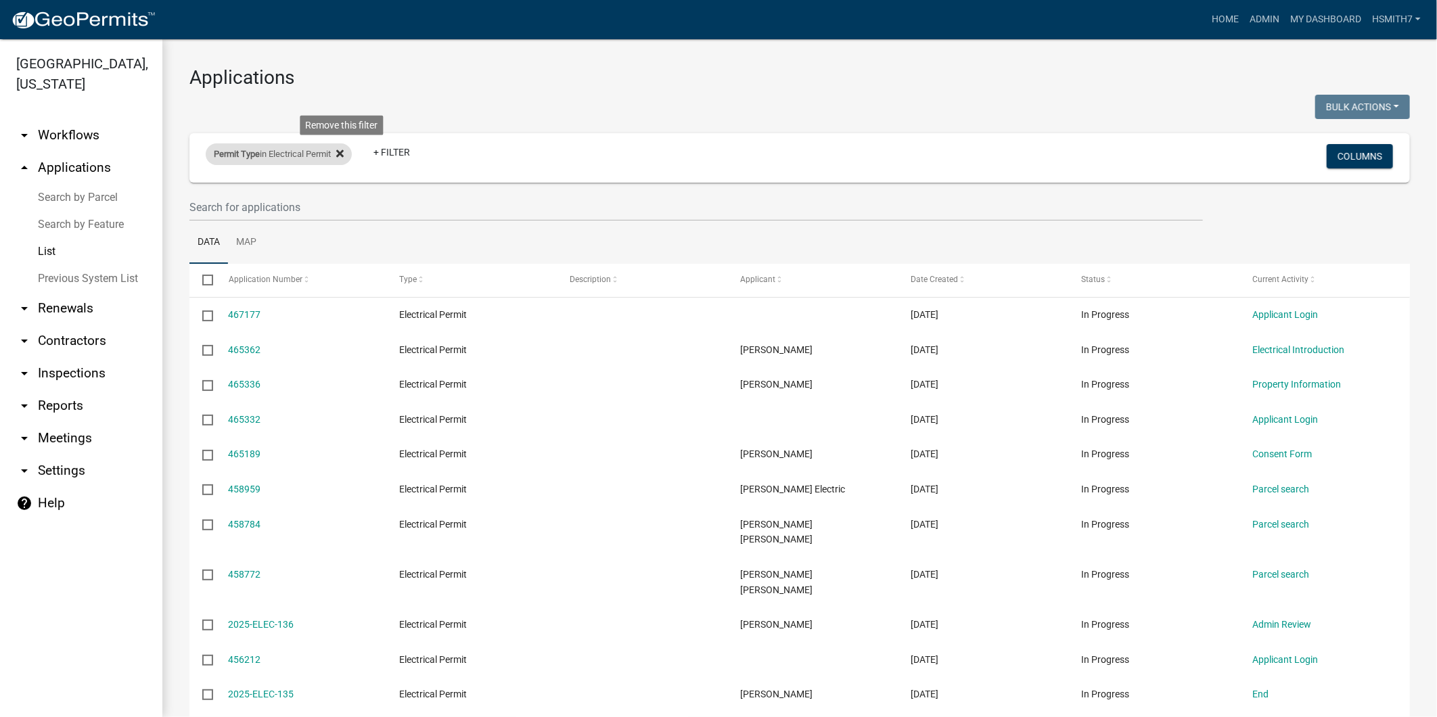
click at [340, 156] on icon at bounding box center [339, 153] width 7 height 11
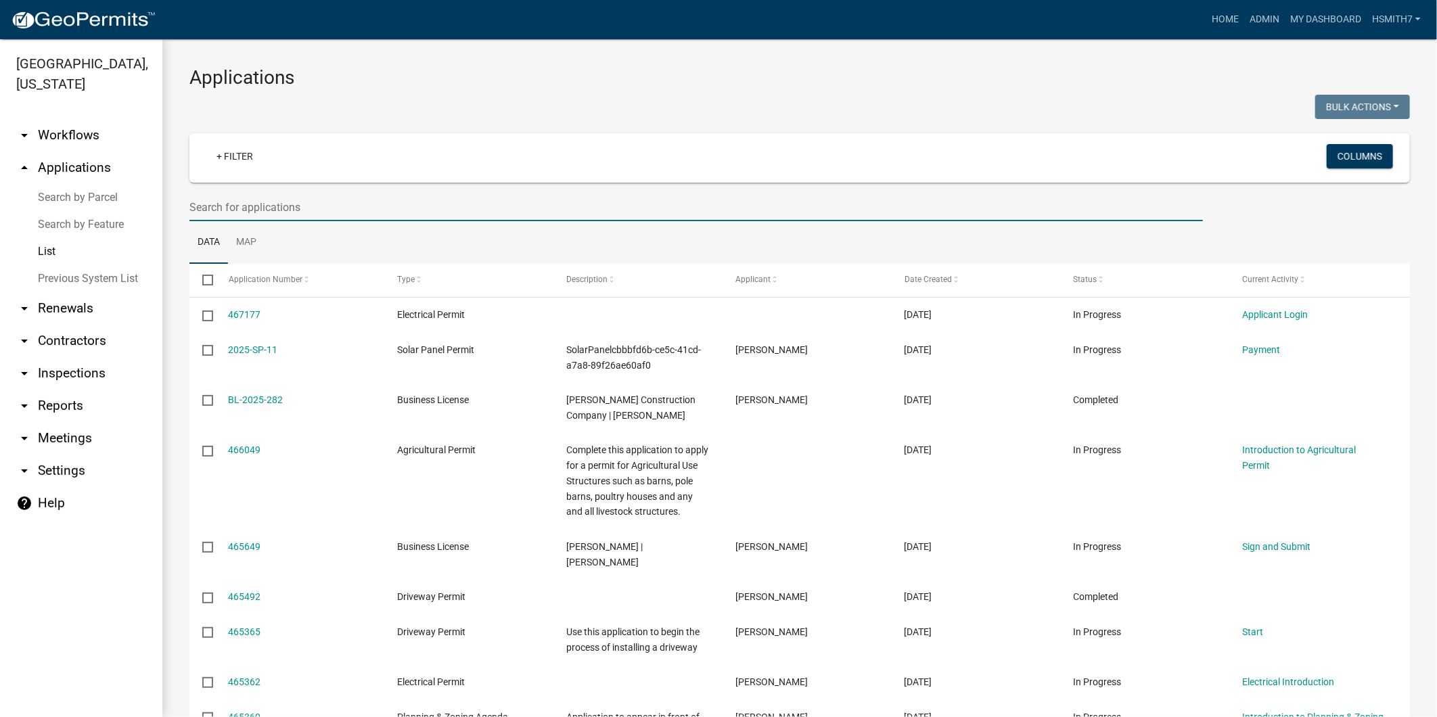
click at [317, 197] on input "text" at bounding box center [695, 207] width 1013 height 28
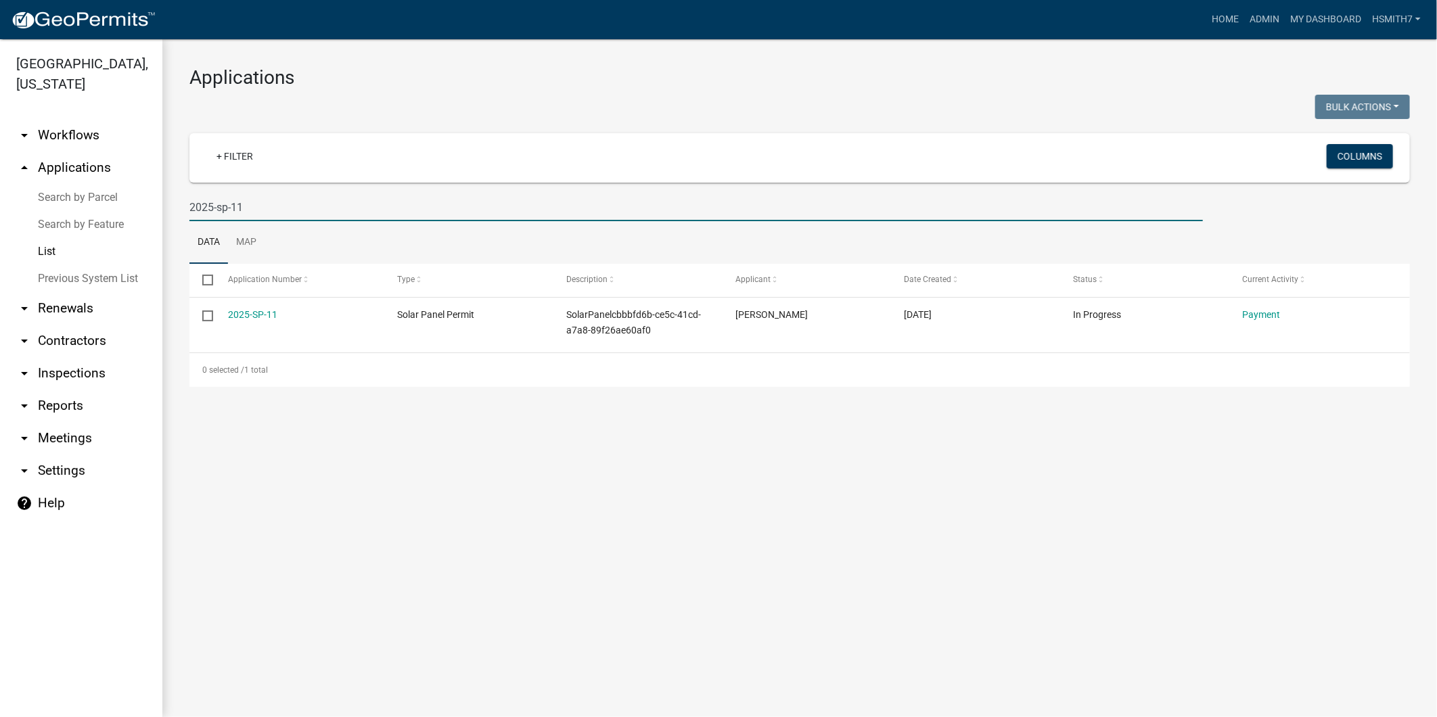
type input "2025-sp-11"
click at [868, 612] on main "Applications Bulk Actions Void Expire Lock Withdraw + Filter Columns 2025-sp-11…" at bounding box center [799, 378] width 1274 height 678
click at [868, 610] on main "Applications Bulk Actions Void Expire Lock Withdraw + Filter Columns 2025-sp-11…" at bounding box center [799, 378] width 1274 height 678
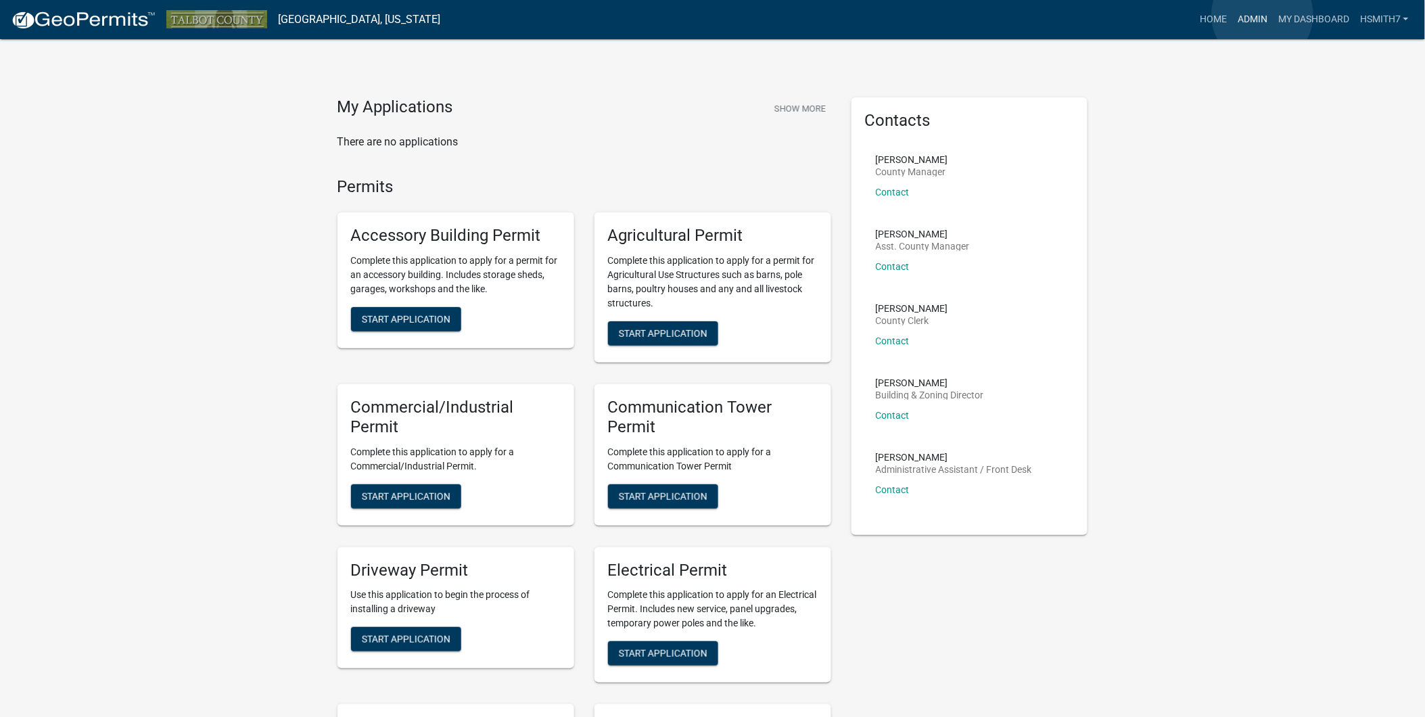
click at [1263, 15] on link "Admin" at bounding box center [1252, 20] width 41 height 26
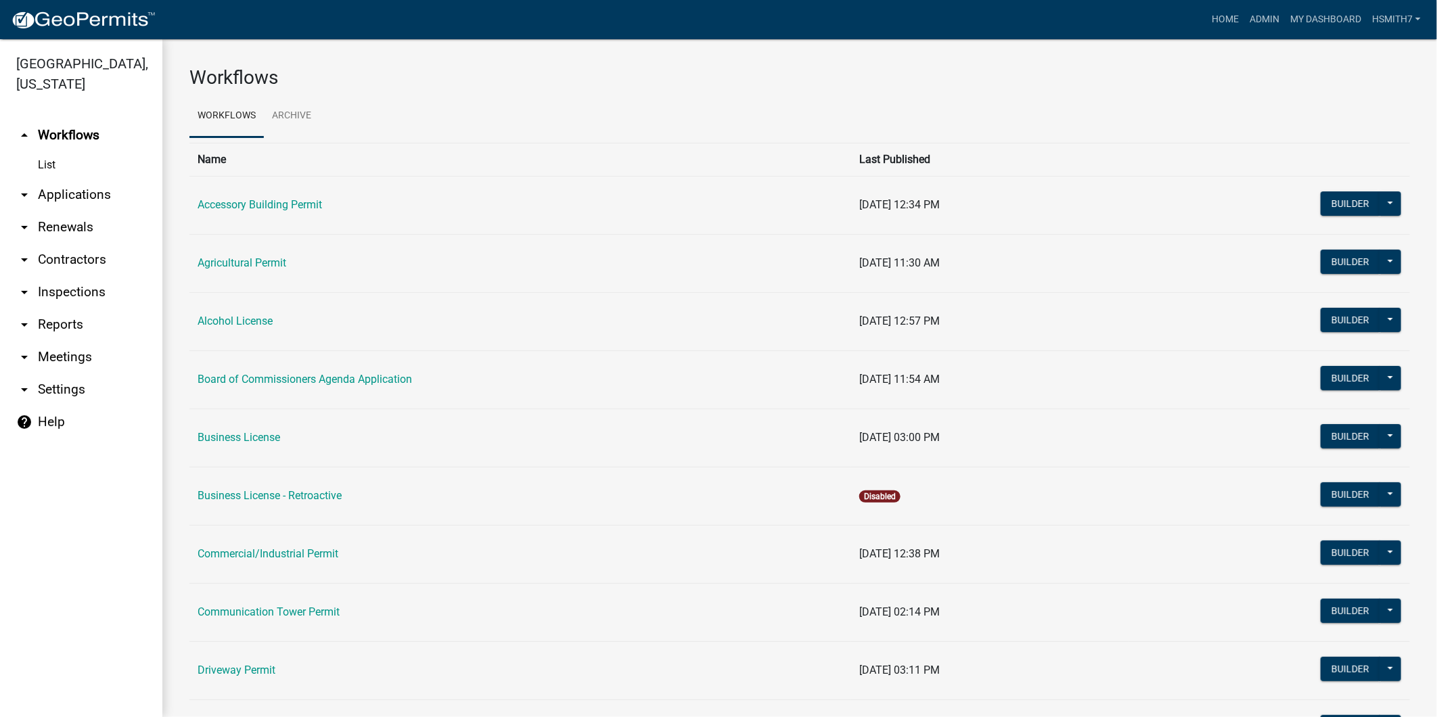
click at [46, 188] on link "arrow_drop_down Applications" at bounding box center [81, 195] width 162 height 32
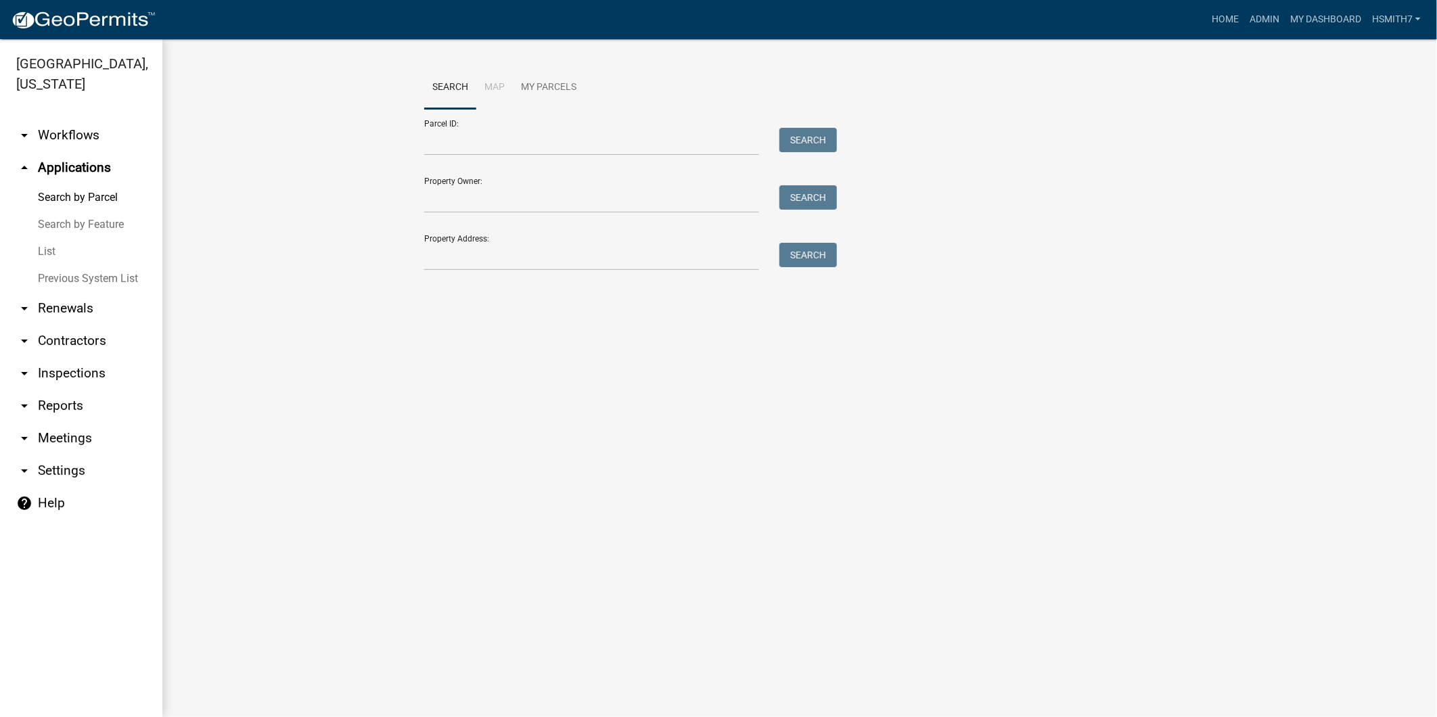
click at [44, 247] on link "List" at bounding box center [81, 251] width 162 height 27
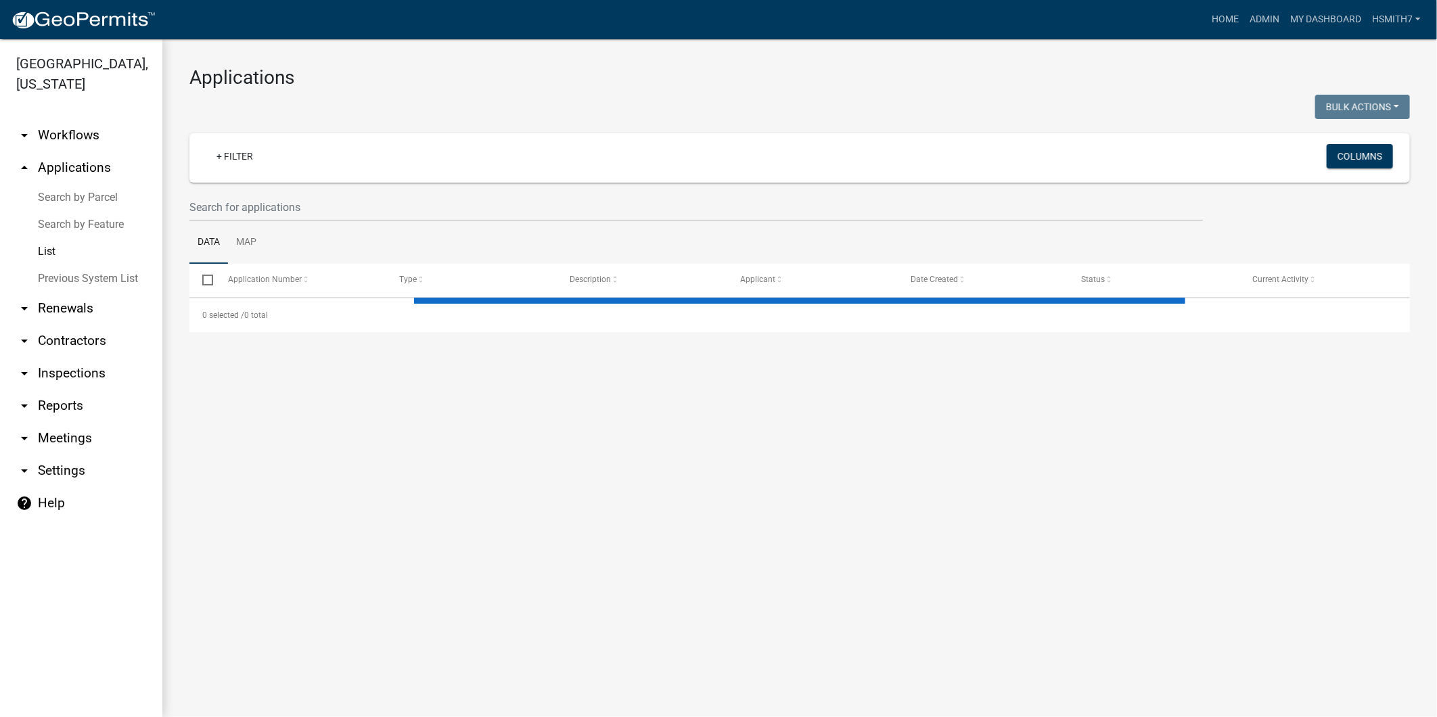
select select "3: 100"
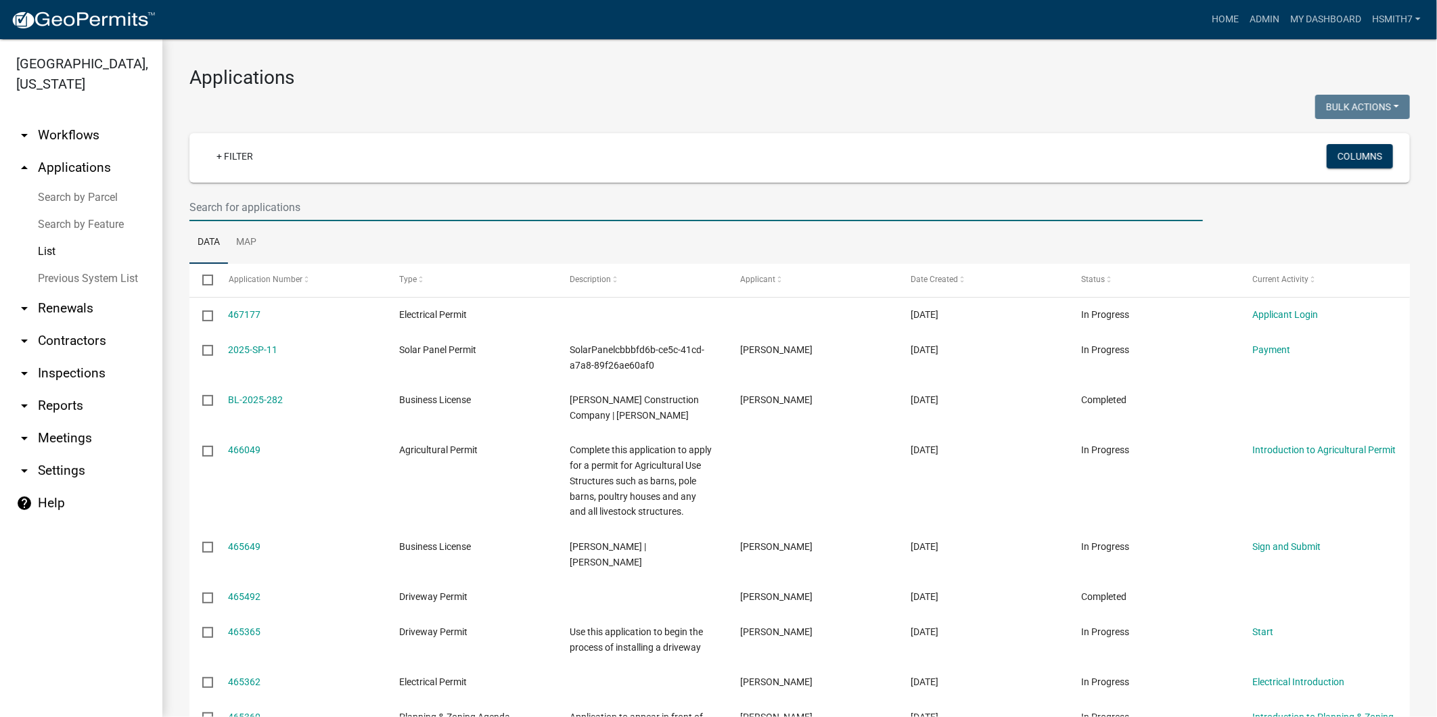
click at [918, 218] on input "text" at bounding box center [695, 207] width 1013 height 28
drag, startPoint x: 925, startPoint y: 262, endPoint x: 922, endPoint y: 219, distance: 42.7
click at [924, 232] on ul "Data Map" at bounding box center [799, 242] width 1220 height 43
